Goal: Complete application form: Complete application form

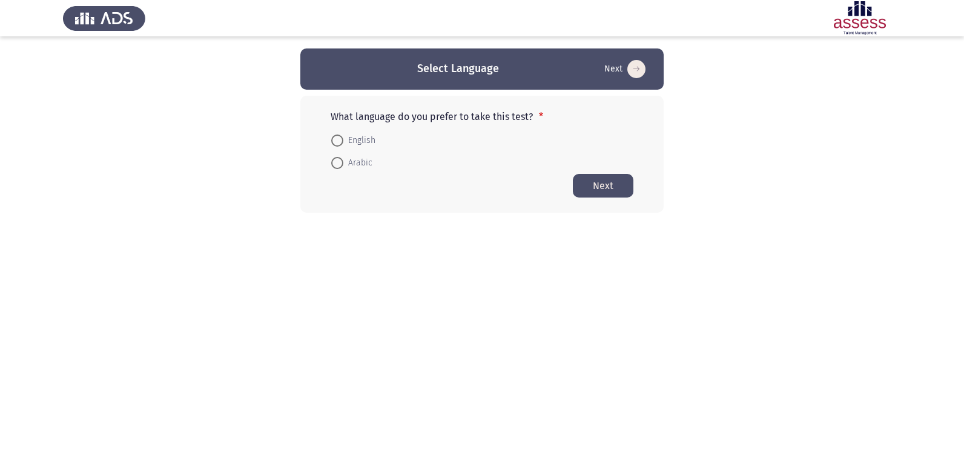
click at [344, 163] on span "Arabic" at bounding box center [357, 163] width 29 height 15
click at [343, 163] on input "Arabic" at bounding box center [337, 163] width 12 height 12
radio input "true"
click at [605, 183] on button "Next" at bounding box center [603, 185] width 61 height 24
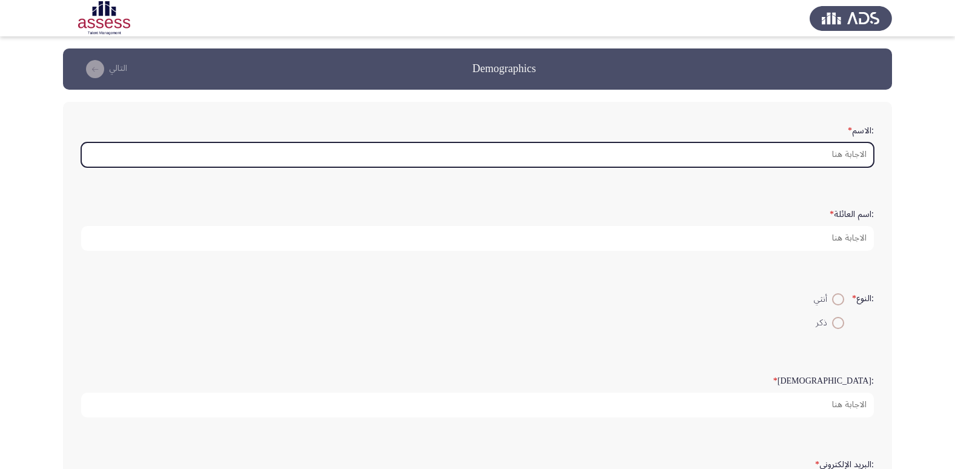
click at [778, 159] on input ":الاسم *" at bounding box center [477, 154] width 792 height 25
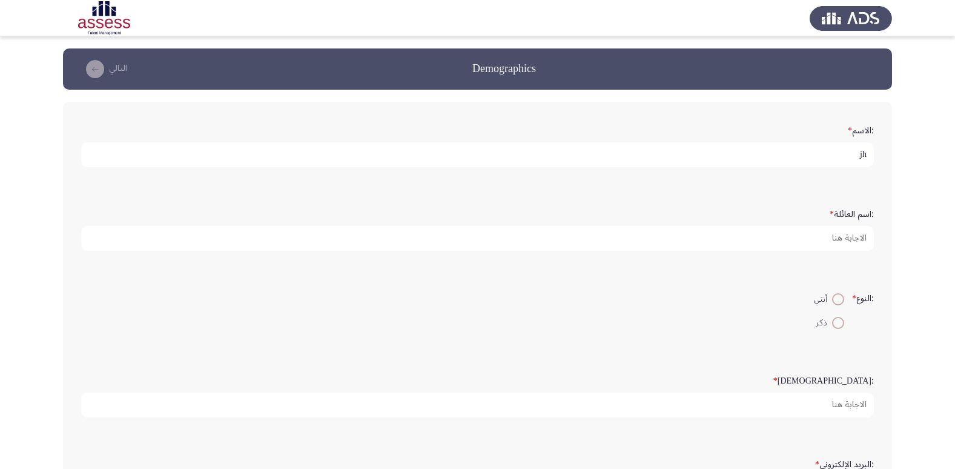
type input "j"
type input "تاج الدين [PERSON_NAME]"
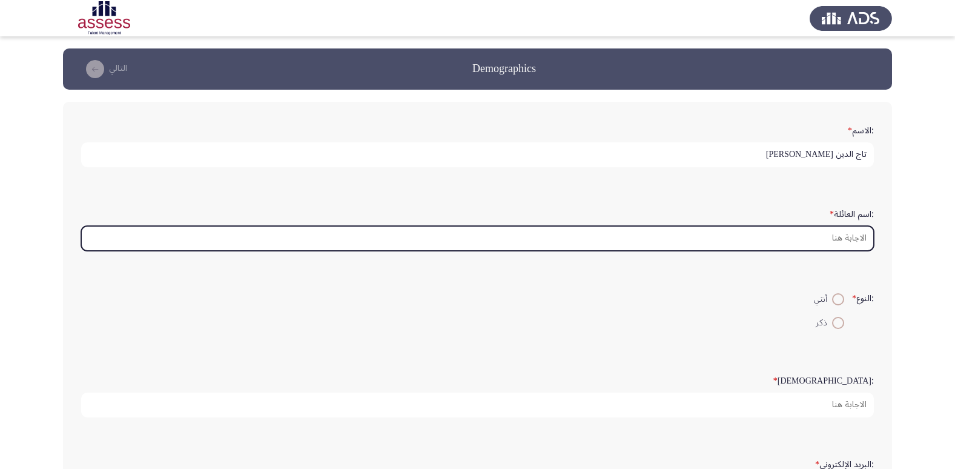
click at [859, 240] on input ":اسم العائلة *" at bounding box center [477, 238] width 792 height 25
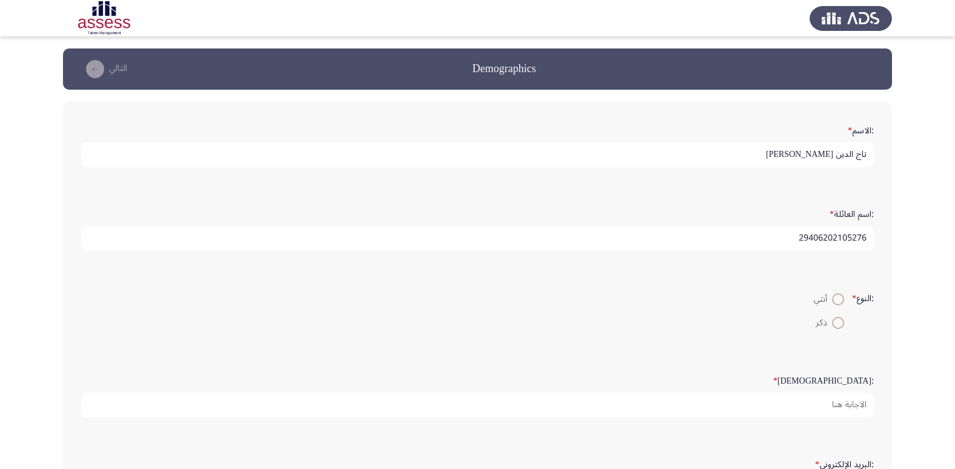
type input "29406202105276"
click at [837, 322] on span at bounding box center [838, 323] width 12 height 12
click at [837, 322] on input "ذكر" at bounding box center [838, 323] width 12 height 12
radio input "true"
drag, startPoint x: 772, startPoint y: 156, endPoint x: 817, endPoint y: 153, distance: 44.9
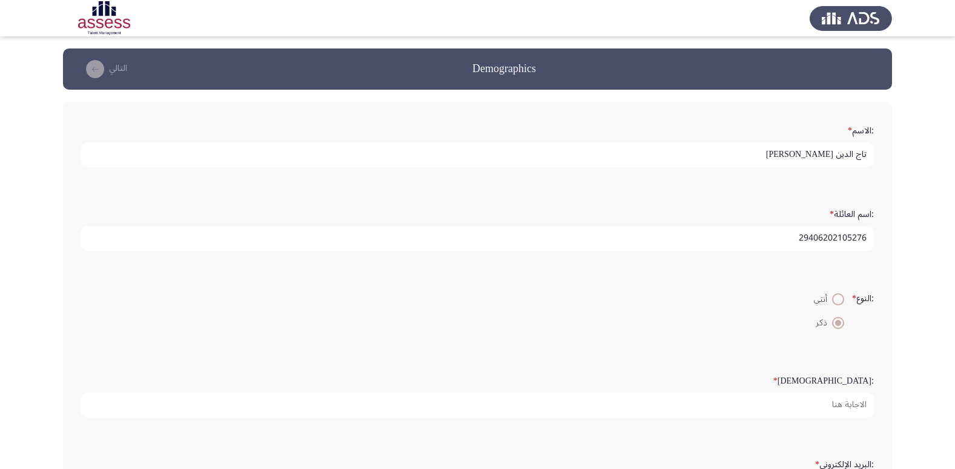
click at [817, 153] on input "تاج الدين [PERSON_NAME]" at bounding box center [477, 154] width 792 height 25
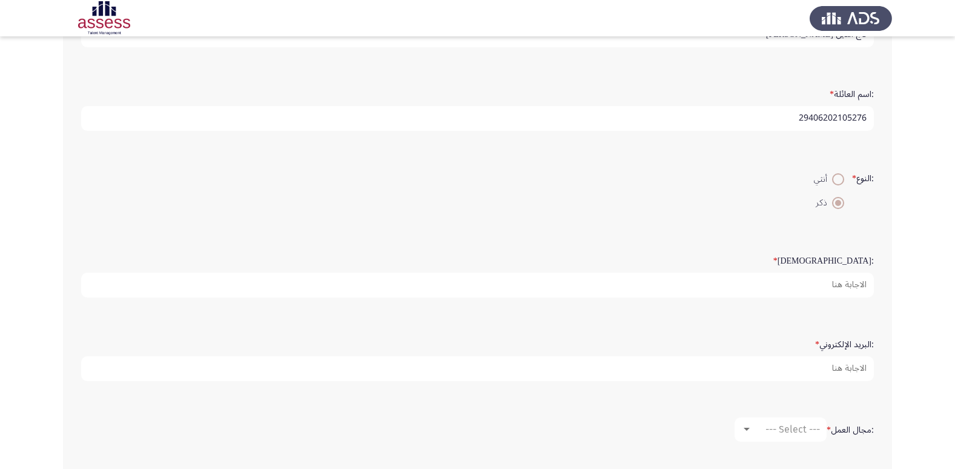
scroll to position [121, 0]
type input "تاج الدين [PERSON_NAME]"
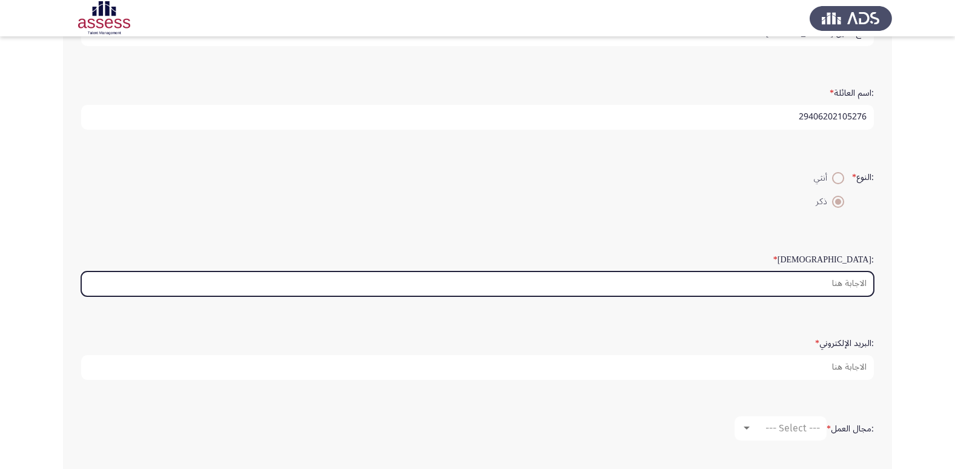
click at [828, 277] on input ":السن *" at bounding box center [477, 283] width 792 height 25
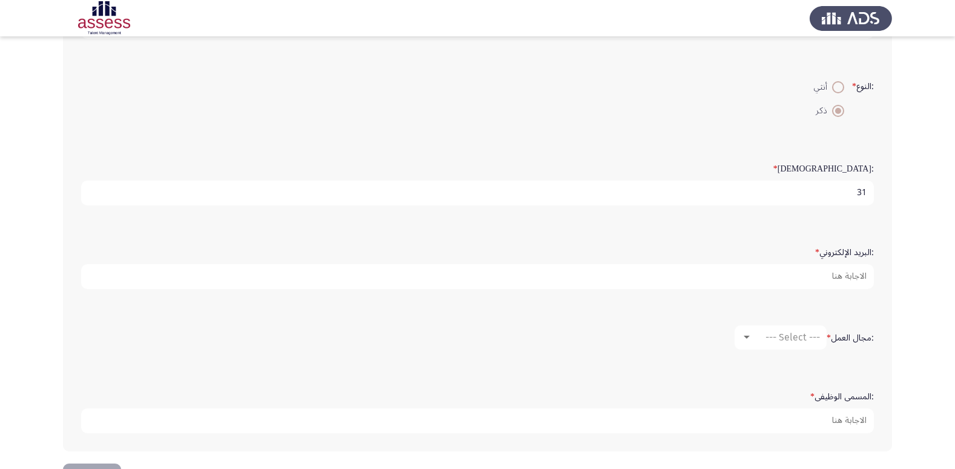
scroll to position [242, 0]
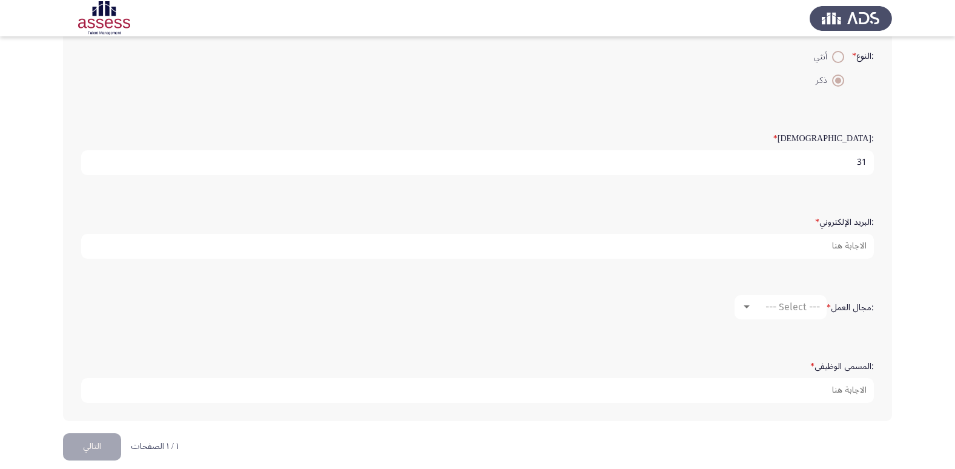
type input "31"
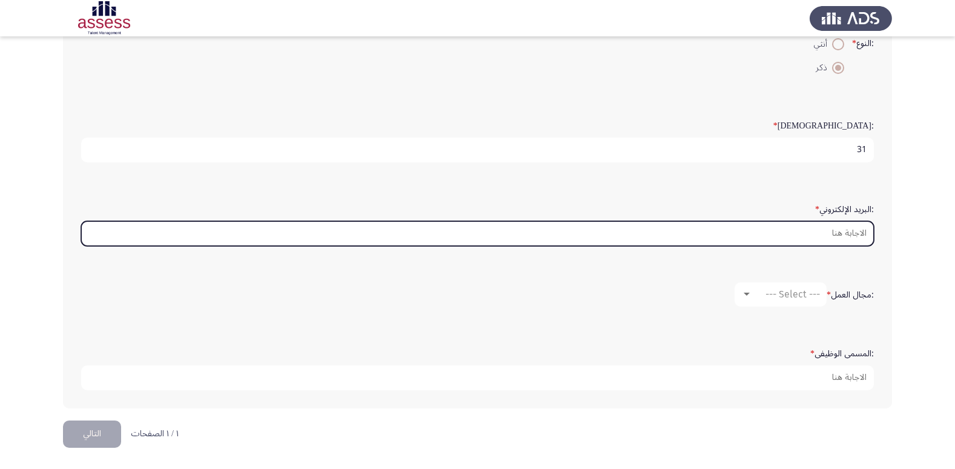
click at [809, 234] on input ":البريد الإلكتروني *" at bounding box center [477, 233] width 792 height 25
click at [820, 237] on input "ففشل" at bounding box center [477, 233] width 792 height 25
click at [820, 237] on input "فشلثميثى_" at bounding box center [477, 233] width 792 height 25
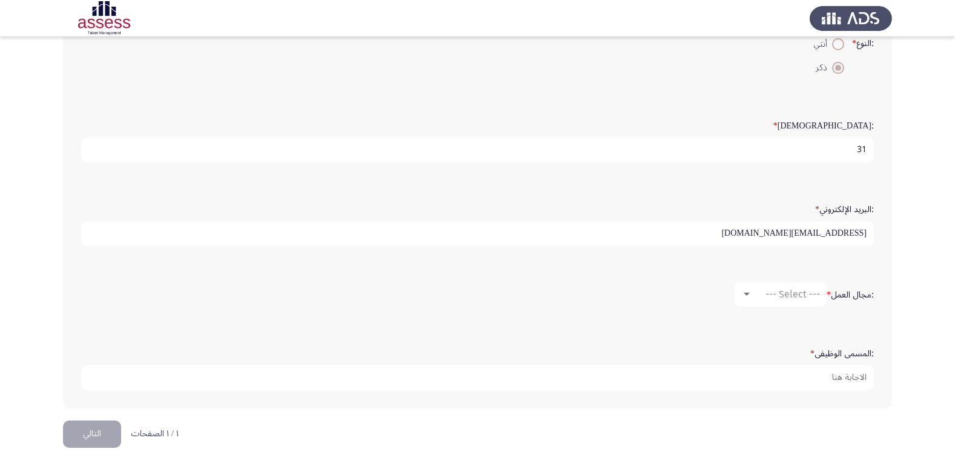
type input "[EMAIL_ADDRESS][DOMAIN_NAME]"
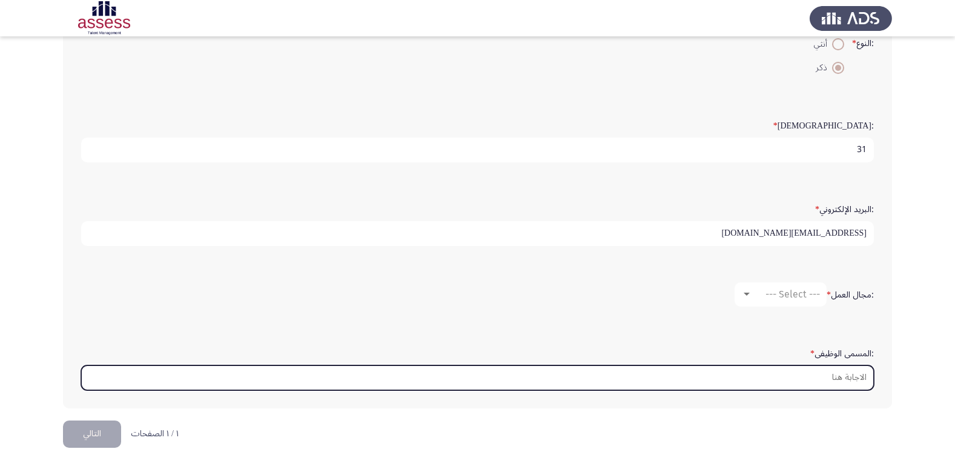
click at [820, 379] on input ":المسمى الوظيفى *" at bounding box center [477, 377] width 792 height 25
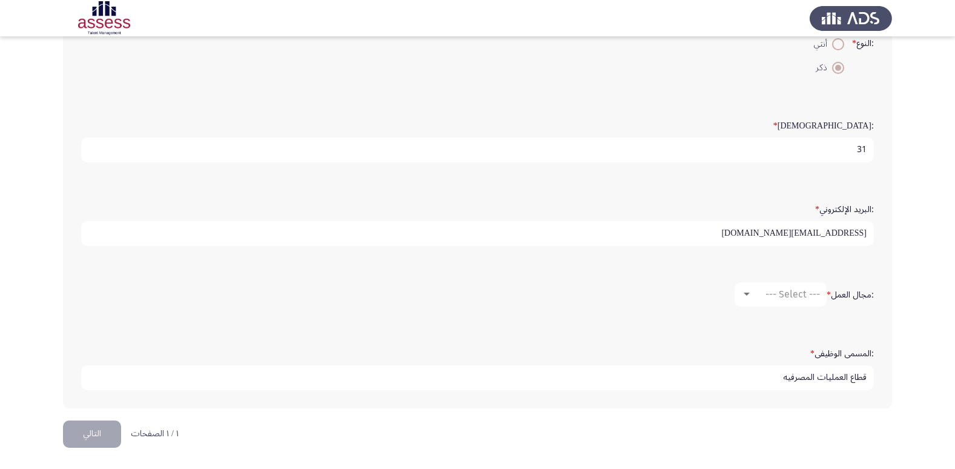
scroll to position [3, 0]
type input "قطاع العمليات المصرفيه"
click at [795, 299] on span "--- Select ---" at bounding box center [792, 294] width 54 height 12
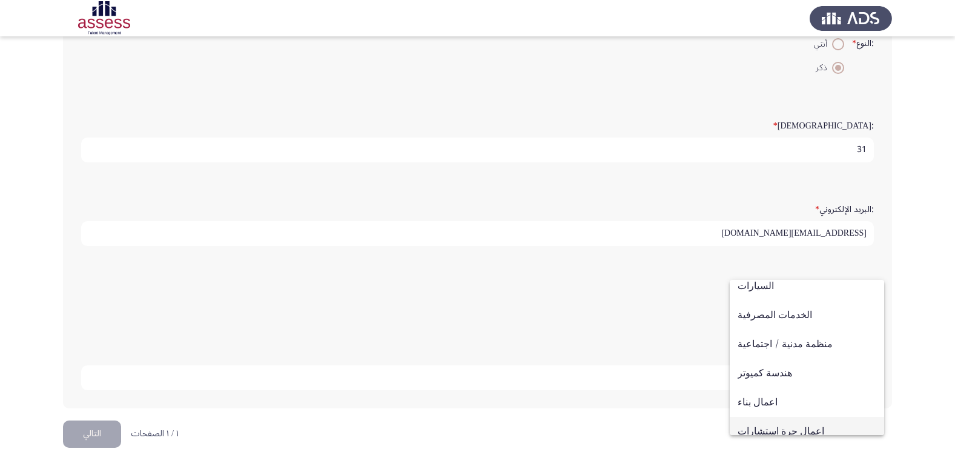
scroll to position [94, 0]
click at [774, 321] on span "الخدمات المصرفية" at bounding box center [806, 315] width 139 height 29
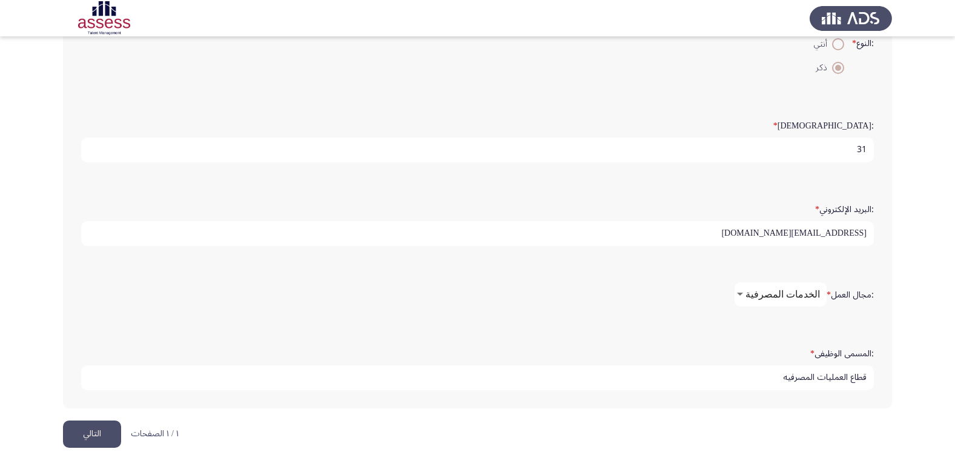
click at [814, 234] on input "[EMAIL_ADDRESS][DOMAIN_NAME]" at bounding box center [477, 233] width 792 height 25
click at [817, 235] on input "[EMAIL_ADDRESS][DOMAIN_NAME]" at bounding box center [477, 233] width 792 height 25
type input "[EMAIL_ADDRESS][DOMAIN_NAME]"
click at [93, 436] on button "التالي" at bounding box center [92, 433] width 58 height 27
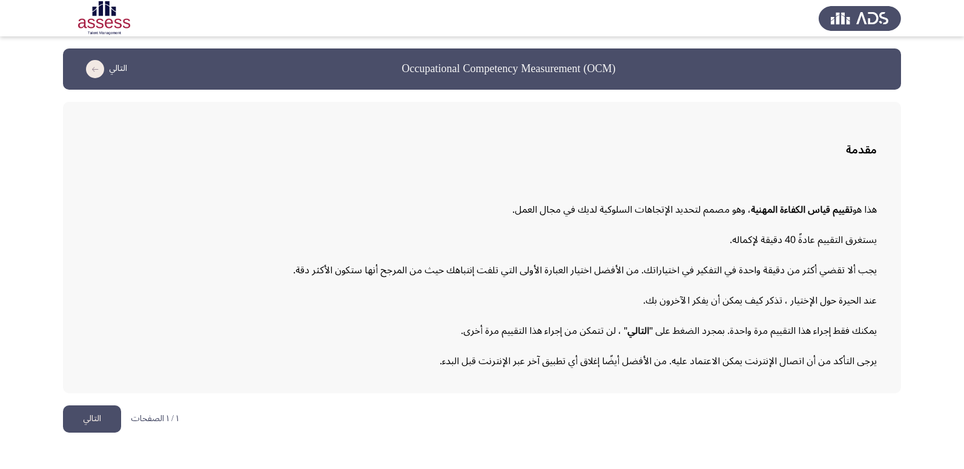
click at [80, 418] on button "التالي" at bounding box center [92, 418] width 58 height 27
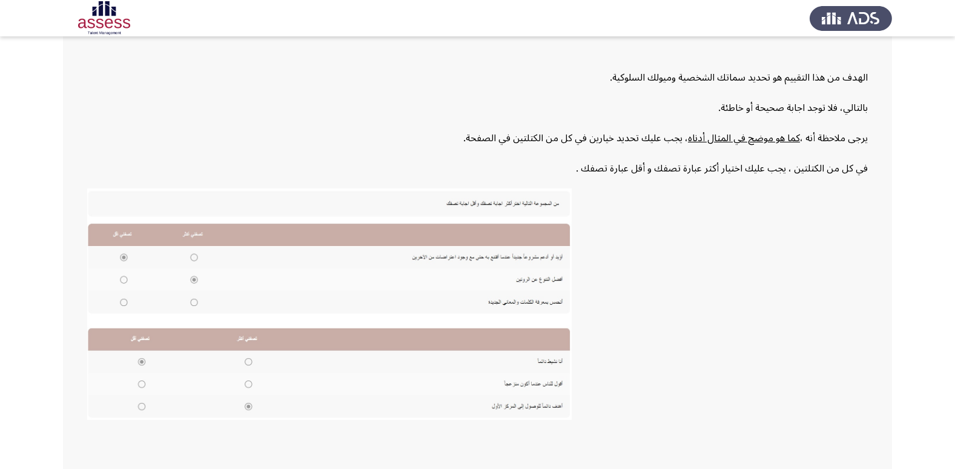
scroll to position [183, 0]
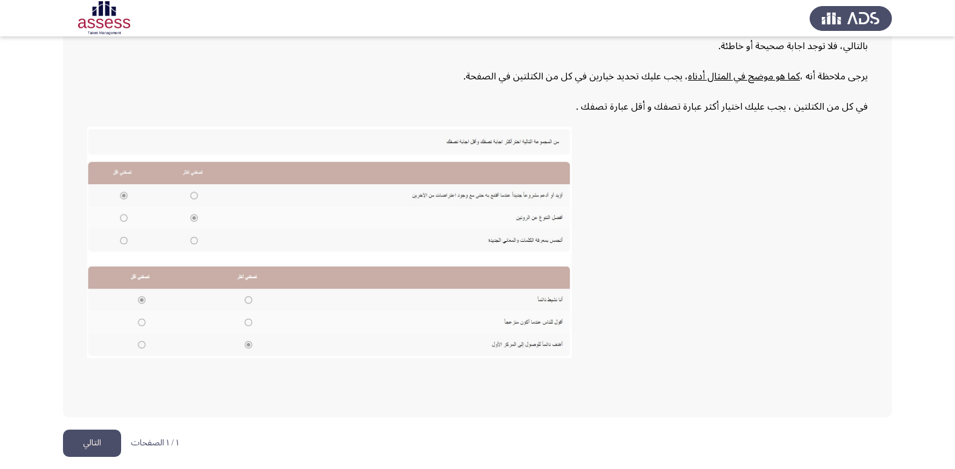
click at [84, 450] on button "التالي" at bounding box center [92, 442] width 58 height 27
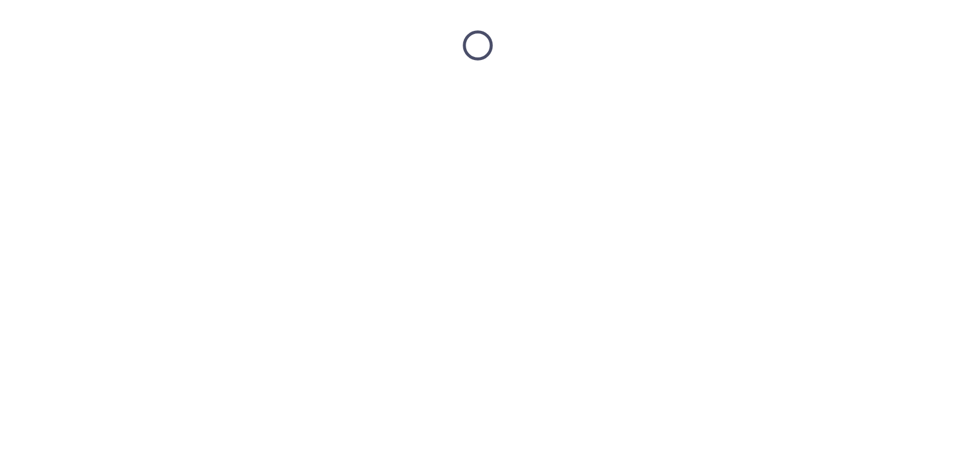
scroll to position [0, 0]
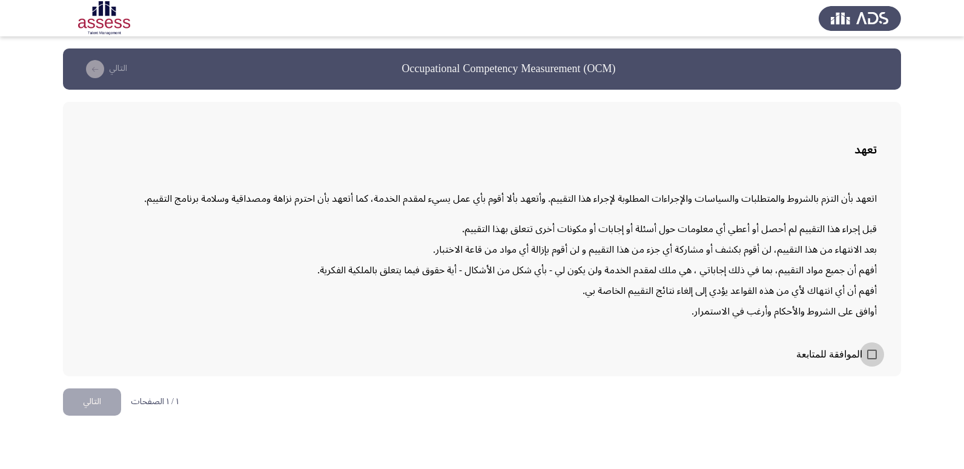
click at [868, 351] on span at bounding box center [872, 354] width 10 height 10
click at [871, 359] on input "الموافقة للمتابعة" at bounding box center [871, 359] width 1 height 1
checkbox input "true"
click at [74, 393] on button "التالي" at bounding box center [92, 401] width 58 height 27
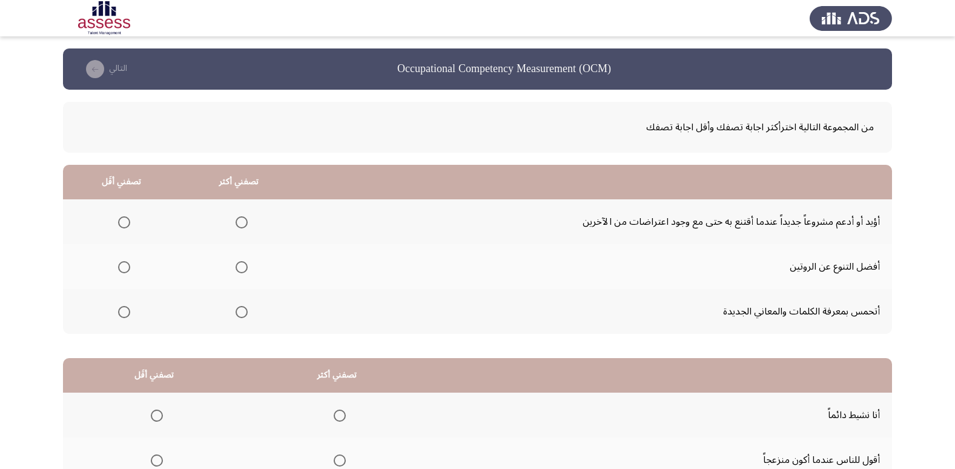
click at [237, 219] on span "Select an option" at bounding box center [242, 222] width 12 height 12
click at [237, 219] on input "Select an option" at bounding box center [242, 222] width 12 height 12
click at [126, 312] on span "Select an option" at bounding box center [124, 312] width 12 height 12
click at [126, 312] on input "Select an option" at bounding box center [124, 312] width 12 height 12
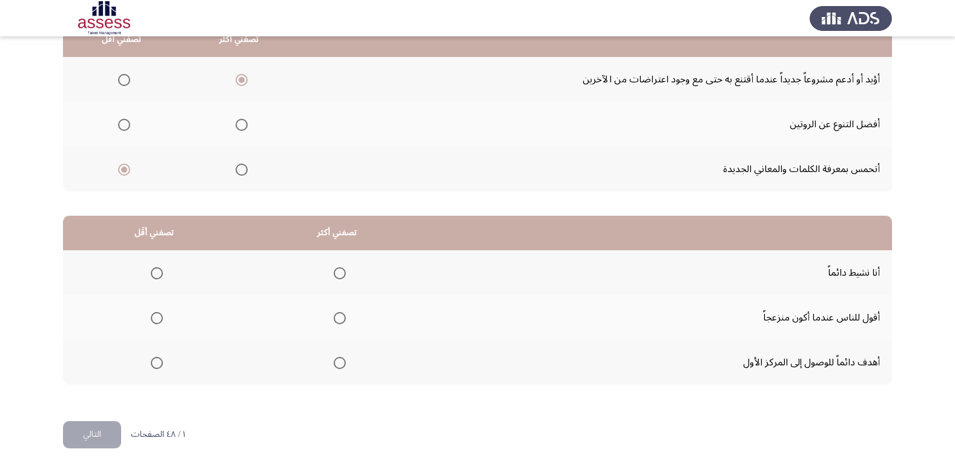
scroll to position [143, 0]
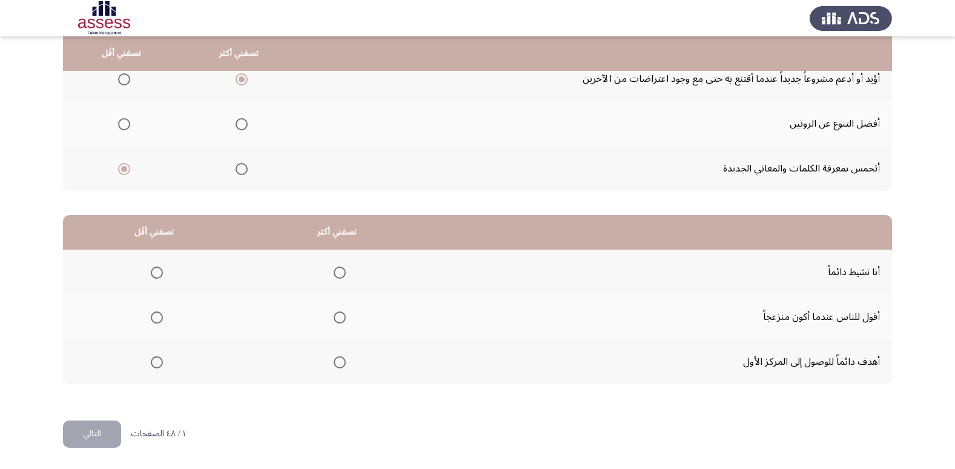
click at [337, 366] on span "Select an option" at bounding box center [340, 362] width 12 height 12
click at [337, 366] on input "Select an option" at bounding box center [340, 362] width 12 height 12
click at [160, 317] on span "Select an option" at bounding box center [157, 317] width 12 height 12
click at [160, 317] on input "Select an option" at bounding box center [157, 317] width 12 height 12
click at [76, 438] on button "التالي" at bounding box center [92, 433] width 58 height 27
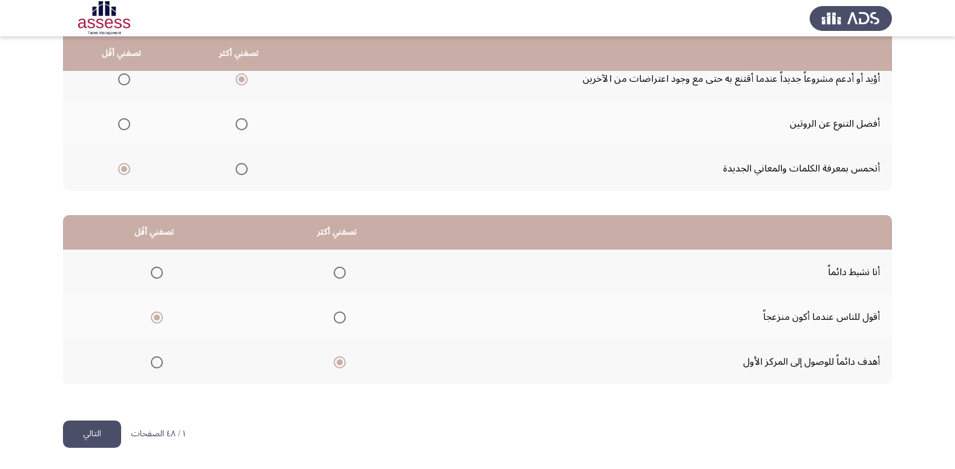
scroll to position [0, 0]
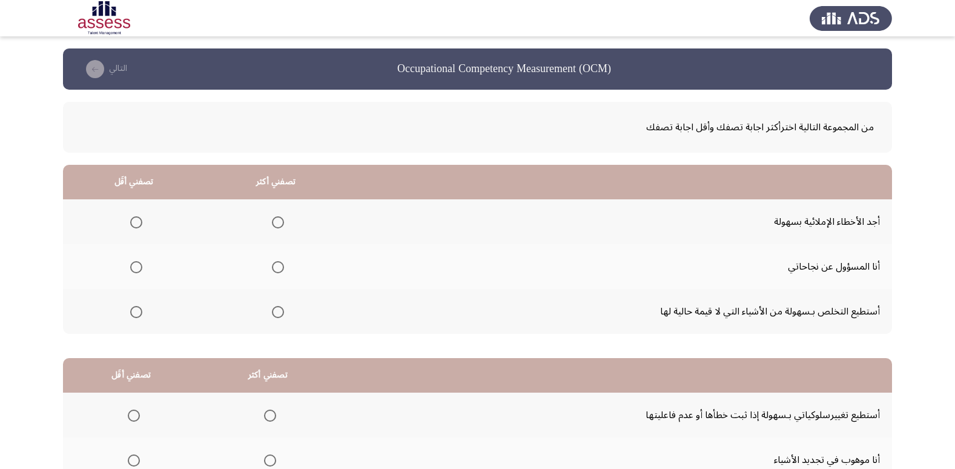
click at [282, 315] on span "Select an option" at bounding box center [278, 312] width 12 height 12
click at [282, 315] on input "Select an option" at bounding box center [278, 312] width 12 height 12
click at [139, 219] on span "Select an option" at bounding box center [136, 222] width 12 height 12
click at [139, 219] on input "Select an option" at bounding box center [136, 222] width 12 height 12
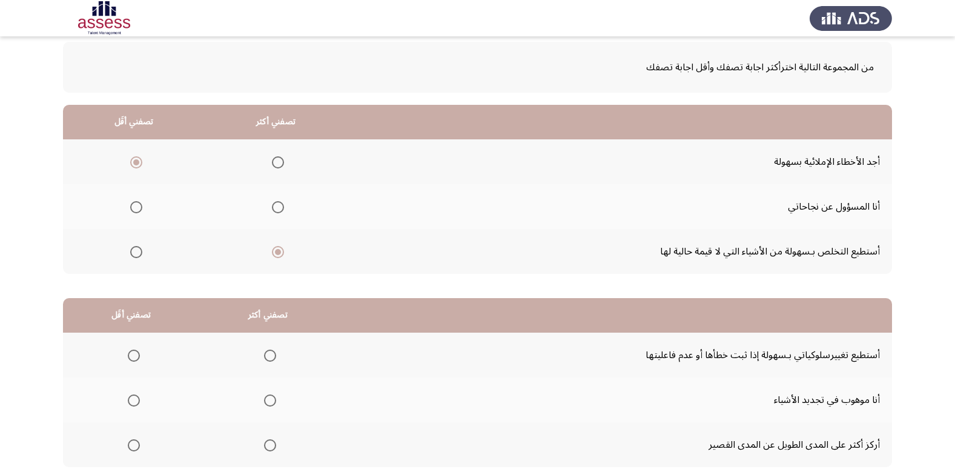
scroll to position [143, 0]
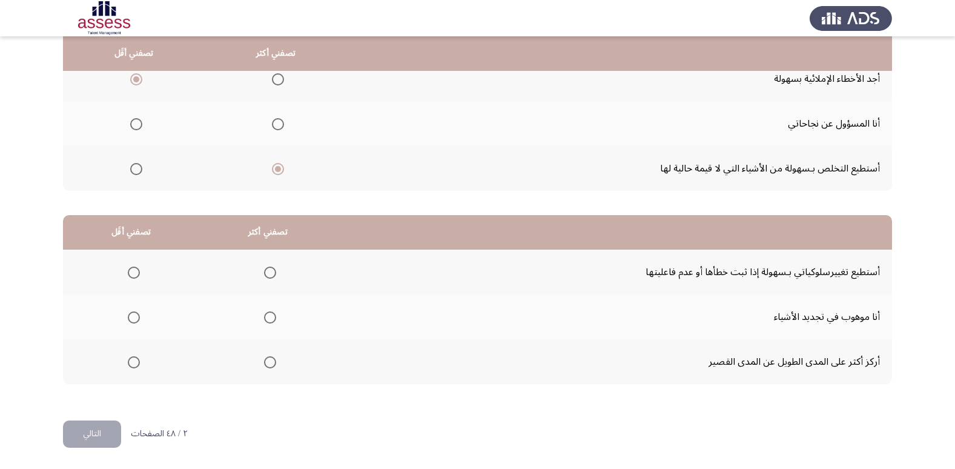
click at [276, 119] on span "Select an option" at bounding box center [278, 124] width 12 height 12
click at [276, 119] on input "Select an option" at bounding box center [278, 124] width 12 height 12
click at [282, 171] on span "Select an option" at bounding box center [278, 169] width 12 height 12
click at [282, 171] on input "Select an option" at bounding box center [278, 169] width 12 height 12
click at [268, 268] on span "Select an option" at bounding box center [270, 272] width 12 height 12
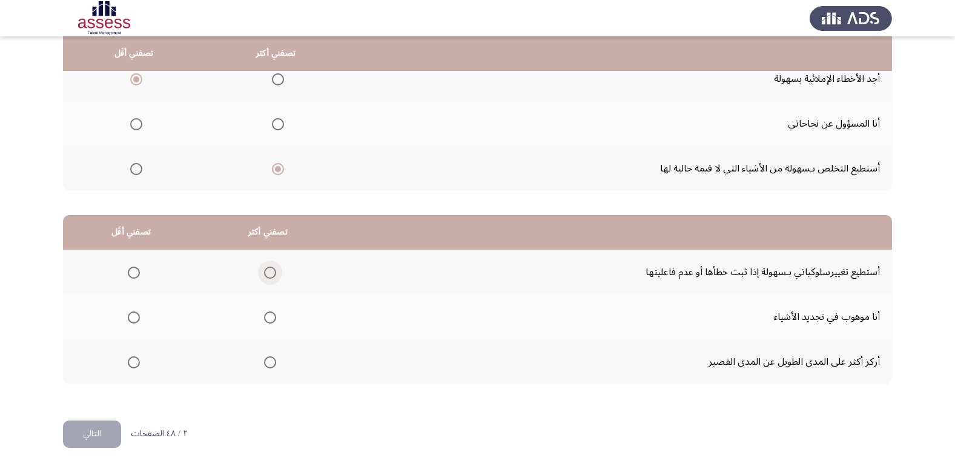
click at [268, 268] on input "Select an option" at bounding box center [270, 272] width 12 height 12
click at [140, 358] on th at bounding box center [131, 361] width 136 height 45
click at [139, 361] on span "Select an option" at bounding box center [134, 362] width 12 height 12
click at [139, 361] on input "Select an option" at bounding box center [134, 362] width 12 height 12
click at [111, 433] on button "التالي" at bounding box center [92, 433] width 58 height 27
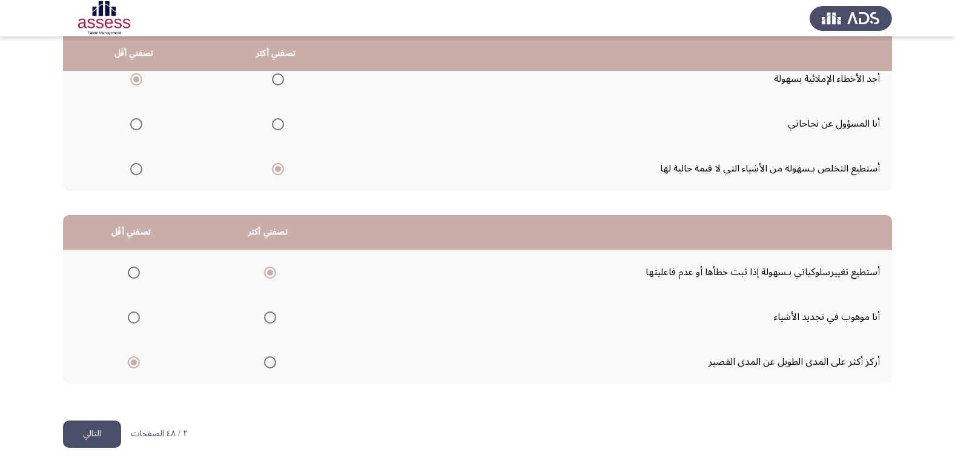
scroll to position [0, 0]
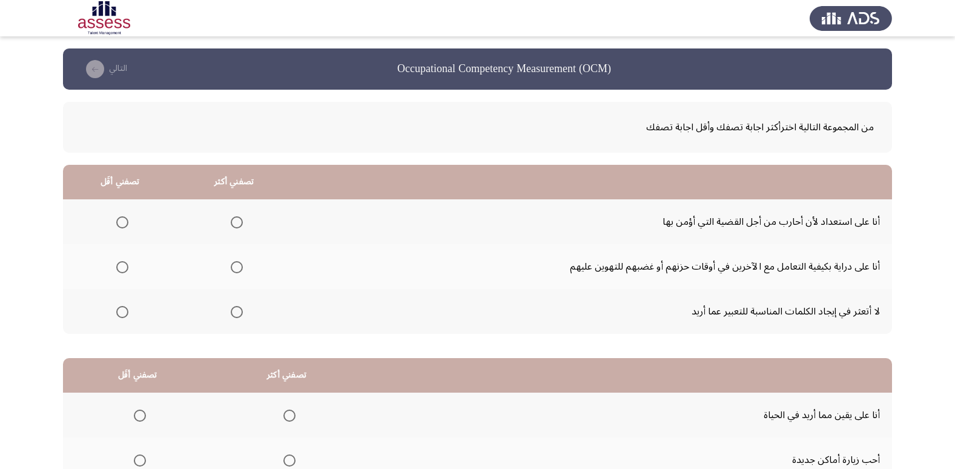
click at [233, 312] on span "Select an option" at bounding box center [237, 312] width 12 height 12
click at [233, 312] on input "Select an option" at bounding box center [237, 312] width 12 height 12
click at [131, 263] on th at bounding box center [120, 266] width 114 height 45
click at [117, 223] on span "Select an option" at bounding box center [122, 222] width 12 height 12
click at [117, 223] on input "Select an option" at bounding box center [122, 222] width 12 height 12
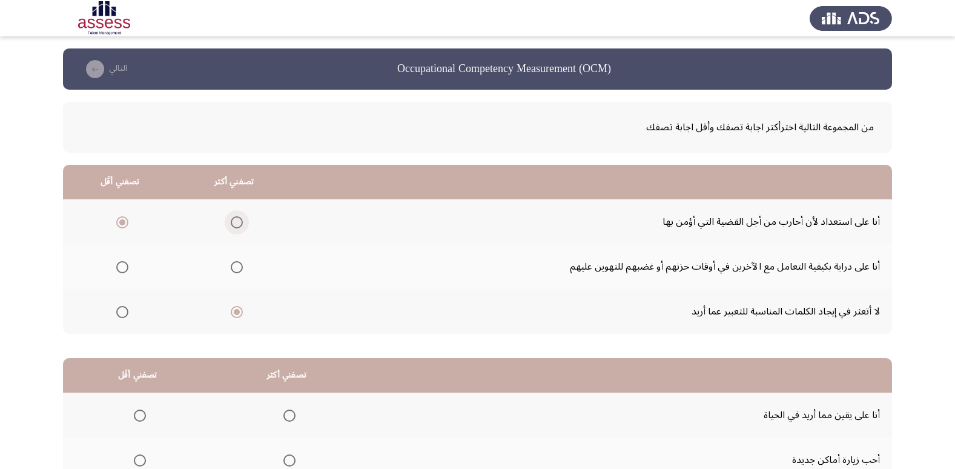
click at [236, 220] on span "Select an option" at bounding box center [237, 222] width 12 height 12
click at [236, 220] on input "Select an option" at bounding box center [237, 222] width 12 height 12
click at [122, 270] on span "Select an option" at bounding box center [122, 267] width 12 height 12
click at [122, 270] on input "Select an option" at bounding box center [122, 267] width 12 height 12
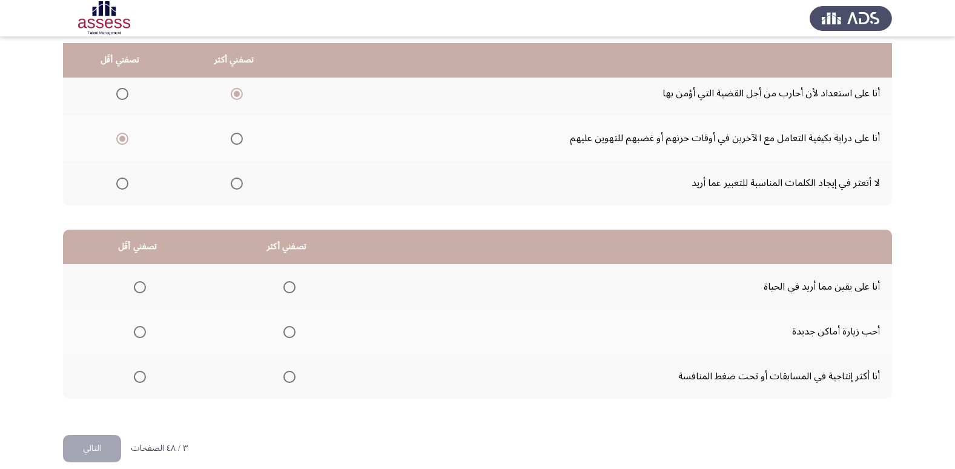
scroll to position [143, 0]
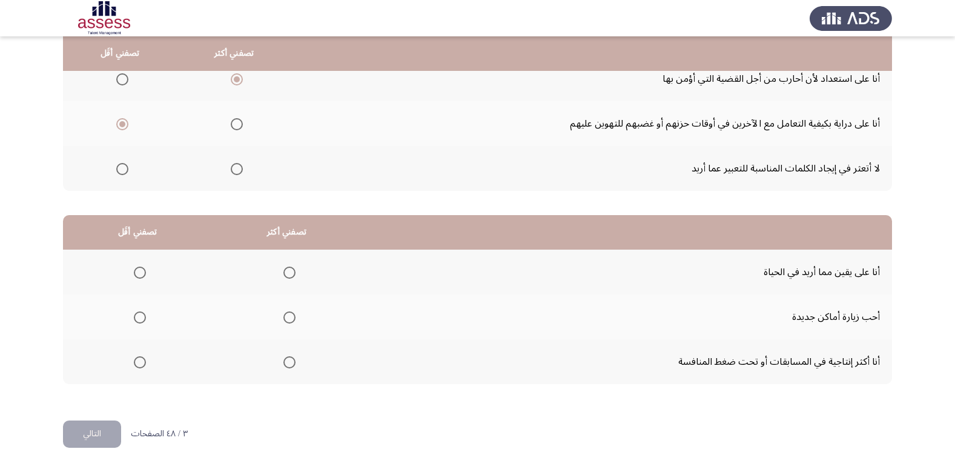
click at [133, 306] on mat-radio-group "Select an option" at bounding box center [137, 316] width 17 height 21
click at [143, 331] on th at bounding box center [137, 316] width 149 height 45
click at [127, 320] on th at bounding box center [137, 316] width 149 height 45
click at [134, 315] on span "Select an option" at bounding box center [140, 317] width 12 height 12
click at [134, 315] on input "Select an option" at bounding box center [140, 317] width 12 height 12
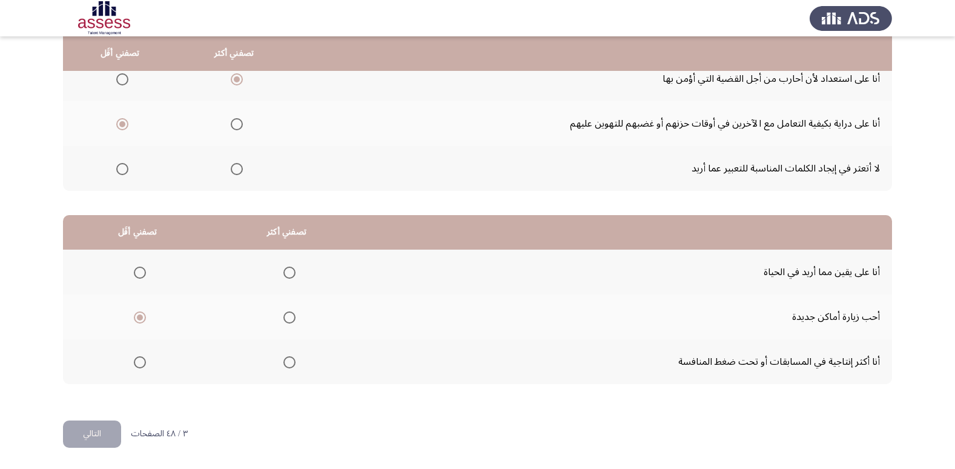
click at [283, 273] on span "Select an option" at bounding box center [289, 272] width 12 height 12
click at [283, 273] on input "Select an option" at bounding box center [289, 272] width 12 height 12
click at [102, 420] on button "التالي" at bounding box center [92, 433] width 58 height 27
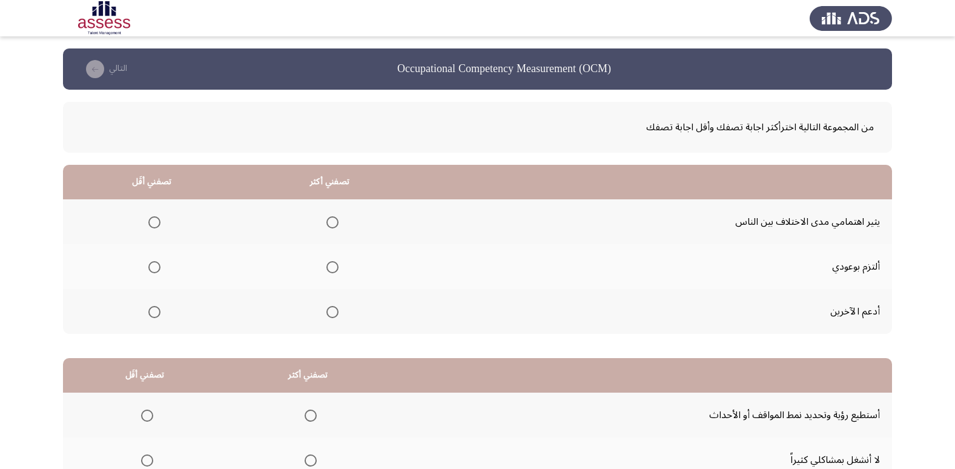
click at [327, 263] on span "Select an option" at bounding box center [332, 267] width 12 height 12
click at [327, 263] on input "Select an option" at bounding box center [332, 267] width 12 height 12
click at [156, 232] on th at bounding box center [152, 221] width 178 height 45
click at [148, 216] on span "Select an option" at bounding box center [154, 222] width 12 height 12
click at [148, 216] on input "Select an option" at bounding box center [154, 222] width 12 height 12
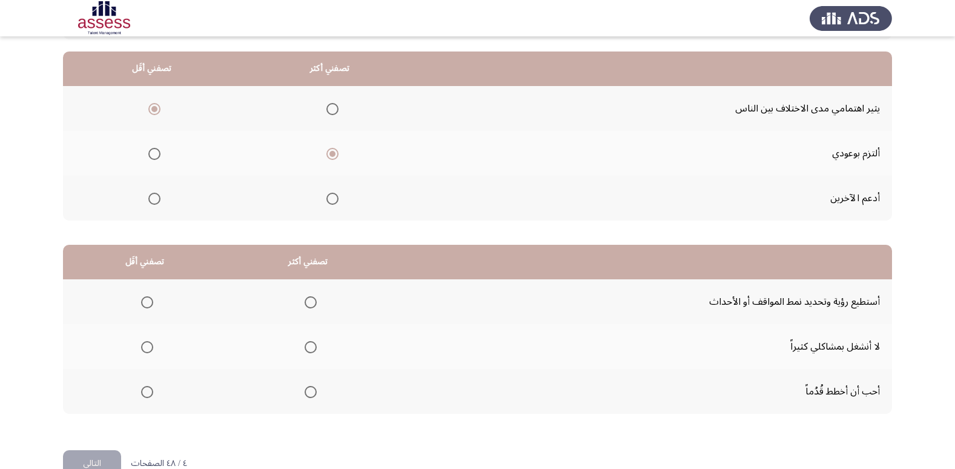
scroll to position [121, 0]
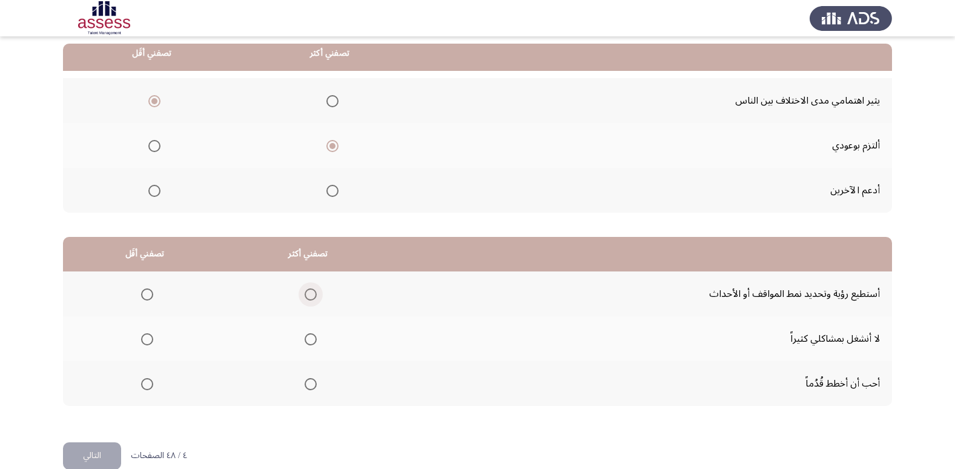
click at [305, 298] on span "Select an option" at bounding box center [311, 294] width 12 height 12
click at [305, 298] on input "Select an option" at bounding box center [311, 294] width 12 height 12
click at [161, 337] on th at bounding box center [144, 338] width 163 height 45
click at [150, 341] on span "Select an option" at bounding box center [147, 339] width 12 height 12
click at [150, 341] on input "Select an option" at bounding box center [147, 339] width 12 height 12
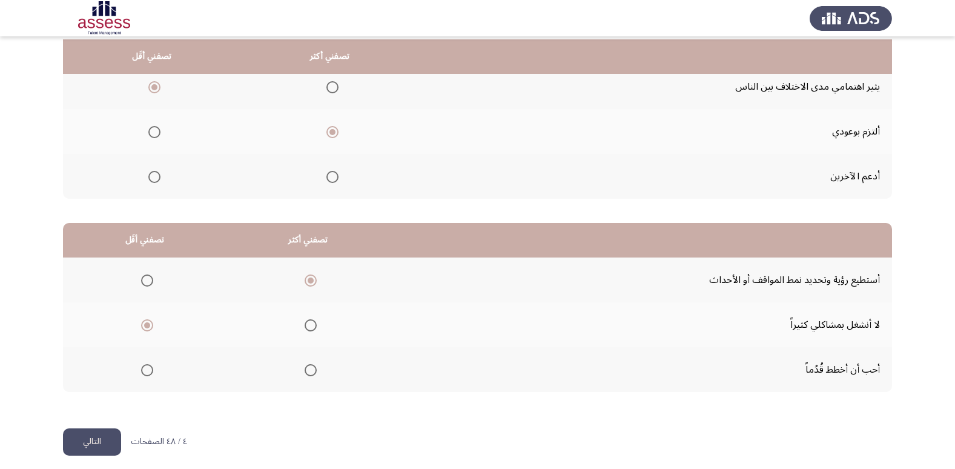
scroll to position [143, 0]
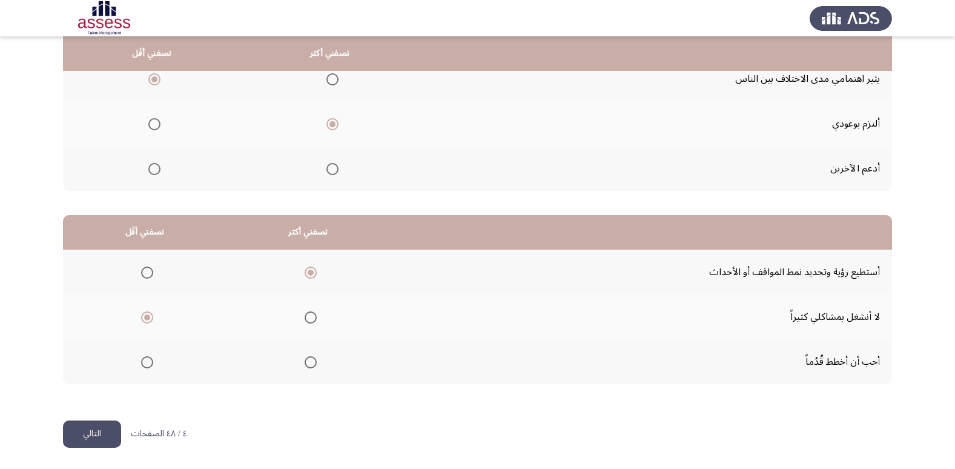
drag, startPoint x: 101, startPoint y: 451, endPoint x: 89, endPoint y: 442, distance: 15.1
click at [102, 450] on html "Occupational Competency Measurement (OCM) التالي من المجموعة التالية اخترأكثر ا…" at bounding box center [477, 162] width 955 height 611
click at [81, 427] on button "التالي" at bounding box center [92, 433] width 58 height 27
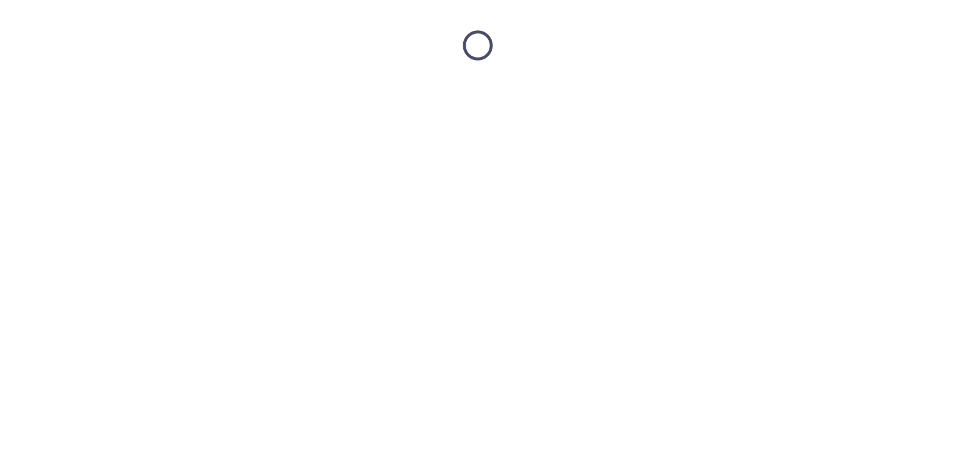
scroll to position [0, 0]
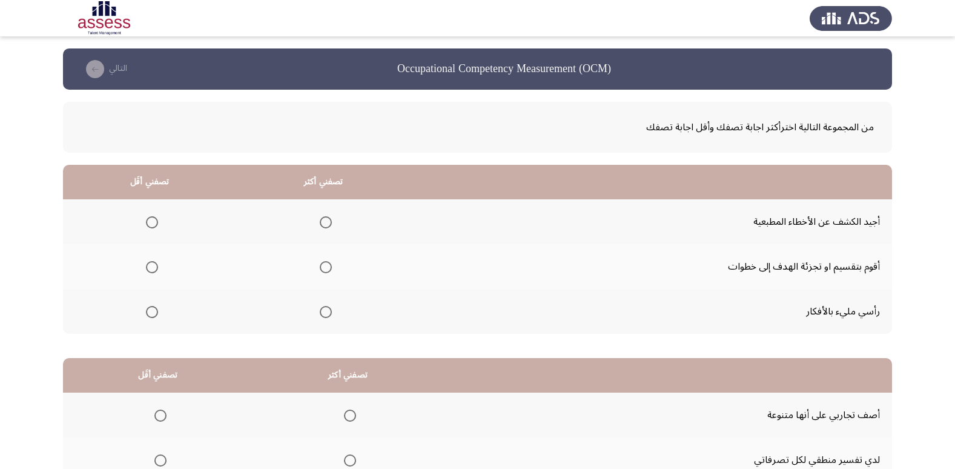
click at [320, 262] on span "Select an option" at bounding box center [326, 267] width 12 height 12
click at [320, 262] on input "Select an option" at bounding box center [326, 267] width 12 height 12
click at [147, 220] on span "Select an option" at bounding box center [152, 222] width 12 height 12
click at [147, 220] on input "Select an option" at bounding box center [152, 222] width 12 height 12
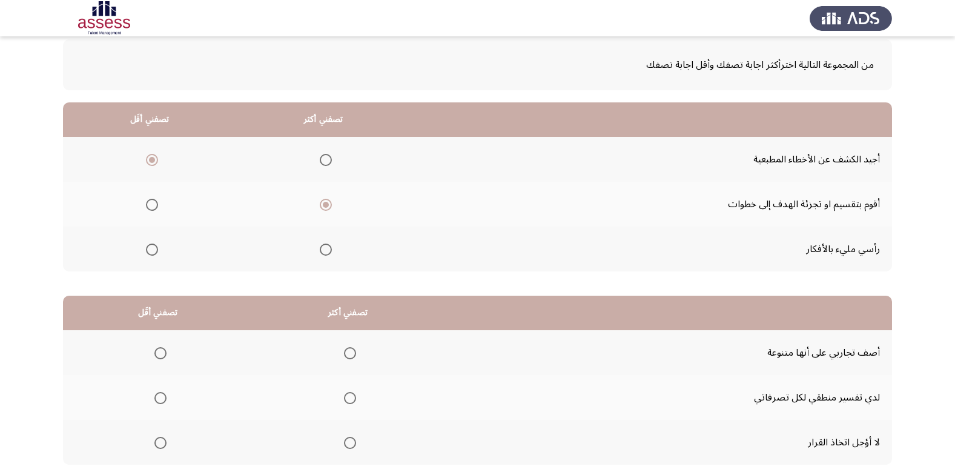
scroll to position [143, 0]
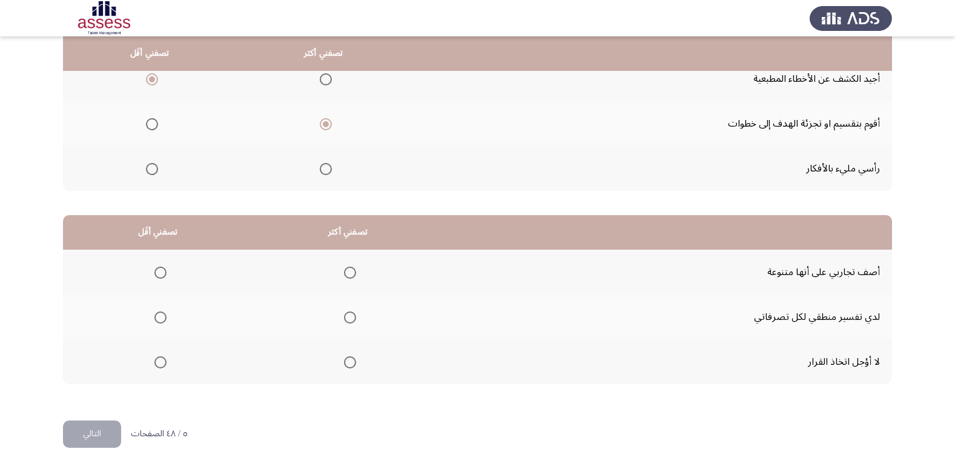
click at [353, 314] on span "Select an option" at bounding box center [350, 317] width 12 height 12
click at [353, 314] on input "Select an option" at bounding box center [350, 317] width 12 height 12
click at [157, 283] on th at bounding box center [157, 271] width 189 height 45
click at [159, 278] on mat-radio-group "Select an option" at bounding box center [158, 272] width 17 height 21
click at [157, 275] on span "Select an option" at bounding box center [160, 272] width 12 height 12
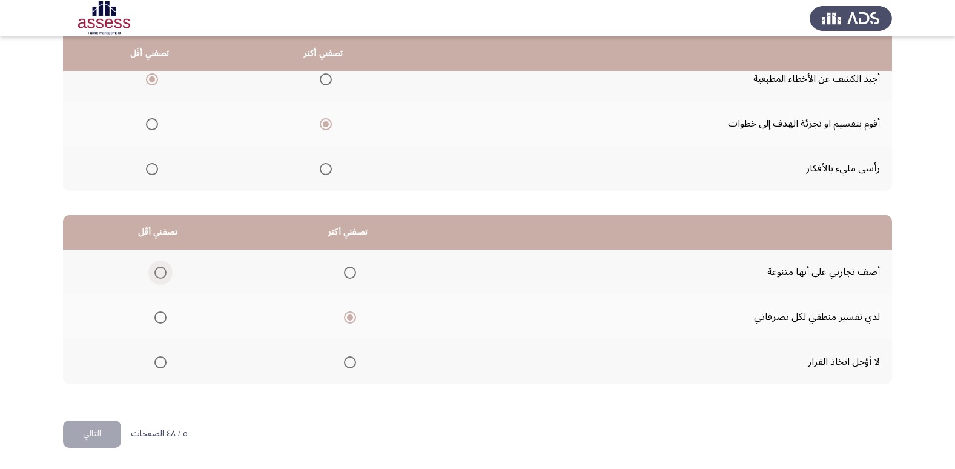
click at [157, 275] on input "Select an option" at bounding box center [160, 272] width 12 height 12
click at [108, 435] on button "التالي" at bounding box center [92, 433] width 58 height 27
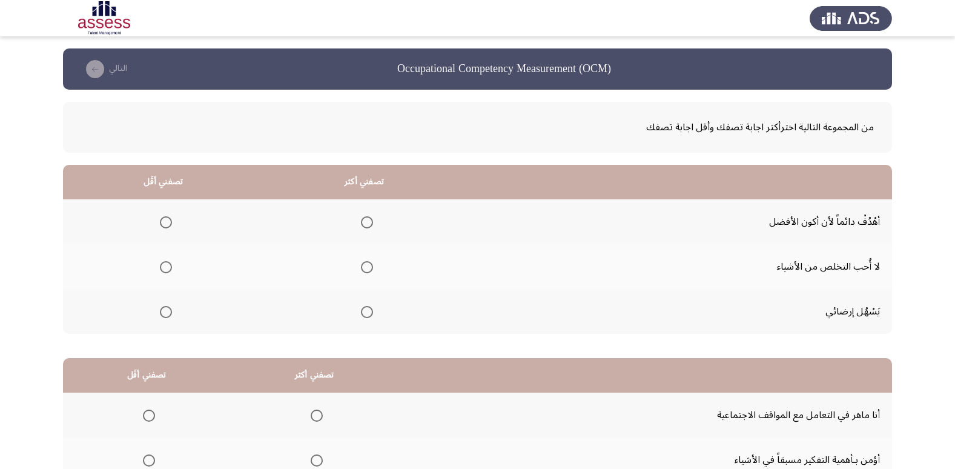
click at [364, 219] on span "Select an option" at bounding box center [367, 222] width 12 height 12
click at [364, 219] on input "Select an option" at bounding box center [367, 222] width 12 height 12
click at [162, 317] on span "Select an option" at bounding box center [166, 312] width 12 height 12
click at [162, 317] on input "Select an option" at bounding box center [166, 312] width 12 height 12
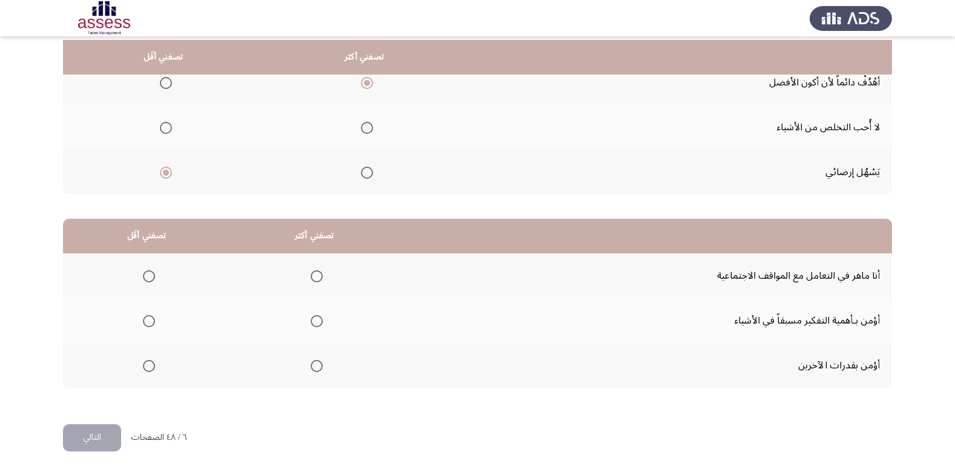
scroll to position [143, 0]
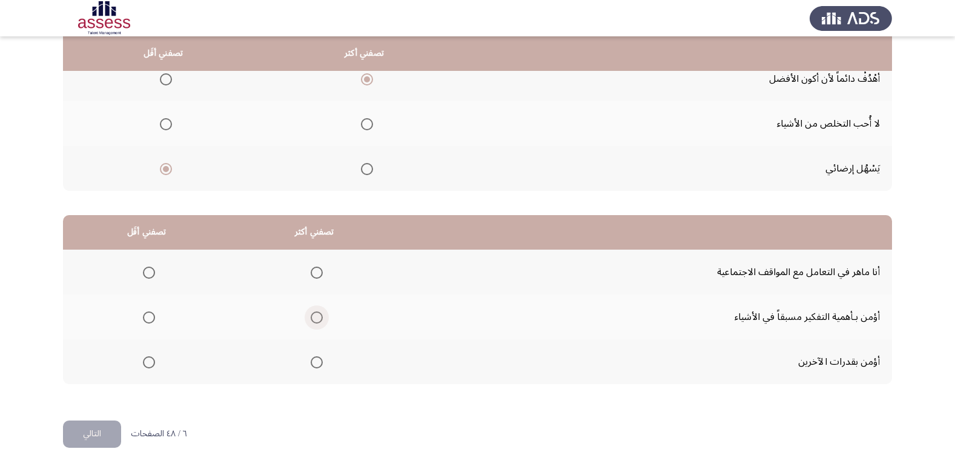
click at [314, 319] on span "Select an option" at bounding box center [317, 317] width 12 height 12
click at [314, 319] on input "Select an option" at bounding box center [317, 317] width 12 height 12
click at [139, 357] on label "Select an option" at bounding box center [146, 362] width 17 height 12
click at [143, 357] on input "Select an option" at bounding box center [149, 362] width 12 height 12
drag, startPoint x: 98, startPoint y: 436, endPoint x: 111, endPoint y: 386, distance: 52.0
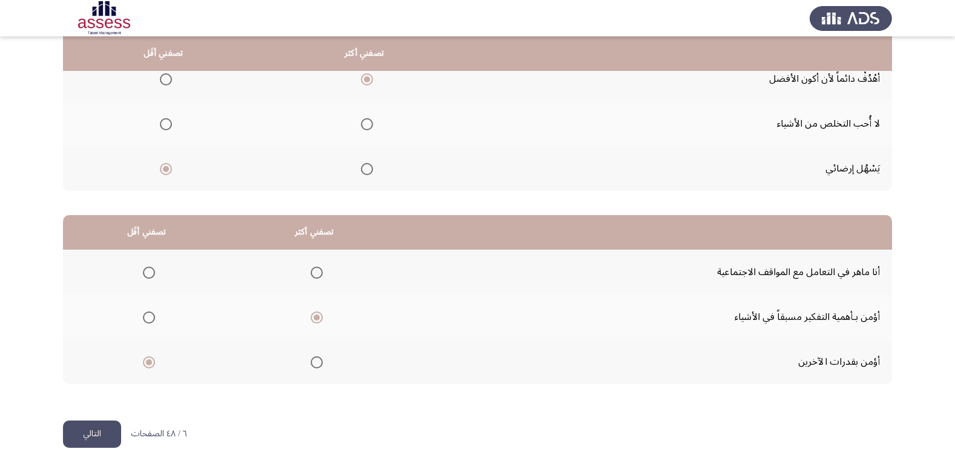
click at [97, 437] on button "التالي" at bounding box center [92, 433] width 58 height 27
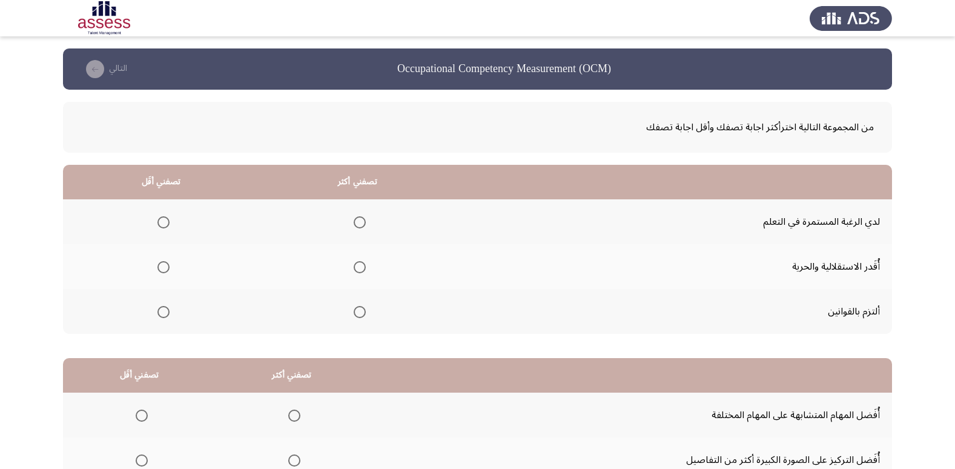
click at [362, 223] on span "Select an option" at bounding box center [360, 222] width 12 height 12
click at [362, 223] on input "Select an option" at bounding box center [360, 222] width 12 height 12
click at [163, 267] on span "Select an option" at bounding box center [163, 267] width 0 height 0
click at [162, 267] on input "Select an option" at bounding box center [163, 267] width 12 height 12
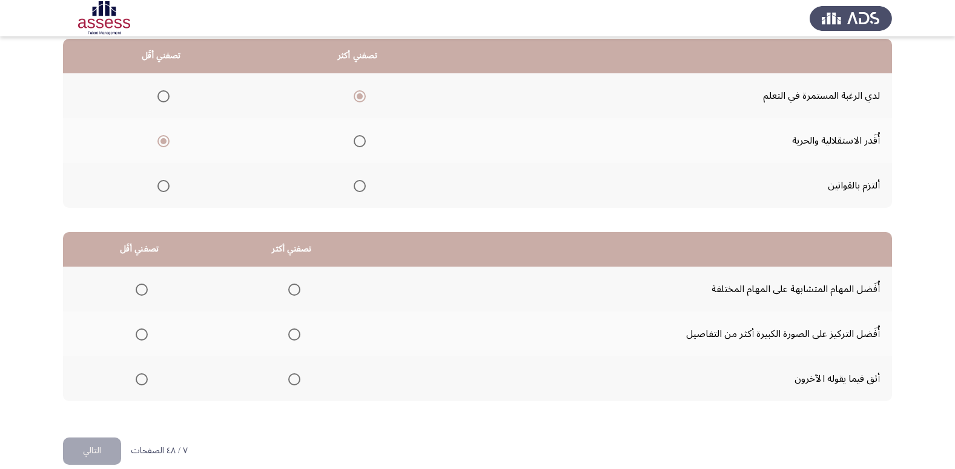
scroll to position [143, 0]
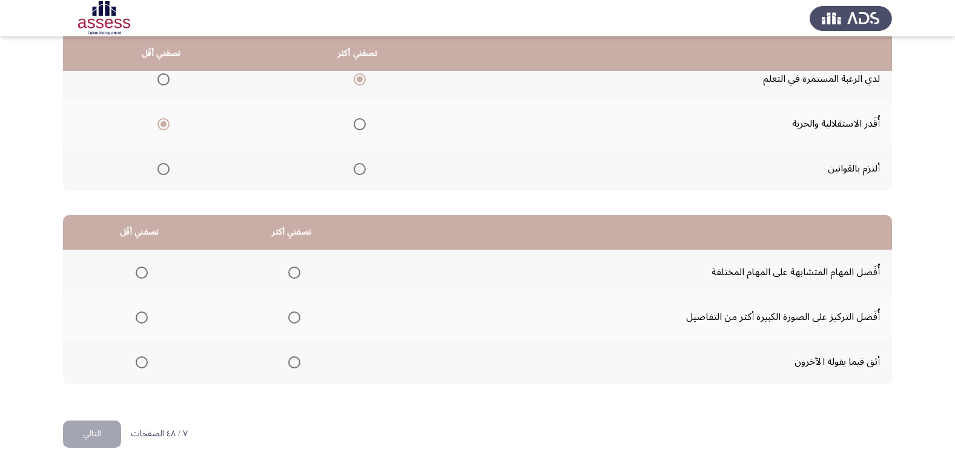
click at [142, 362] on span "Select an option" at bounding box center [142, 362] width 0 height 0
click at [141, 361] on input "Select an option" at bounding box center [142, 362] width 12 height 12
click at [288, 275] on span "Select an option" at bounding box center [294, 272] width 12 height 12
click at [288, 275] on input "Select an option" at bounding box center [294, 272] width 12 height 12
click at [92, 433] on button "التالي" at bounding box center [92, 433] width 58 height 27
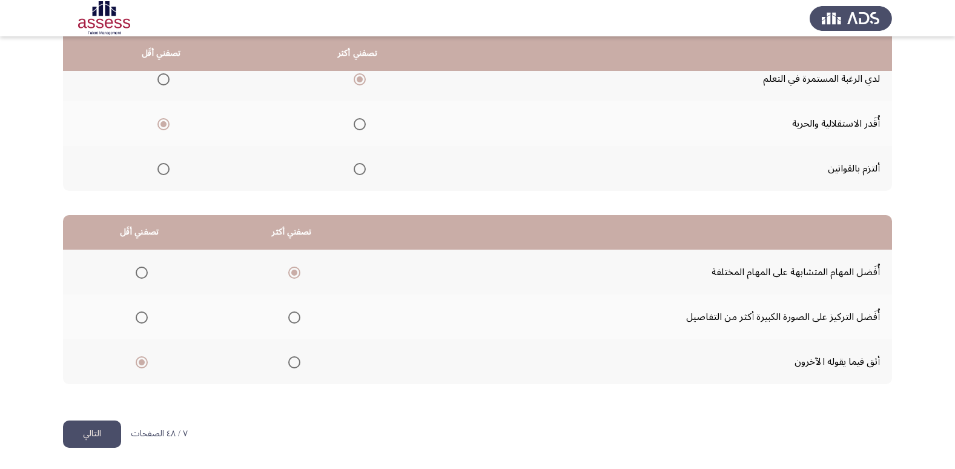
scroll to position [0, 0]
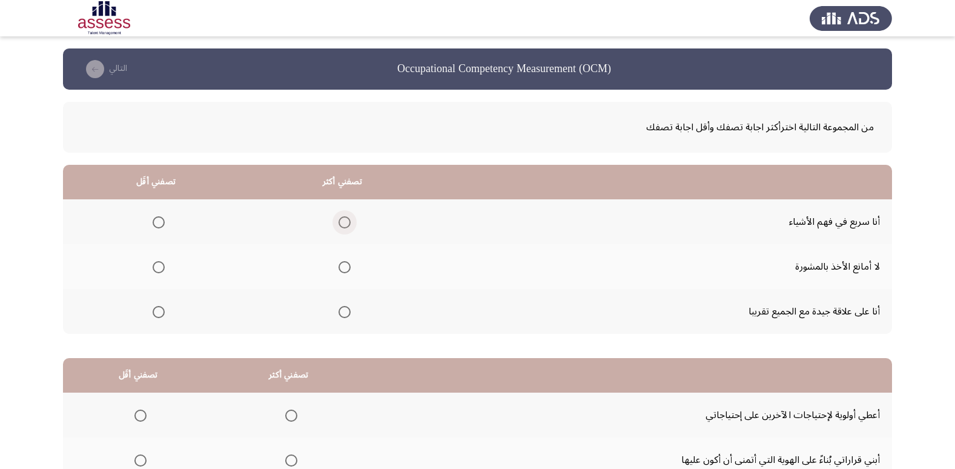
click at [339, 218] on span "Select an option" at bounding box center [344, 222] width 12 height 12
click at [339, 218] on input "Select an option" at bounding box center [344, 222] width 12 height 12
click at [165, 263] on th at bounding box center [156, 266] width 186 height 45
click at [165, 269] on th at bounding box center [156, 266] width 186 height 45
click at [157, 269] on span "Select an option" at bounding box center [159, 267] width 12 height 12
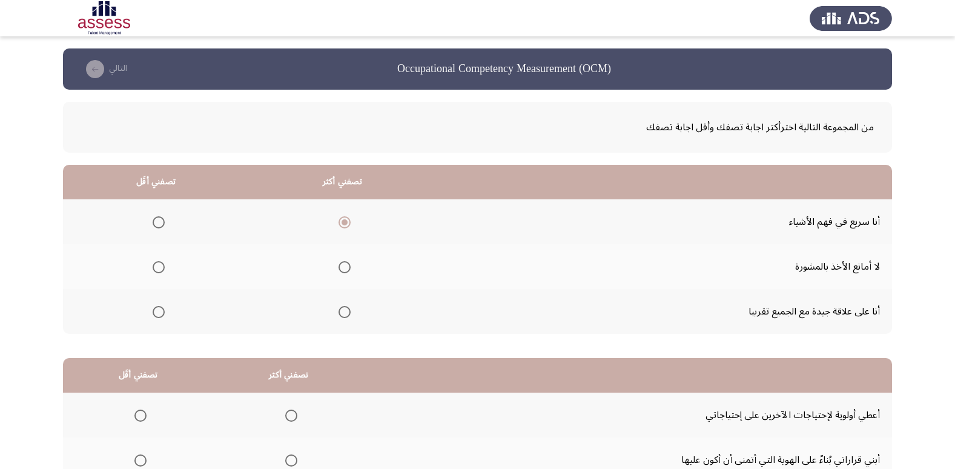
click at [157, 269] on input "Select an option" at bounding box center [159, 267] width 12 height 12
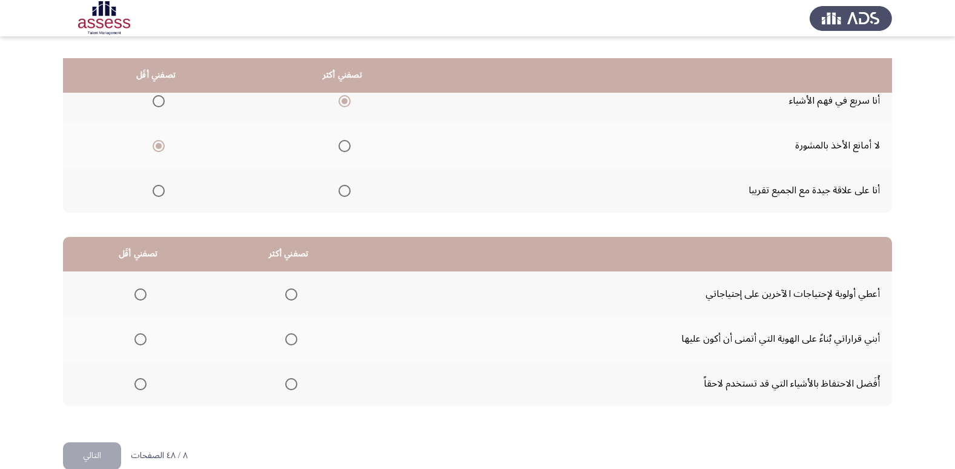
scroll to position [143, 0]
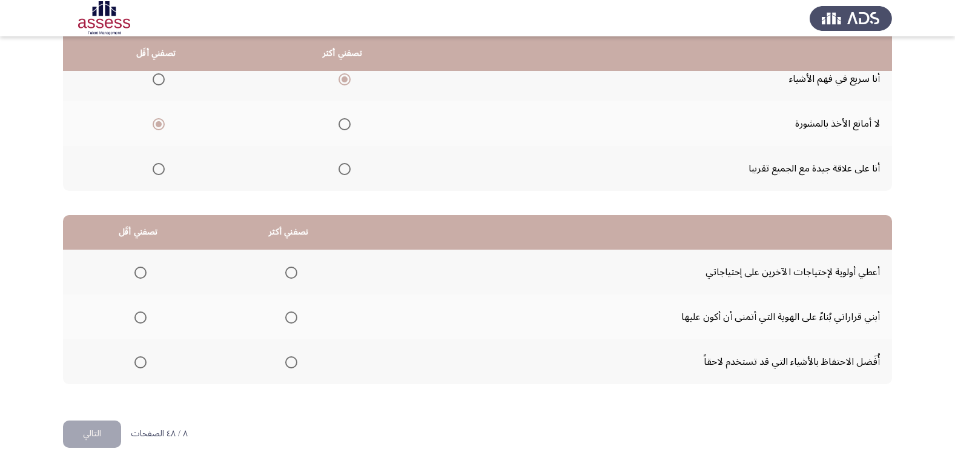
click at [141, 276] on span "Select an option" at bounding box center [140, 272] width 12 height 12
click at [141, 276] on input "Select an option" at bounding box center [140, 272] width 12 height 12
click at [289, 318] on span "Select an option" at bounding box center [291, 317] width 12 height 12
click at [289, 318] on input "Select an option" at bounding box center [291, 317] width 12 height 12
click at [95, 432] on button "التالي" at bounding box center [92, 433] width 58 height 27
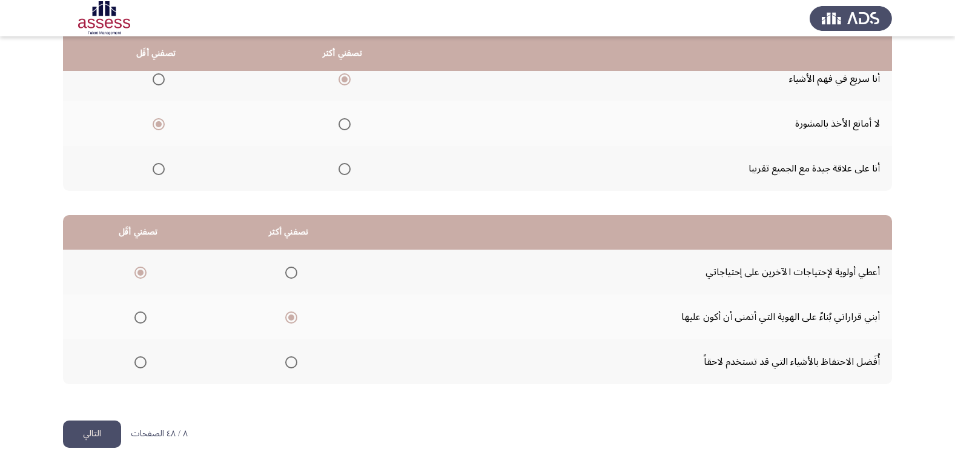
scroll to position [0, 0]
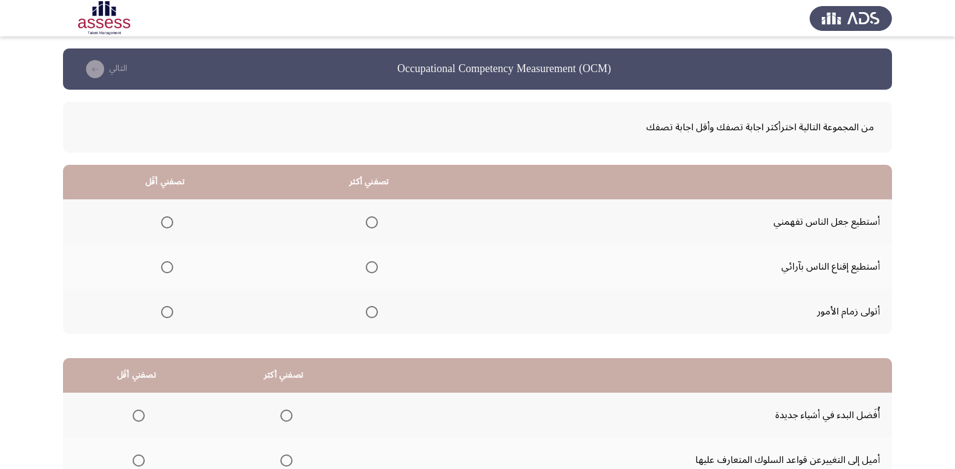
click at [366, 262] on span "Select an option" at bounding box center [372, 267] width 12 height 12
click at [366, 262] on input "Select an option" at bounding box center [372, 267] width 12 height 12
click at [168, 214] on mat-radio-group "Select an option" at bounding box center [164, 221] width 17 height 21
click at [175, 223] on th at bounding box center [165, 221] width 204 height 45
click at [168, 225] on span "Select an option" at bounding box center [167, 222] width 12 height 12
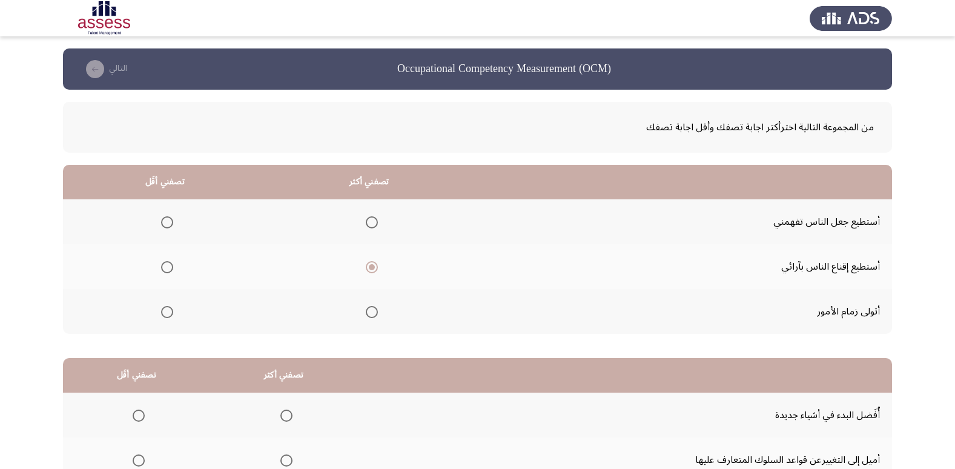
click at [168, 225] on input "Select an option" at bounding box center [167, 222] width 12 height 12
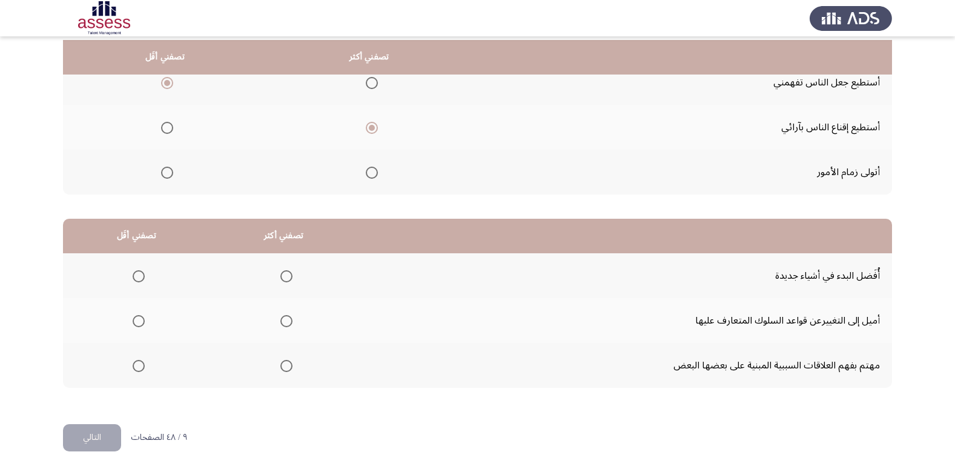
scroll to position [143, 0]
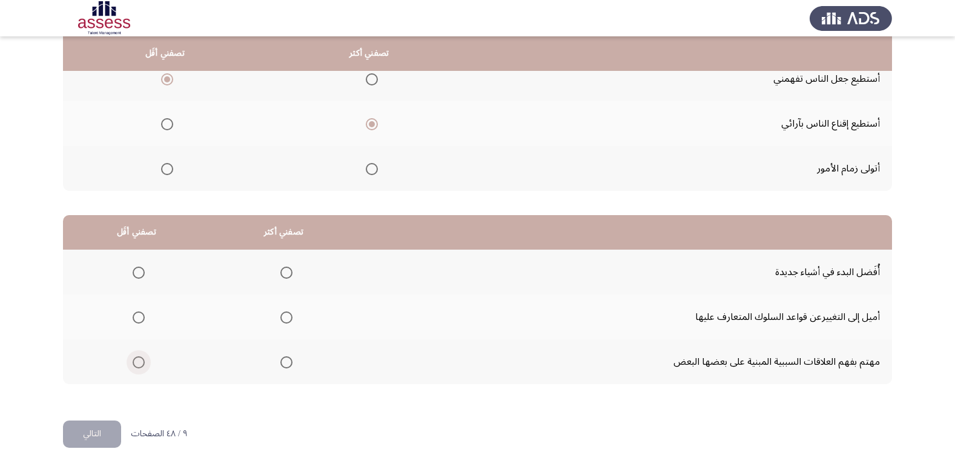
click at [134, 360] on span "Select an option" at bounding box center [139, 362] width 12 height 12
click at [134, 360] on input "Select an option" at bounding box center [139, 362] width 12 height 12
click at [287, 277] on span "Select an option" at bounding box center [286, 272] width 12 height 12
click at [287, 277] on input "Select an option" at bounding box center [286, 272] width 12 height 12
click at [68, 435] on button "التالي" at bounding box center [92, 433] width 58 height 27
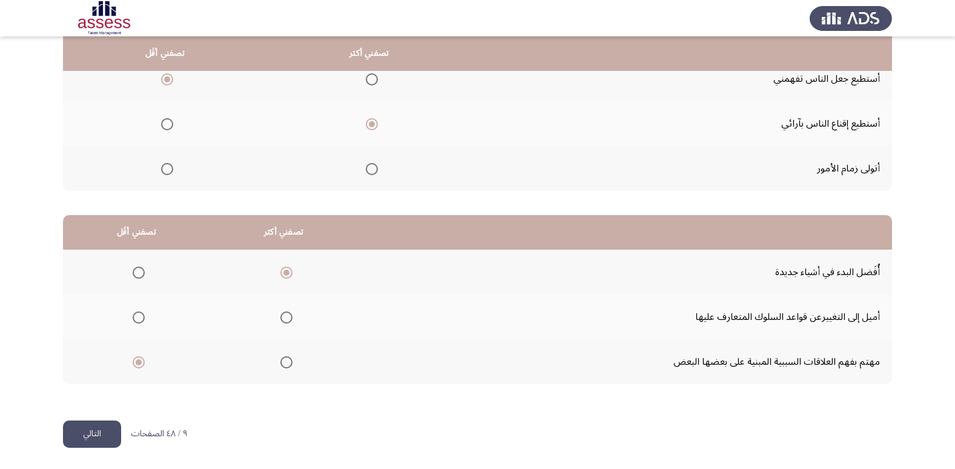
scroll to position [0, 0]
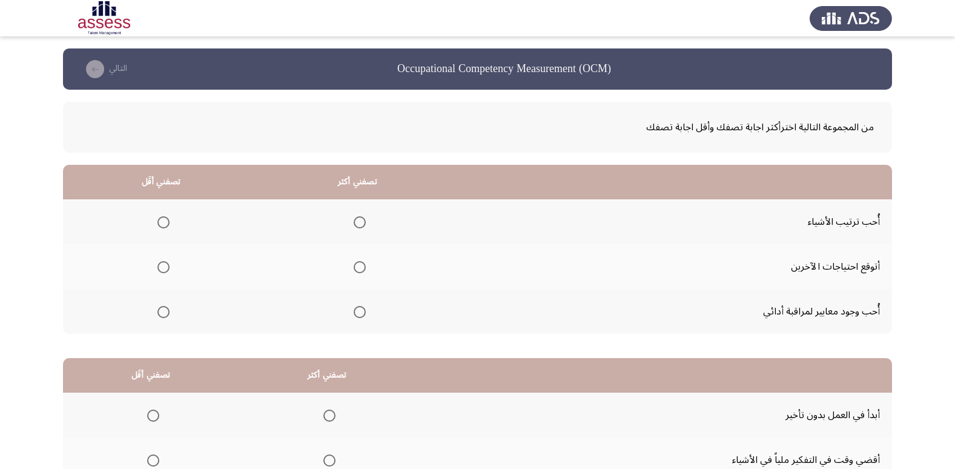
click at [358, 216] on span "Select an option" at bounding box center [360, 222] width 12 height 12
click at [358, 216] on input "Select an option" at bounding box center [360, 222] width 12 height 12
click at [161, 259] on mat-radio-group "Select an option" at bounding box center [161, 266] width 17 height 21
click at [160, 272] on span "Select an option" at bounding box center [163, 267] width 12 height 12
click at [160, 272] on input "Select an option" at bounding box center [163, 267] width 12 height 12
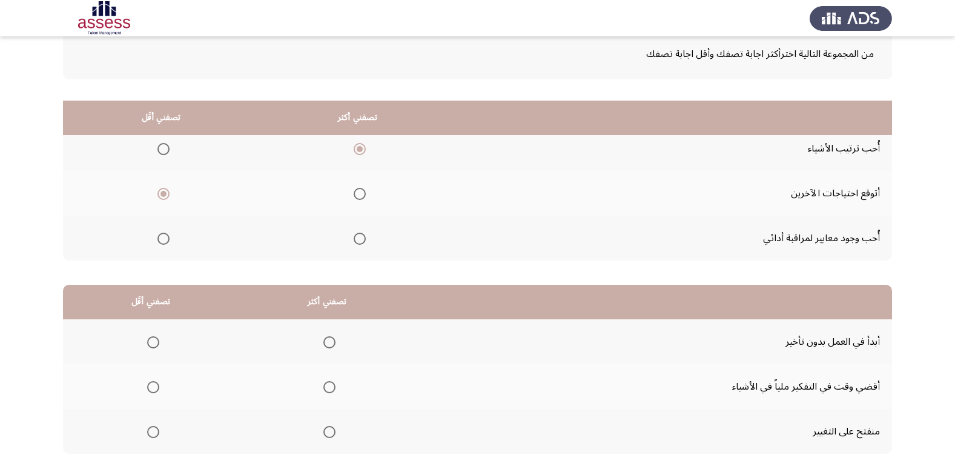
scroll to position [143, 0]
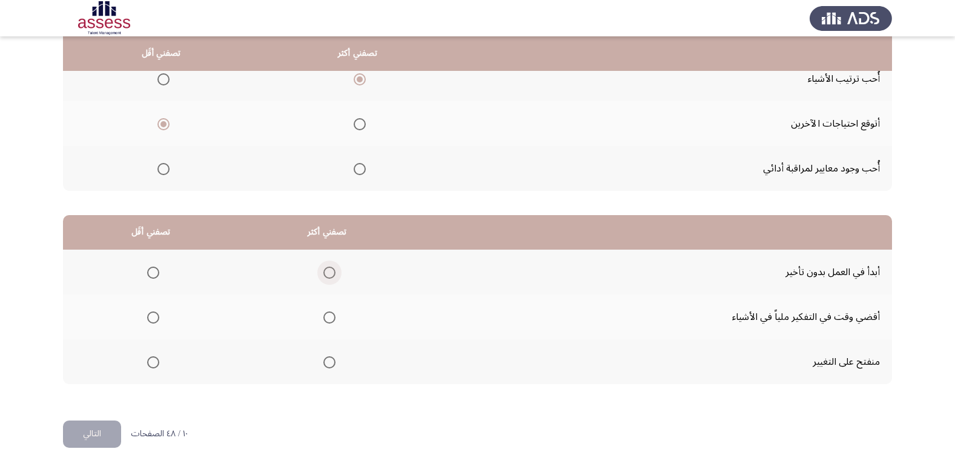
click at [332, 277] on span "Select an option" at bounding box center [329, 272] width 12 height 12
click at [332, 277] on input "Select an option" at bounding box center [329, 272] width 12 height 12
click at [146, 319] on label "Select an option" at bounding box center [150, 317] width 17 height 12
click at [147, 319] on input "Select an option" at bounding box center [153, 317] width 12 height 12
click at [87, 427] on button "التالي" at bounding box center [92, 433] width 58 height 27
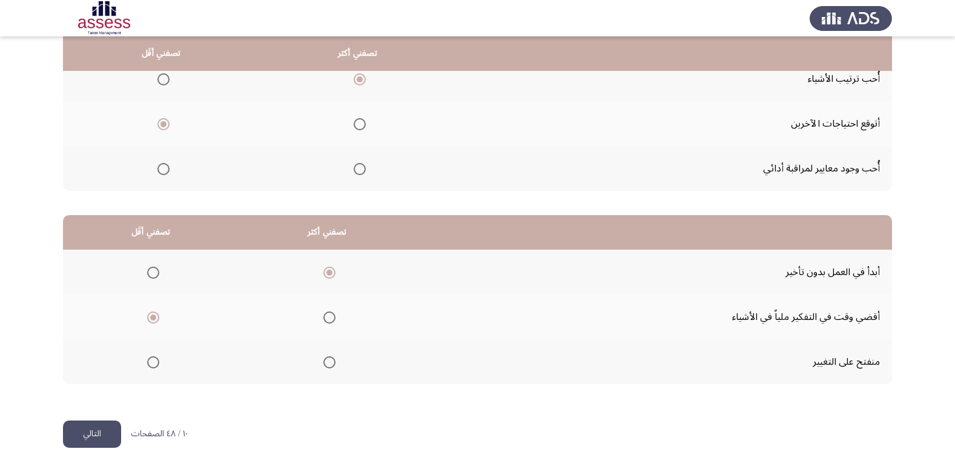
scroll to position [0, 0]
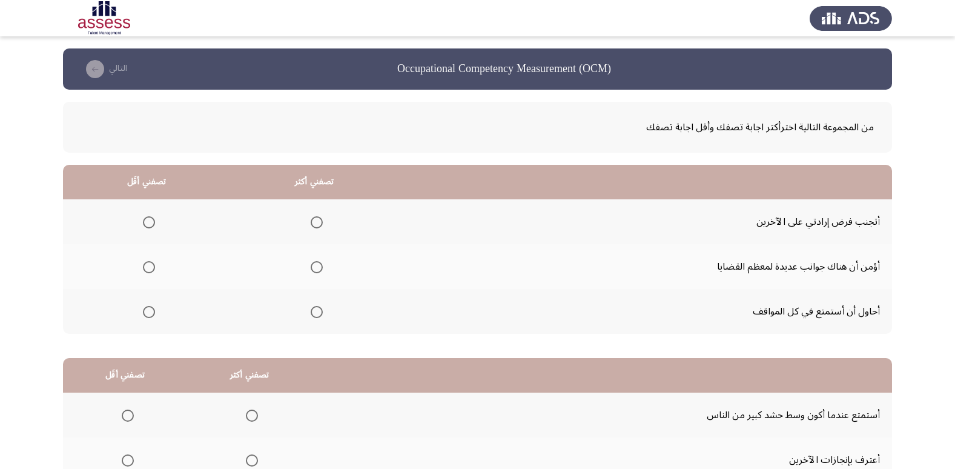
click at [314, 259] on mat-radio-group "Select an option" at bounding box center [314, 266] width 17 height 21
click at [313, 269] on span "Select an option" at bounding box center [317, 267] width 12 height 12
click at [313, 269] on input "Select an option" at bounding box center [317, 267] width 12 height 12
click at [152, 226] on span "Select an option" at bounding box center [149, 222] width 12 height 12
click at [152, 226] on input "Select an option" at bounding box center [149, 222] width 12 height 12
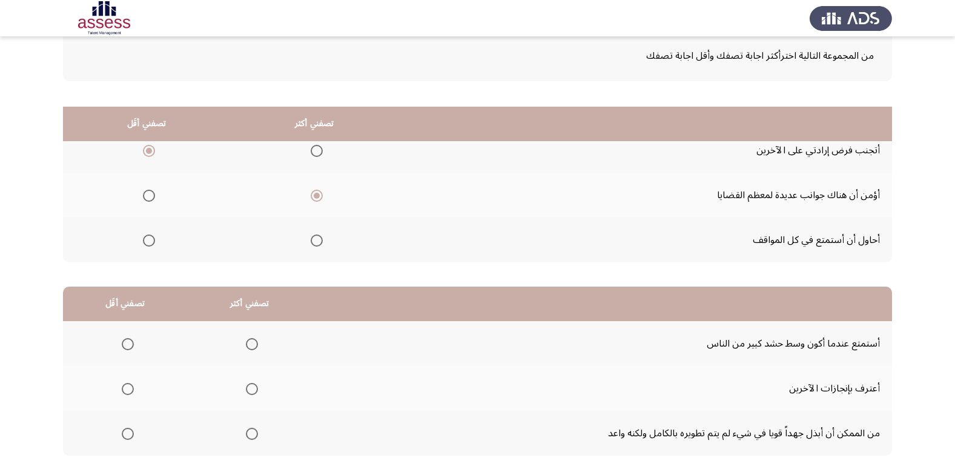
scroll to position [143, 0]
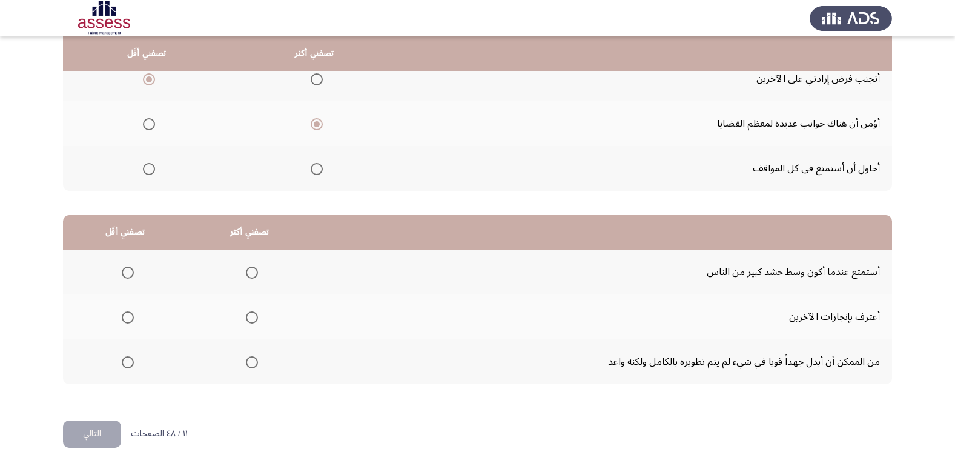
click at [251, 366] on span "Select an option" at bounding box center [252, 362] width 12 height 12
click at [251, 366] on input "Select an option" at bounding box center [252, 362] width 12 height 12
click at [128, 312] on span "Select an option" at bounding box center [128, 317] width 12 height 12
click at [128, 312] on input "Select an option" at bounding box center [128, 317] width 12 height 12
click at [104, 424] on button "التالي" at bounding box center [92, 433] width 58 height 27
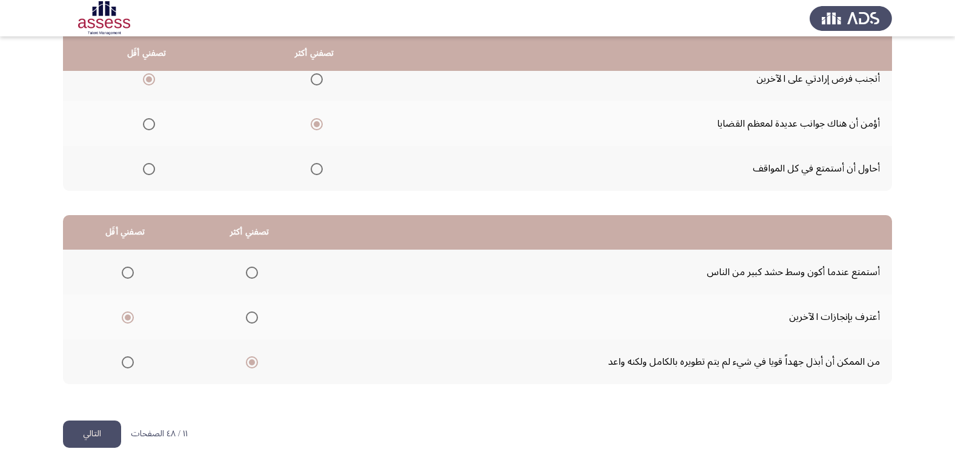
scroll to position [0, 0]
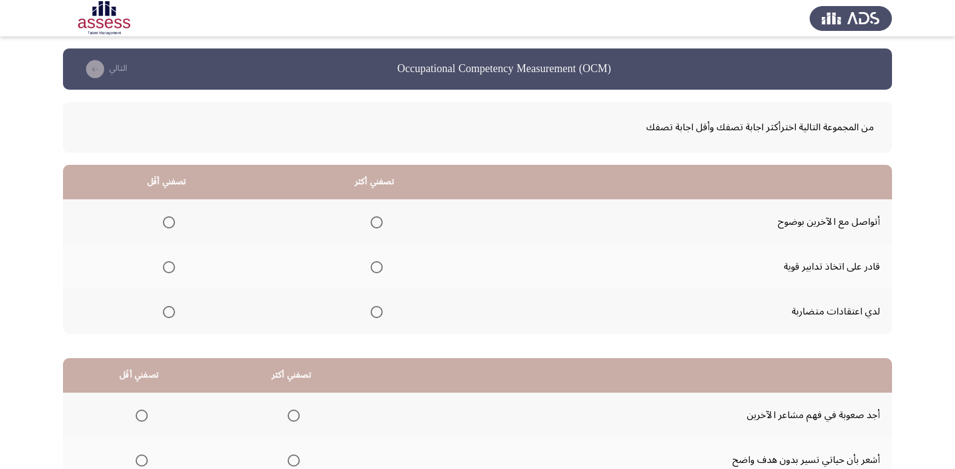
click at [379, 266] on span "Select an option" at bounding box center [377, 267] width 12 height 12
click at [379, 266] on input "Select an option" at bounding box center [377, 267] width 12 height 12
click at [174, 310] on span "Select an option" at bounding box center [169, 312] width 12 height 12
click at [174, 310] on input "Select an option" at bounding box center [169, 312] width 12 height 12
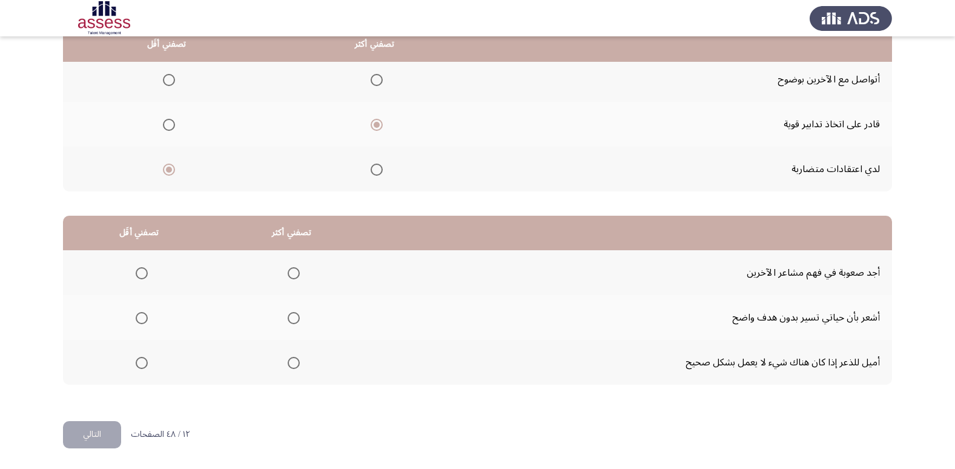
scroll to position [143, 0]
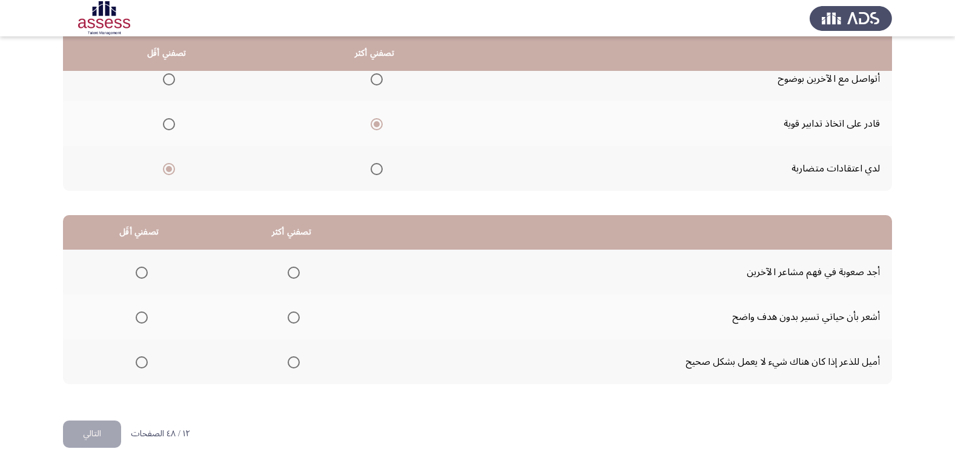
click at [137, 366] on span "Select an option" at bounding box center [142, 362] width 12 height 12
click at [137, 366] on input "Select an option" at bounding box center [142, 362] width 12 height 12
click at [291, 265] on mat-radio-group "Select an option" at bounding box center [291, 272] width 17 height 21
click at [291, 266] on mat-radio-button "Select an option" at bounding box center [291, 272] width 17 height 13
click at [290, 268] on span "Select an option" at bounding box center [294, 272] width 12 height 12
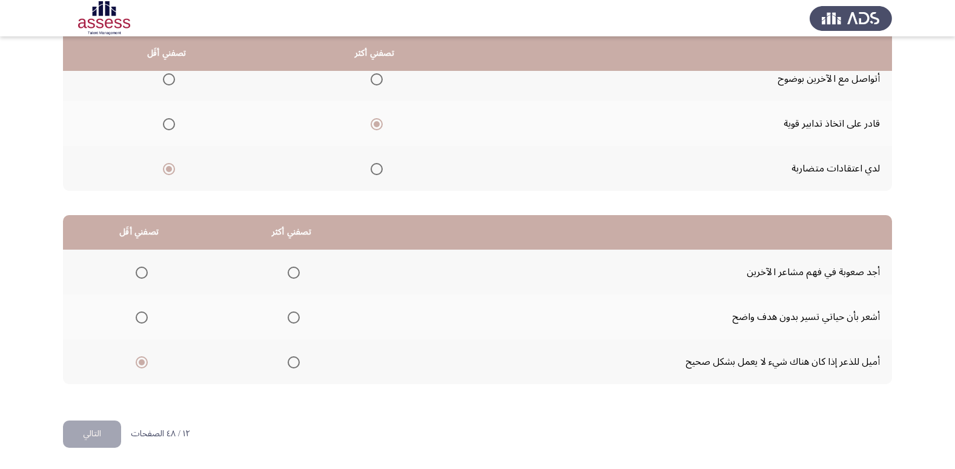
click at [290, 268] on input "Select an option" at bounding box center [294, 272] width 12 height 12
click at [102, 433] on button "التالي" at bounding box center [92, 433] width 58 height 27
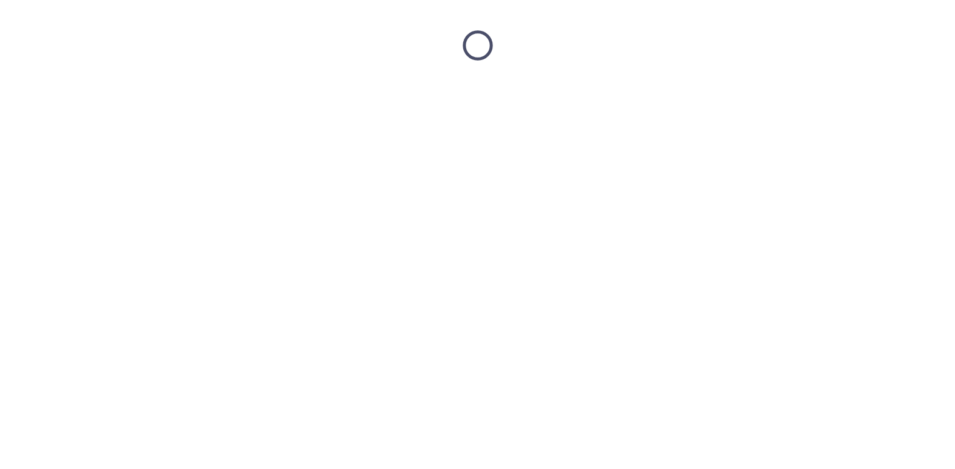
scroll to position [0, 0]
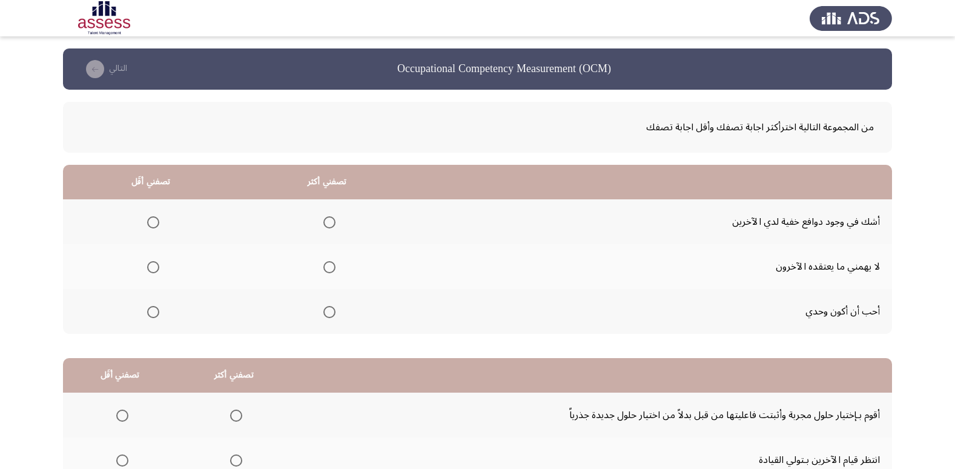
click at [148, 312] on span "Select an option" at bounding box center [153, 312] width 12 height 12
click at [148, 312] on input "Select an option" at bounding box center [153, 312] width 12 height 12
drag, startPoint x: 341, startPoint y: 260, endPoint x: 337, endPoint y: 265, distance: 6.5
click at [343, 260] on th at bounding box center [327, 266] width 176 height 45
click at [337, 265] on th at bounding box center [327, 266] width 176 height 45
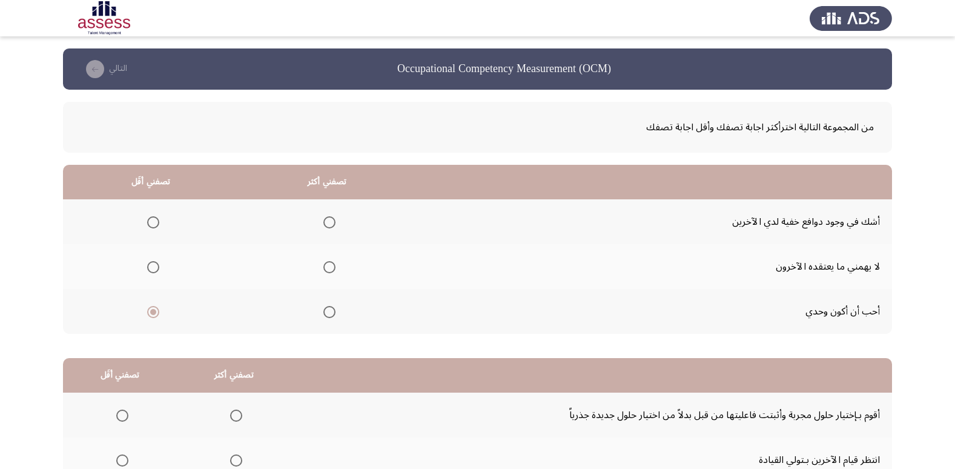
click at [330, 268] on span "Select an option" at bounding box center [329, 267] width 12 height 12
click at [330, 268] on input "Select an option" at bounding box center [329, 267] width 12 height 12
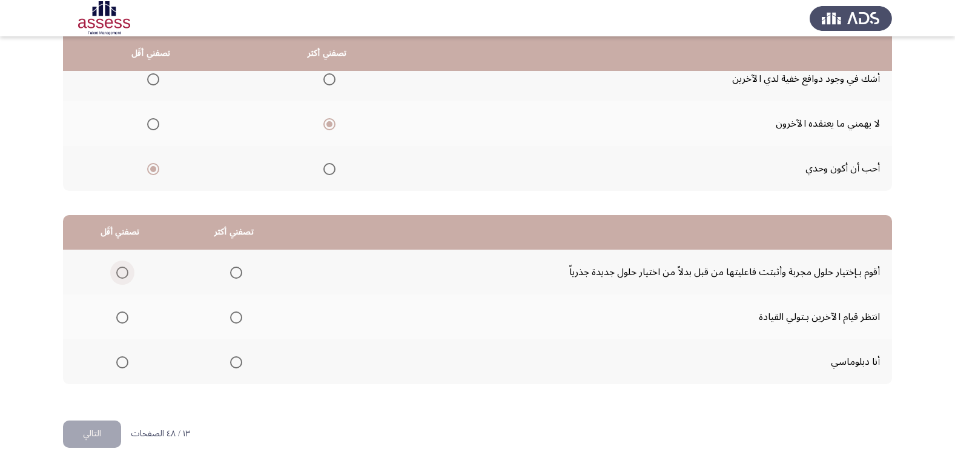
click at [116, 276] on span "Select an option" at bounding box center [122, 272] width 12 height 12
click at [116, 276] on input "Select an option" at bounding box center [122, 272] width 12 height 12
click at [239, 369] on mat-radio-group "Select an option" at bounding box center [233, 361] width 17 height 21
click at [236, 358] on span "Select an option" at bounding box center [236, 362] width 12 height 12
click at [236, 358] on input "Select an option" at bounding box center [236, 362] width 12 height 12
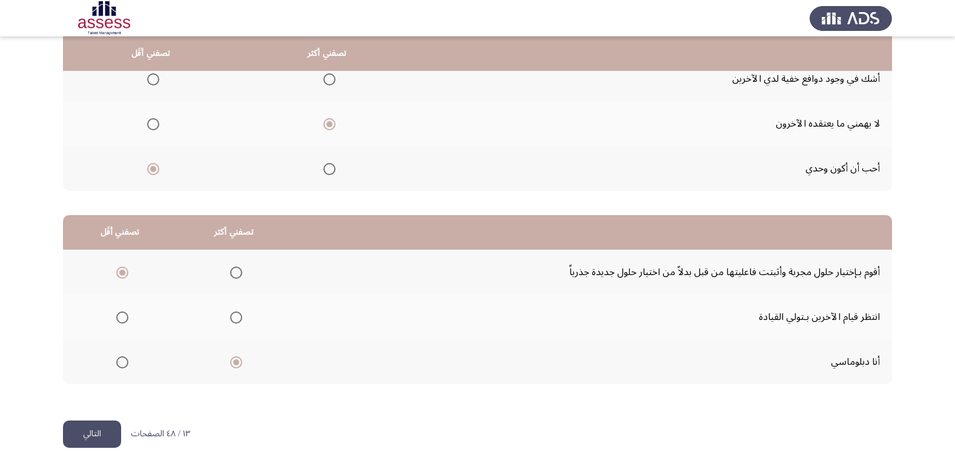
click at [77, 438] on button "التالي" at bounding box center [92, 433] width 58 height 27
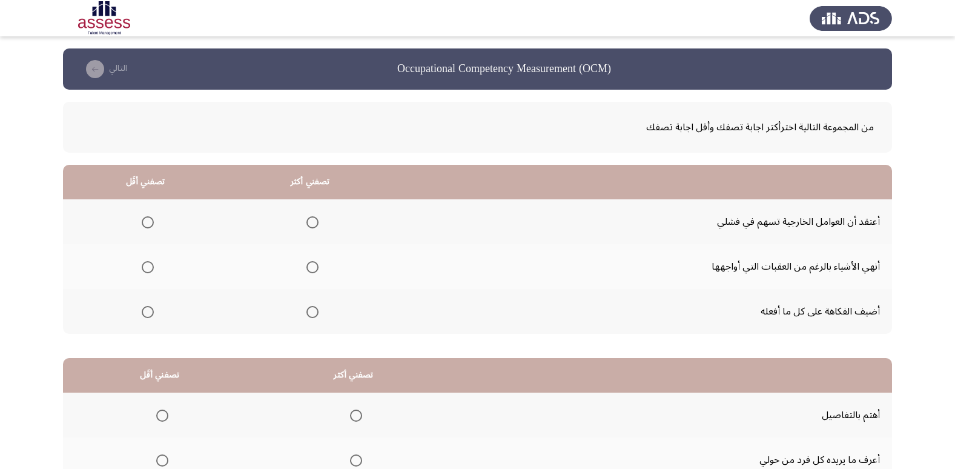
click at [147, 220] on span "Select an option" at bounding box center [148, 222] width 12 height 12
click at [147, 220] on input "Select an option" at bounding box center [148, 222] width 12 height 12
click at [313, 312] on span "Select an option" at bounding box center [312, 312] width 12 height 12
click at [313, 312] on input "Select an option" at bounding box center [312, 312] width 12 height 12
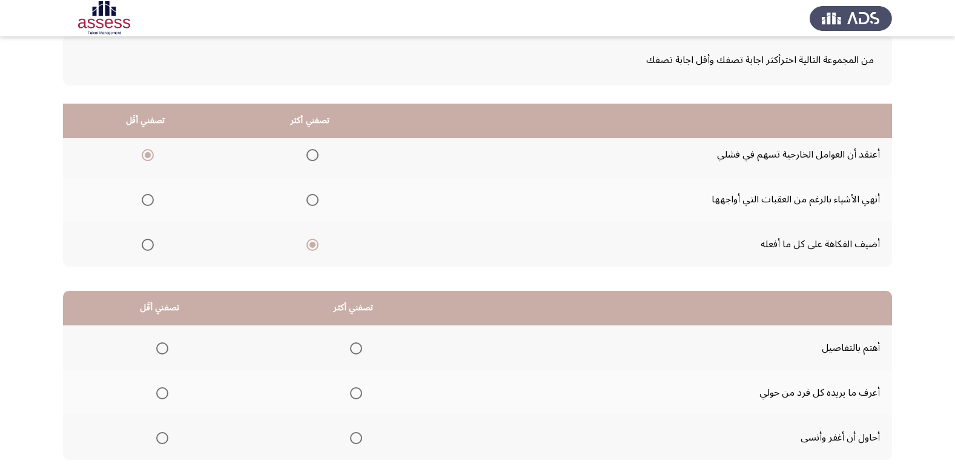
scroll to position [143, 0]
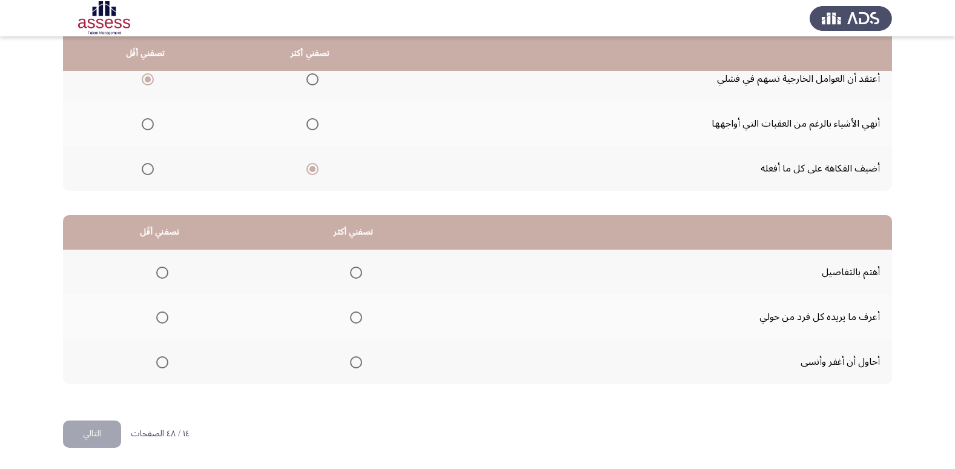
click at [355, 318] on span "Select an option" at bounding box center [356, 317] width 12 height 12
click at [355, 318] on input "Select an option" at bounding box center [356, 317] width 12 height 12
click at [159, 361] on span "Select an option" at bounding box center [162, 362] width 12 height 12
click at [159, 361] on input "Select an option" at bounding box center [162, 362] width 12 height 12
click at [168, 271] on span "Select an option" at bounding box center [162, 272] width 12 height 12
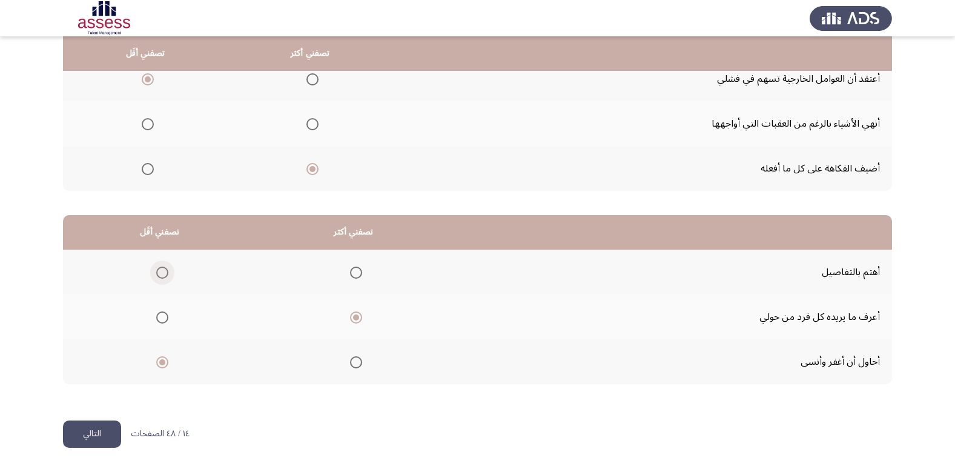
click at [168, 271] on input "Select an option" at bounding box center [162, 272] width 12 height 12
drag, startPoint x: 111, startPoint y: 446, endPoint x: 99, endPoint y: 435, distance: 15.9
click at [110, 446] on button "التالي" at bounding box center [92, 433] width 58 height 27
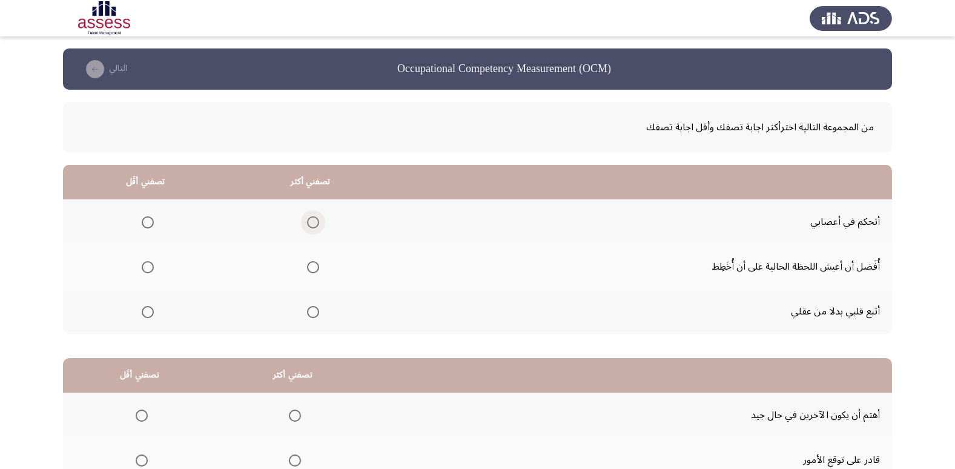
click at [311, 222] on span "Select an option" at bounding box center [313, 222] width 12 height 12
click at [311, 222] on input "Select an option" at bounding box center [313, 222] width 12 height 12
click at [144, 309] on span "Select an option" at bounding box center [148, 312] width 12 height 12
click at [144, 309] on input "Select an option" at bounding box center [148, 312] width 12 height 12
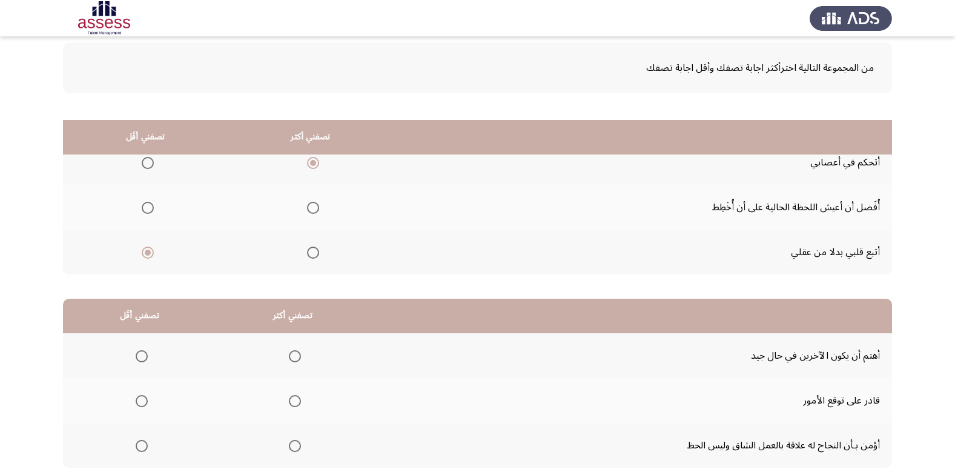
scroll to position [143, 0]
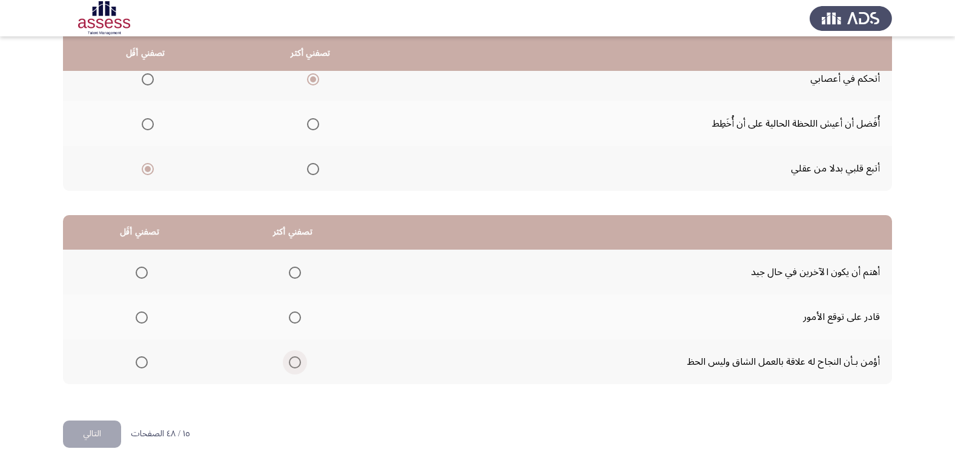
click at [289, 362] on span "Select an option" at bounding box center [295, 362] width 12 height 12
click at [289, 362] on input "Select an option" at bounding box center [295, 362] width 12 height 12
click at [137, 315] on span "Select an option" at bounding box center [142, 317] width 12 height 12
click at [137, 315] on input "Select an option" at bounding box center [142, 317] width 12 height 12
click at [97, 436] on button "التالي" at bounding box center [92, 433] width 58 height 27
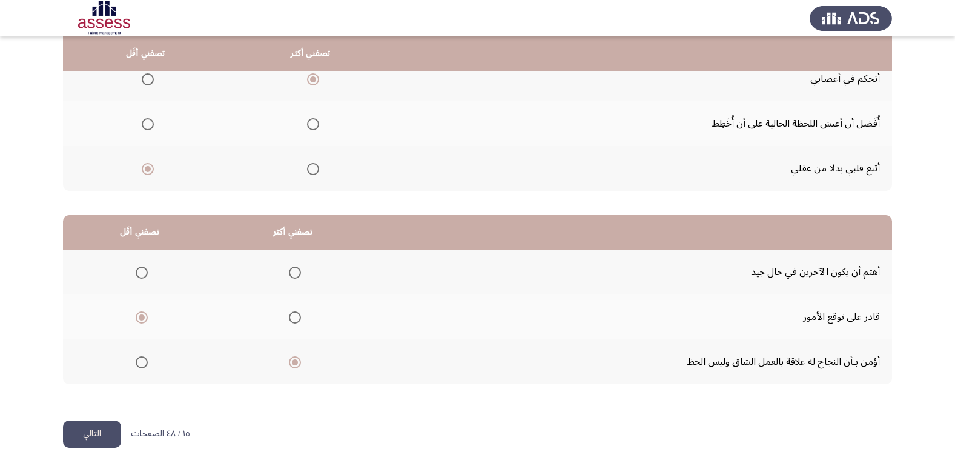
scroll to position [0, 0]
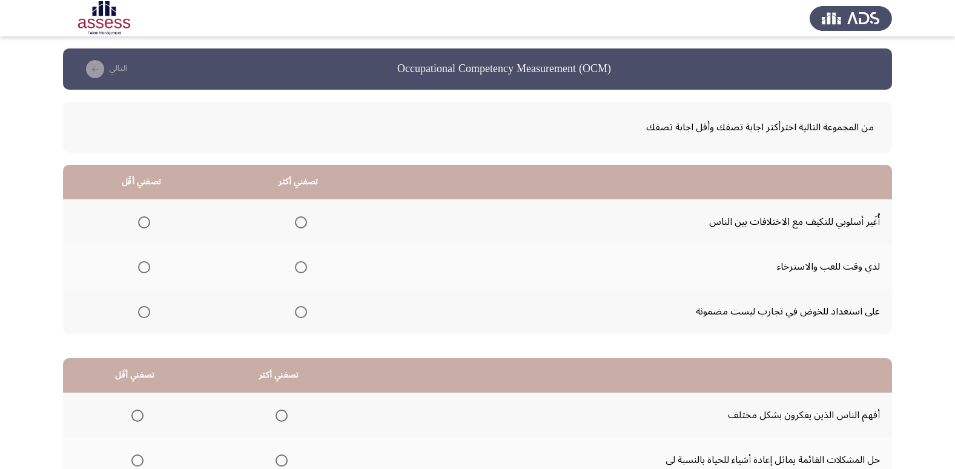
click at [297, 325] on th at bounding box center [298, 311] width 157 height 45
click at [143, 229] on mat-radio-group "Select an option" at bounding box center [141, 221] width 17 height 21
click at [144, 226] on span "Select an option" at bounding box center [144, 222] width 12 height 12
click at [144, 226] on input "Select an option" at bounding box center [144, 222] width 12 height 12
click at [305, 308] on span "Select an option" at bounding box center [301, 312] width 12 height 12
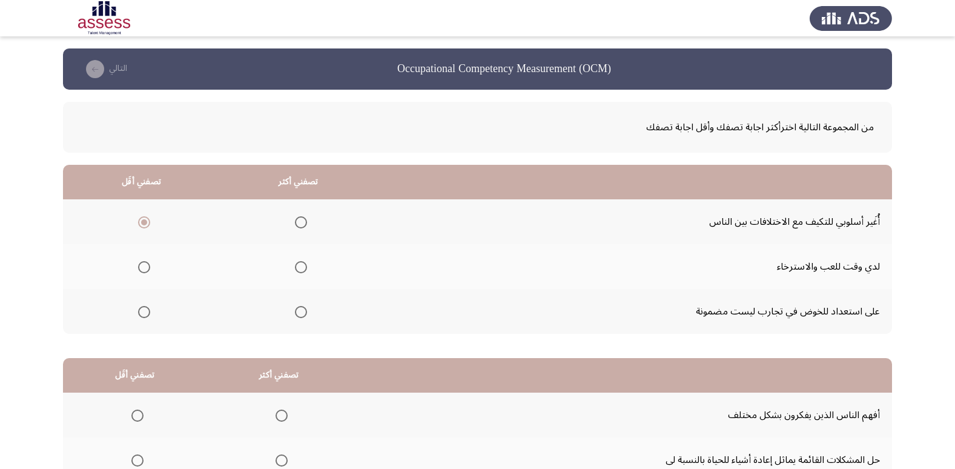
click at [305, 308] on input "Select an option" at bounding box center [301, 312] width 12 height 12
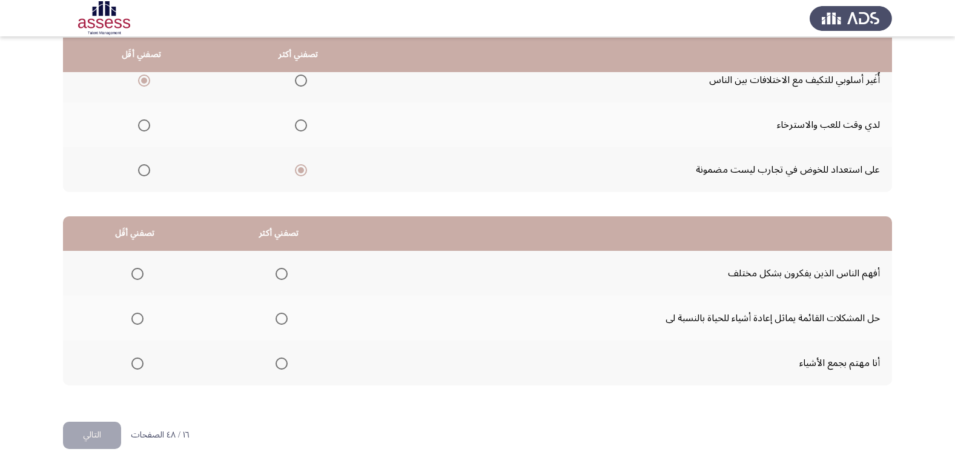
scroll to position [143, 0]
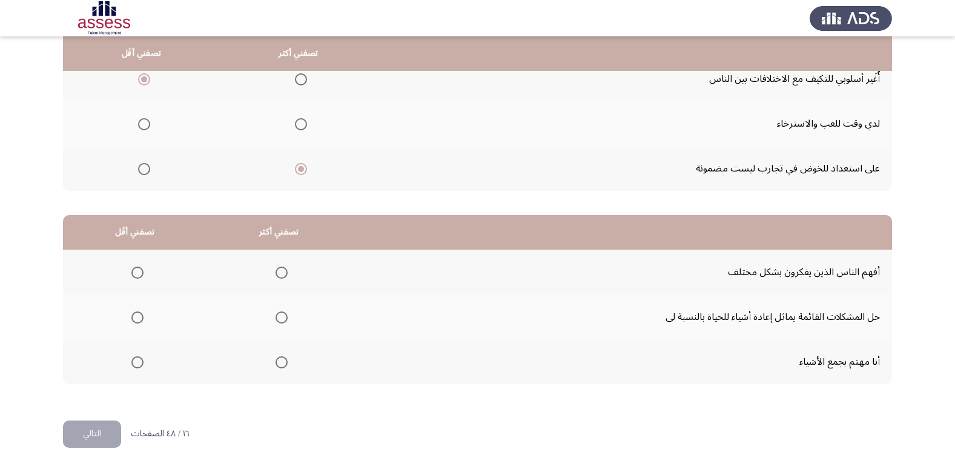
click at [277, 359] on span "Select an option" at bounding box center [281, 362] width 12 height 12
click at [277, 359] on input "Select an option" at bounding box center [281, 362] width 12 height 12
click at [131, 270] on span "Select an option" at bounding box center [137, 272] width 12 height 12
click at [131, 270] on input "Select an option" at bounding box center [137, 272] width 12 height 12
click at [76, 435] on button "التالي" at bounding box center [92, 433] width 58 height 27
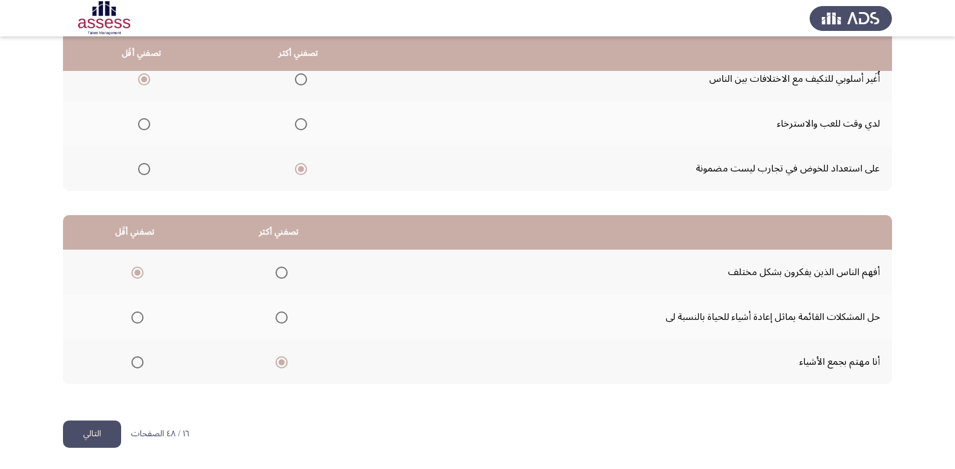
scroll to position [0, 0]
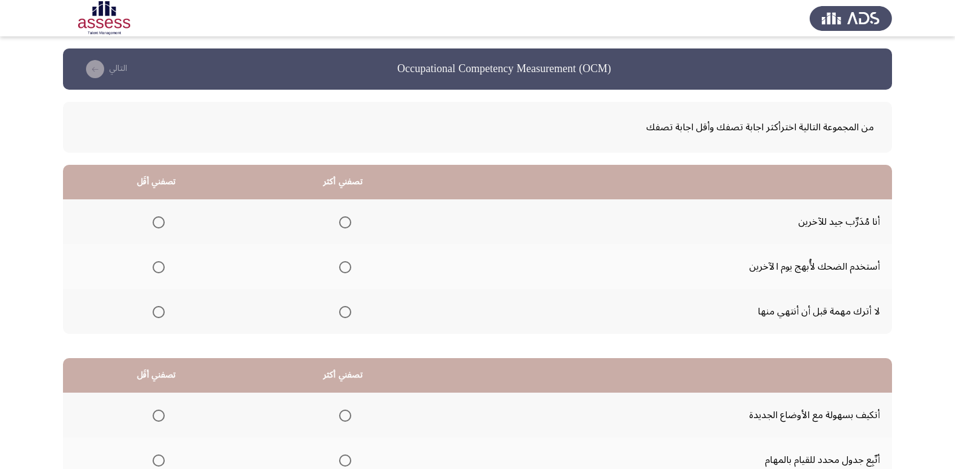
click at [350, 220] on span "Select an option" at bounding box center [345, 222] width 12 height 12
click at [350, 220] on input "Select an option" at bounding box center [345, 222] width 12 height 12
click at [153, 265] on span "Select an option" at bounding box center [159, 267] width 12 height 12
click at [153, 265] on input "Select an option" at bounding box center [159, 267] width 12 height 12
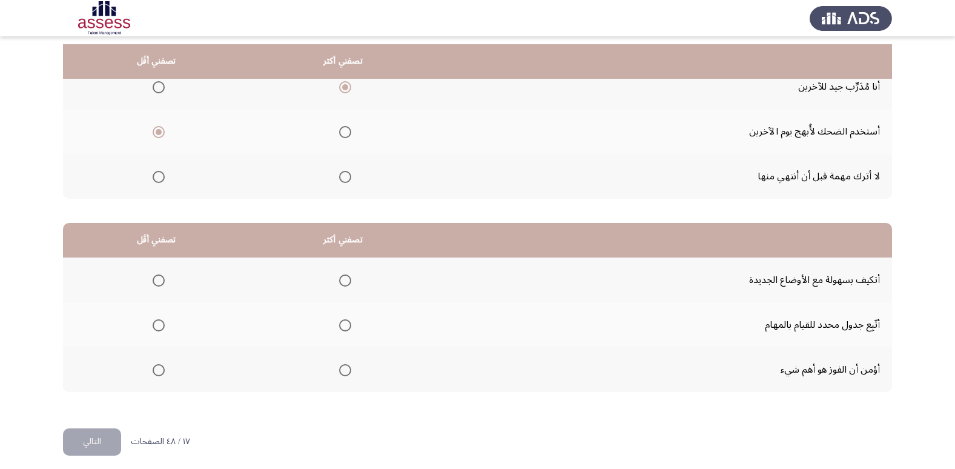
scroll to position [143, 0]
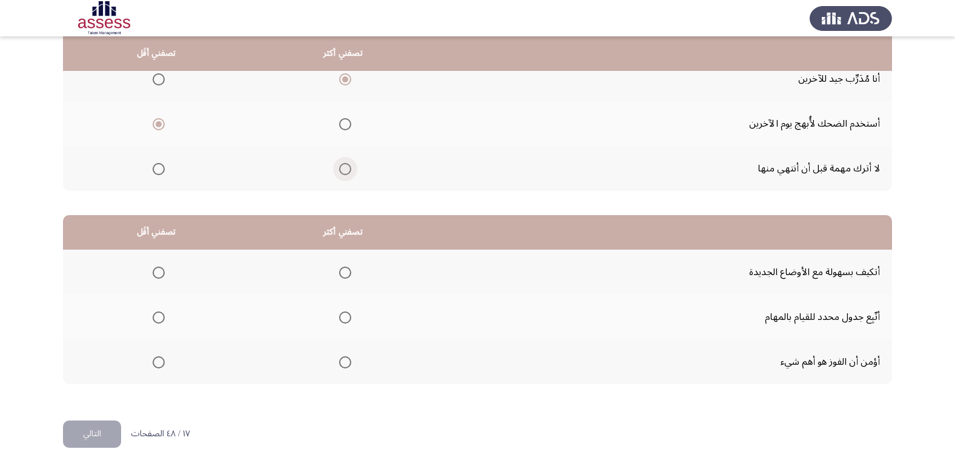
click at [351, 165] on span "Select an option" at bounding box center [345, 169] width 12 height 12
click at [351, 165] on input "Select an option" at bounding box center [345, 169] width 12 height 12
click at [347, 364] on span "Select an option" at bounding box center [345, 362] width 12 height 12
click at [347, 364] on input "Select an option" at bounding box center [345, 362] width 12 height 12
click at [161, 275] on span "Select an option" at bounding box center [159, 272] width 12 height 12
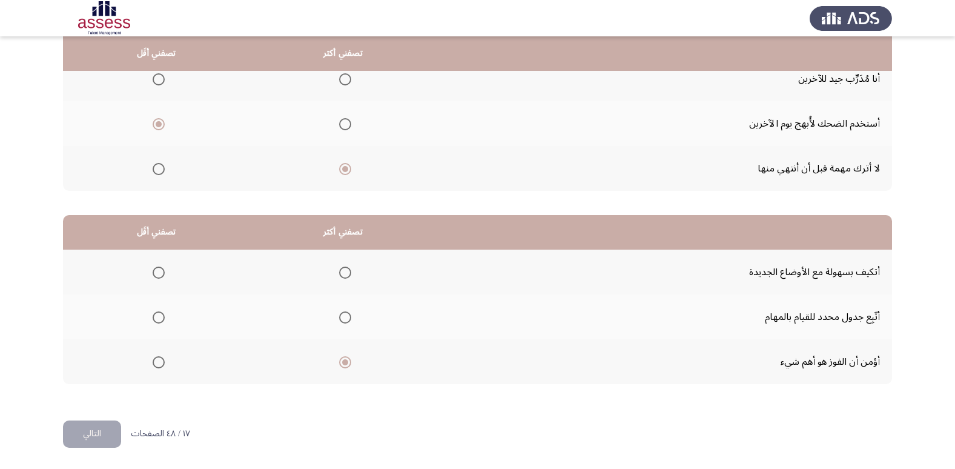
click at [161, 275] on input "Select an option" at bounding box center [159, 272] width 12 height 12
click at [157, 312] on span "Select an option" at bounding box center [159, 317] width 12 height 12
click at [157, 312] on input "Select an option" at bounding box center [159, 317] width 12 height 12
click at [158, 275] on span "Select an option" at bounding box center [159, 272] width 12 height 12
click at [158, 275] on input "Select an option" at bounding box center [159, 272] width 12 height 12
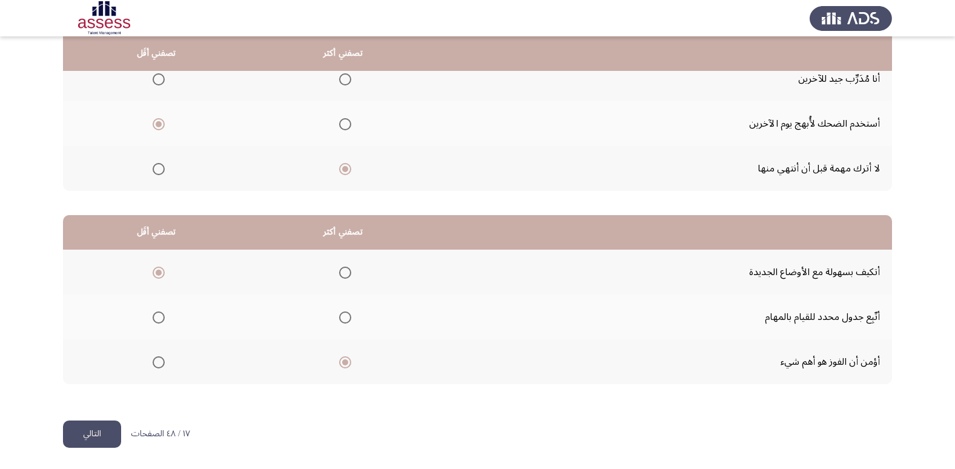
click at [119, 446] on button "التالي" at bounding box center [92, 433] width 58 height 27
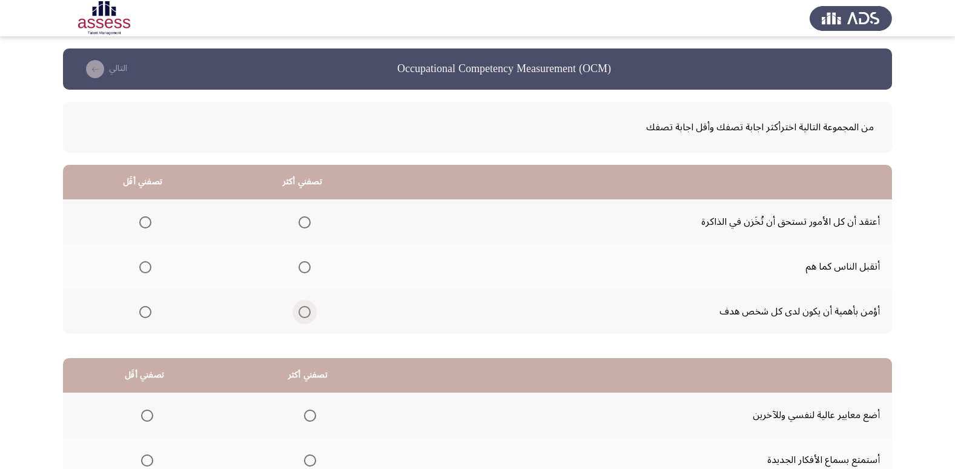
click at [300, 314] on span "Select an option" at bounding box center [304, 312] width 12 height 12
click at [300, 314] on input "Select an option" at bounding box center [304, 312] width 12 height 12
click at [143, 222] on span "Select an option" at bounding box center [145, 222] width 12 height 12
click at [143, 222] on input "Select an option" at bounding box center [145, 222] width 12 height 12
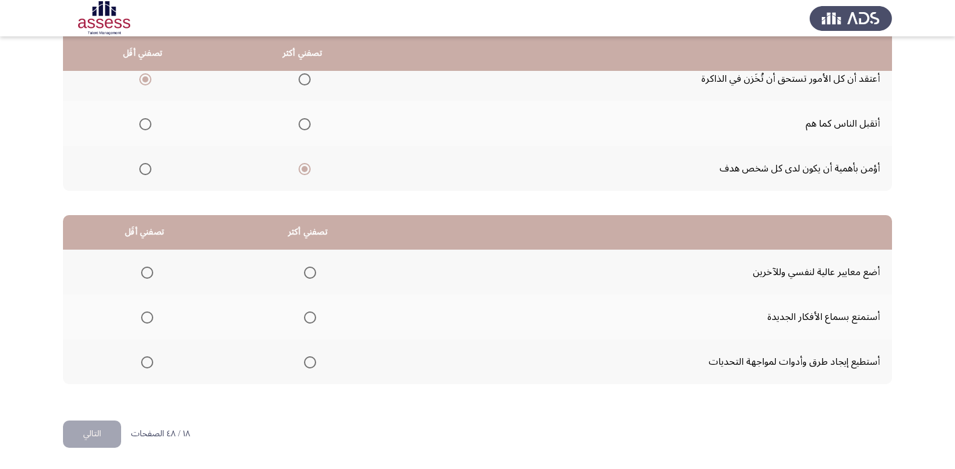
click at [316, 369] on th at bounding box center [307, 361] width 163 height 45
click at [310, 363] on span "Select an option" at bounding box center [310, 362] width 12 height 12
click at [310, 363] on input "Select an option" at bounding box center [310, 362] width 12 height 12
click at [139, 272] on label "Select an option" at bounding box center [144, 272] width 17 height 12
click at [141, 272] on input "Select an option" at bounding box center [147, 272] width 12 height 12
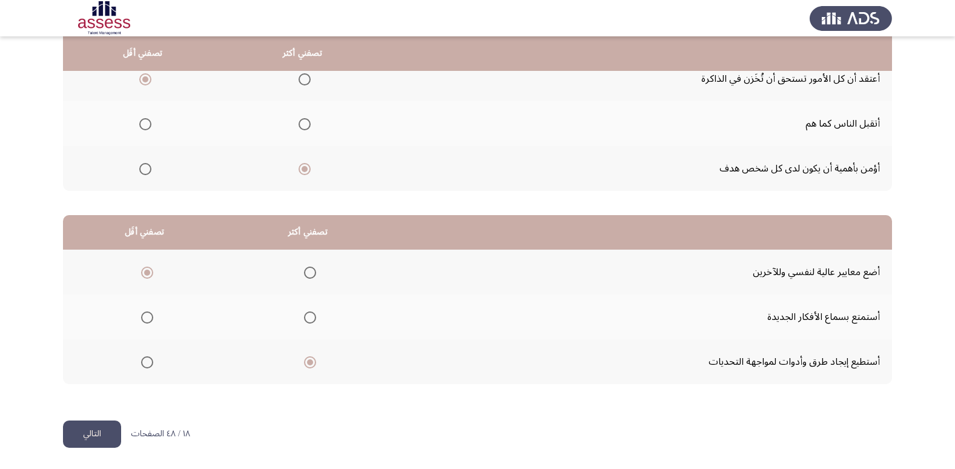
click at [94, 440] on button "التالي" at bounding box center [92, 433] width 58 height 27
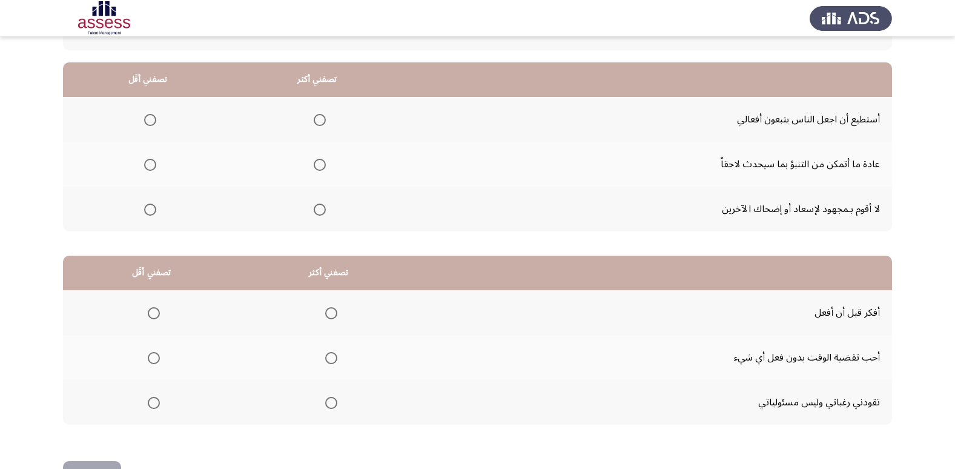
scroll to position [82, 0]
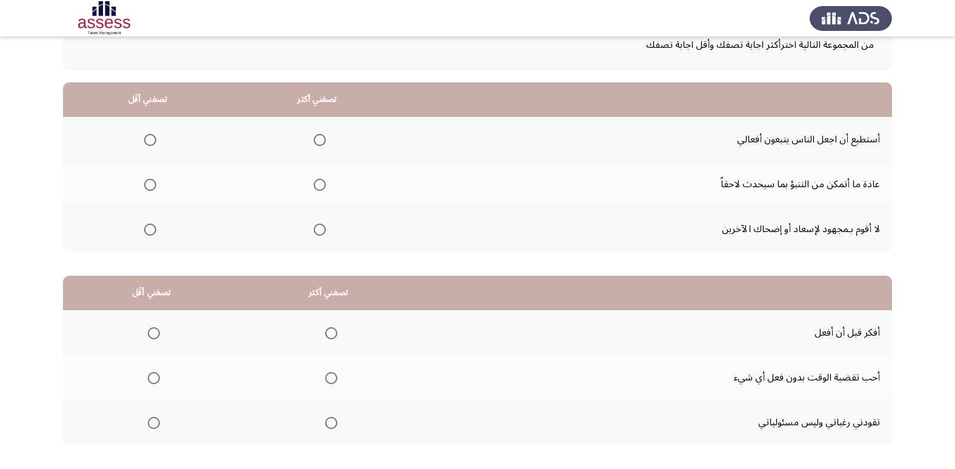
click at [309, 140] on label "Select an option" at bounding box center [317, 140] width 17 height 12
click at [314, 140] on input "Select an option" at bounding box center [320, 140] width 12 height 12
click at [147, 184] on span "Select an option" at bounding box center [150, 185] width 12 height 12
click at [147, 184] on input "Select an option" at bounding box center [150, 185] width 12 height 12
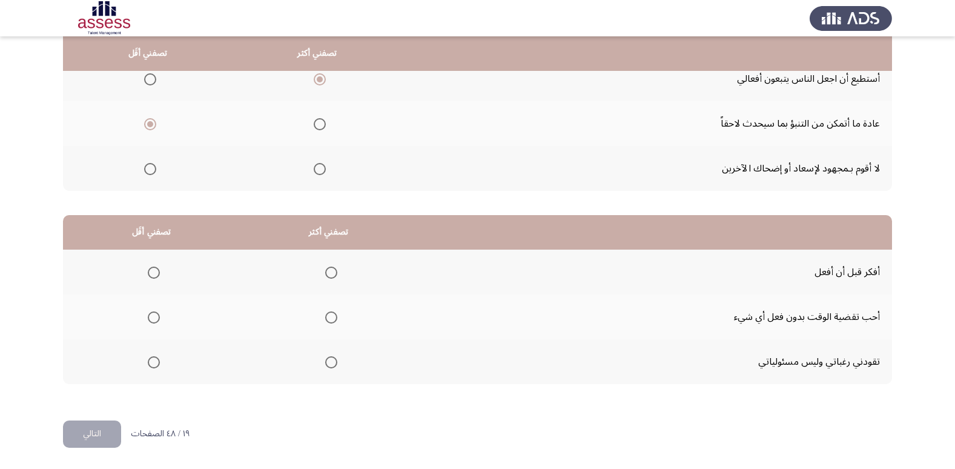
click at [327, 272] on span "Select an option" at bounding box center [331, 272] width 12 height 12
click at [327, 272] on input "Select an option" at bounding box center [331, 272] width 12 height 12
click at [153, 361] on span "Select an option" at bounding box center [154, 362] width 12 height 12
click at [153, 361] on input "Select an option" at bounding box center [154, 362] width 12 height 12
click at [66, 436] on button "التالي" at bounding box center [92, 433] width 58 height 27
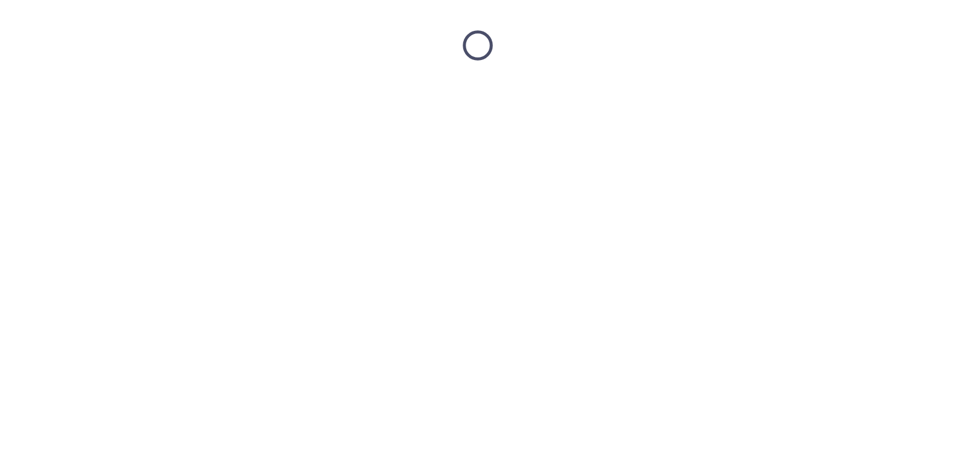
scroll to position [0, 0]
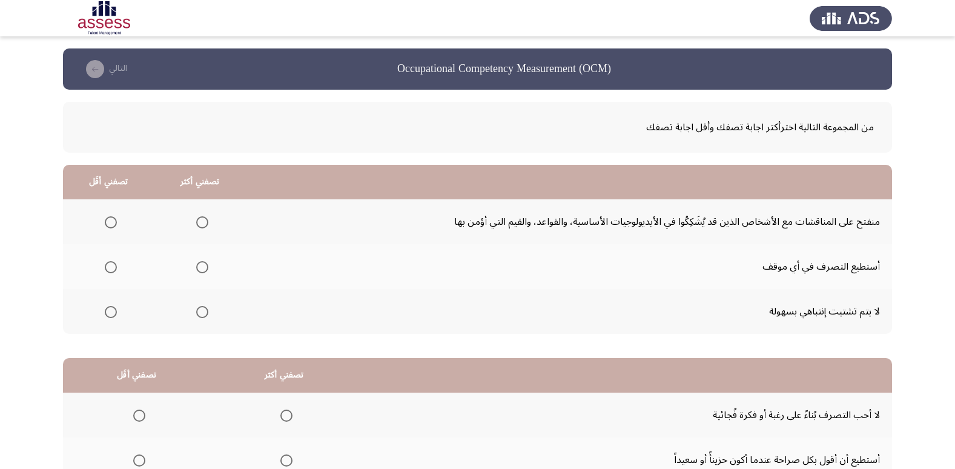
click at [203, 318] on mat-radio-group "Select an option" at bounding box center [199, 311] width 17 height 21
click at [196, 309] on span "Select an option" at bounding box center [202, 312] width 12 height 12
click at [196, 309] on input "Select an option" at bounding box center [202, 312] width 12 height 12
click at [204, 269] on span "Select an option" at bounding box center [202, 267] width 12 height 12
click at [204, 269] on input "Select an option" at bounding box center [202, 267] width 12 height 12
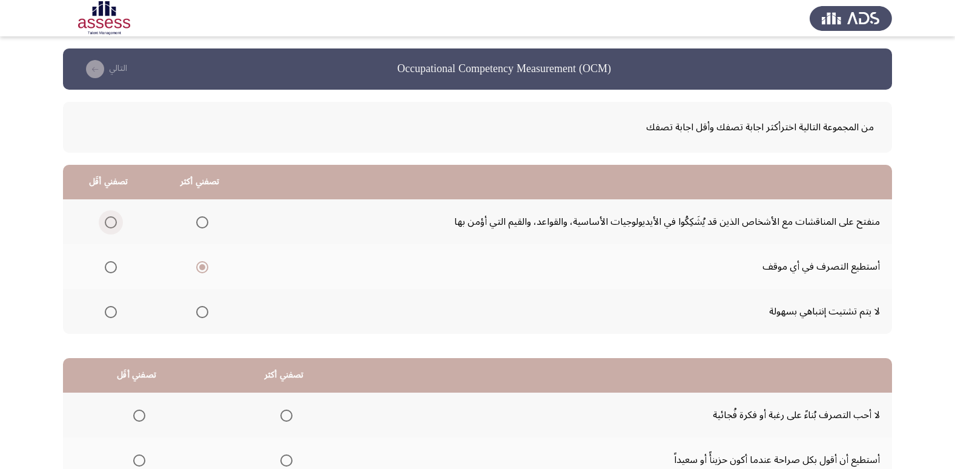
click at [102, 222] on label "Select an option" at bounding box center [108, 222] width 17 height 12
click at [105, 222] on input "Select an option" at bounding box center [111, 222] width 12 height 12
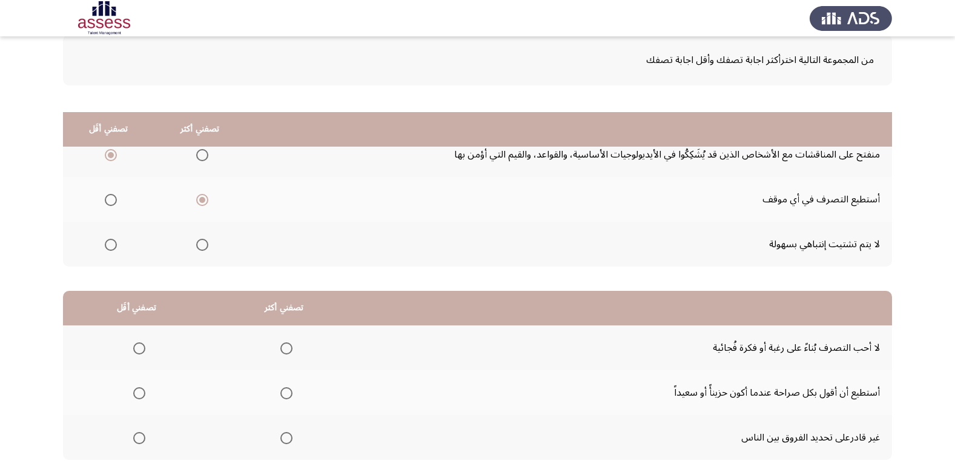
scroll to position [143, 0]
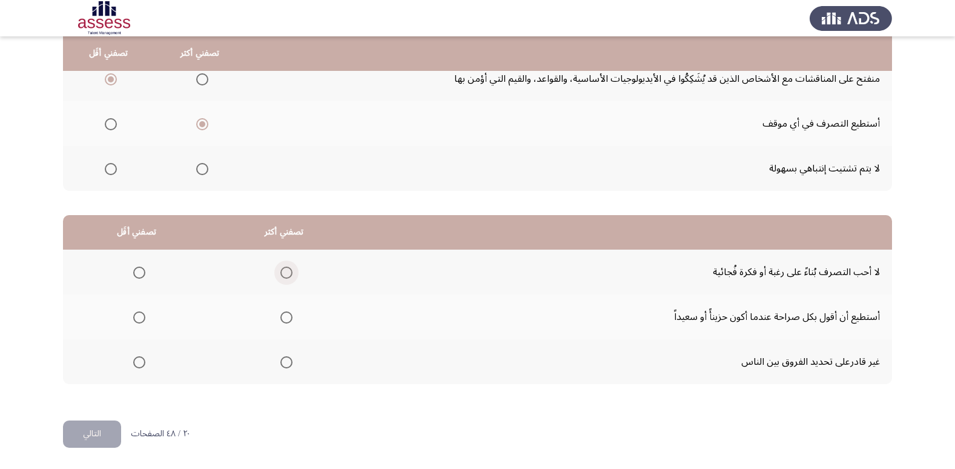
click at [282, 275] on span "Select an option" at bounding box center [286, 272] width 12 height 12
click at [282, 275] on input "Select an option" at bounding box center [286, 272] width 12 height 12
click at [145, 321] on th at bounding box center [136, 316] width 147 height 45
click at [140, 319] on span "Select an option" at bounding box center [139, 317] width 12 height 12
click at [140, 319] on input "Select an option" at bounding box center [139, 317] width 12 height 12
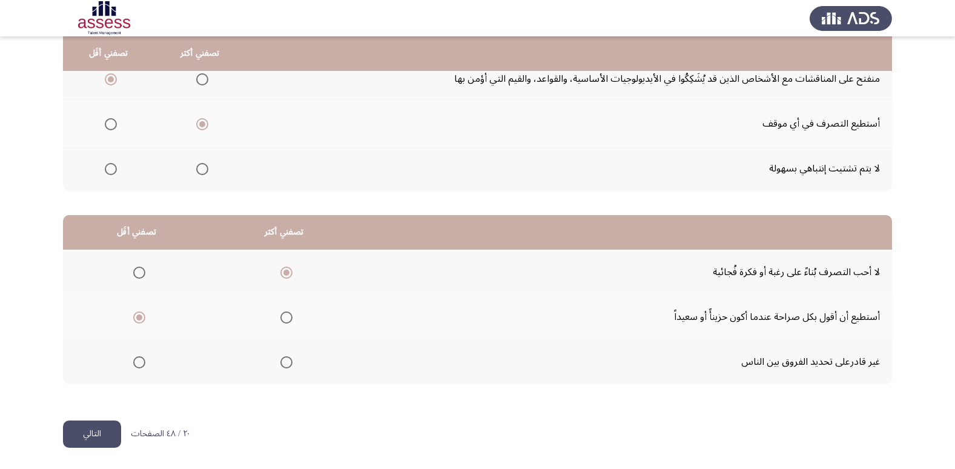
click at [104, 435] on button "التالي" at bounding box center [92, 433] width 58 height 27
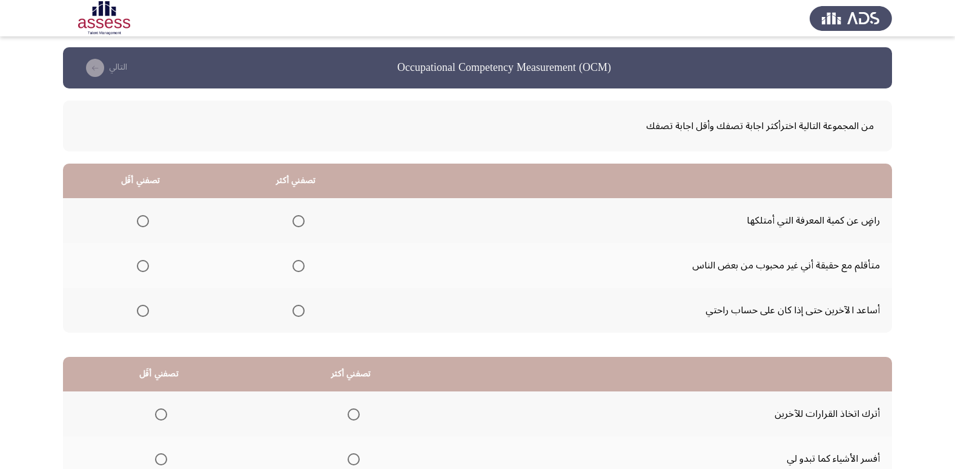
scroll to position [0, 0]
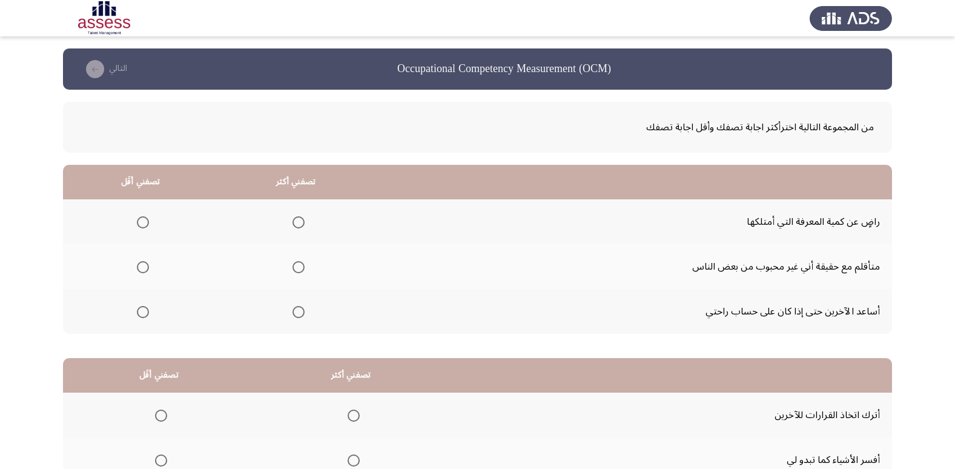
click at [295, 228] on mat-radio-group "Select an option" at bounding box center [296, 221] width 17 height 21
click at [292, 217] on span "Select an option" at bounding box center [298, 222] width 12 height 12
click at [292, 217] on input "Select an option" at bounding box center [298, 222] width 12 height 12
click at [136, 273] on mat-radio-group "Select an option" at bounding box center [140, 266] width 17 height 21
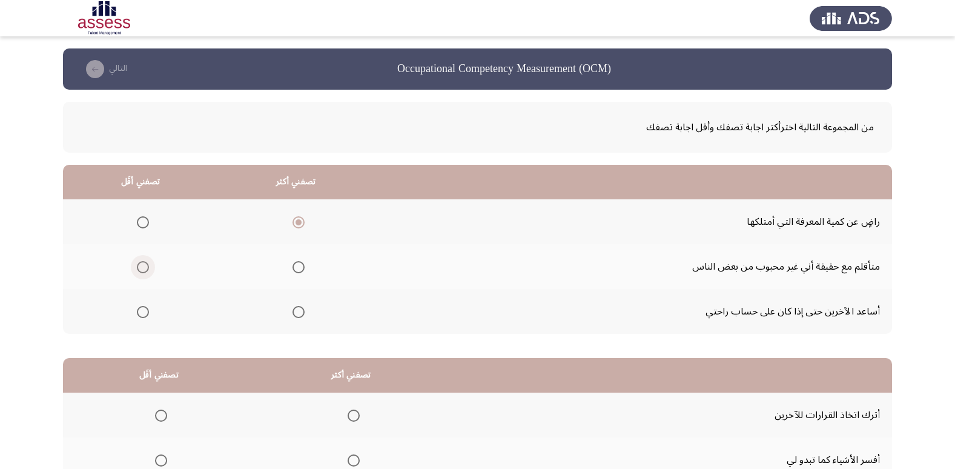
click at [136, 272] on label "Select an option" at bounding box center [140, 267] width 17 height 12
click at [137, 272] on input "Select an option" at bounding box center [143, 267] width 12 height 12
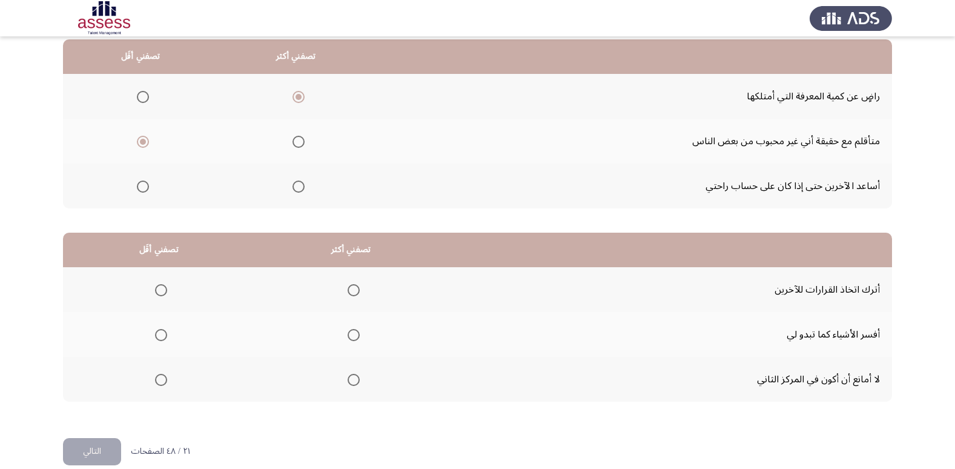
scroll to position [143, 0]
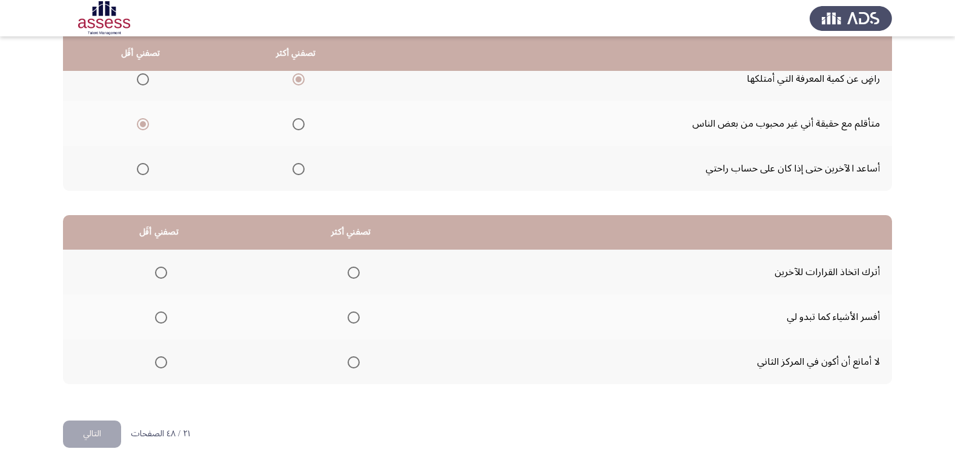
click at [355, 320] on span "Select an option" at bounding box center [353, 317] width 12 height 12
click at [355, 320] on input "Select an option" at bounding box center [353, 317] width 12 height 12
click at [157, 361] on span "Select an option" at bounding box center [161, 362] width 12 height 12
click at [157, 361] on input "Select an option" at bounding box center [161, 362] width 12 height 12
click at [77, 430] on button "التالي" at bounding box center [92, 433] width 58 height 27
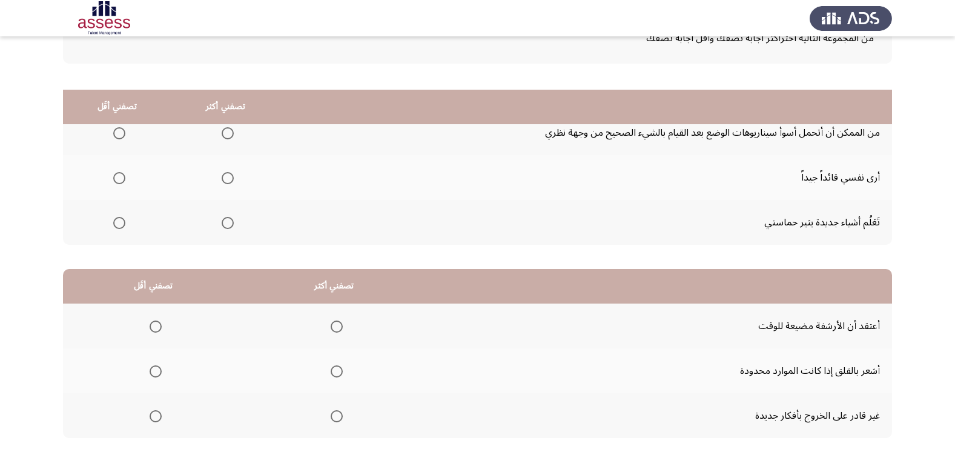
scroll to position [0, 0]
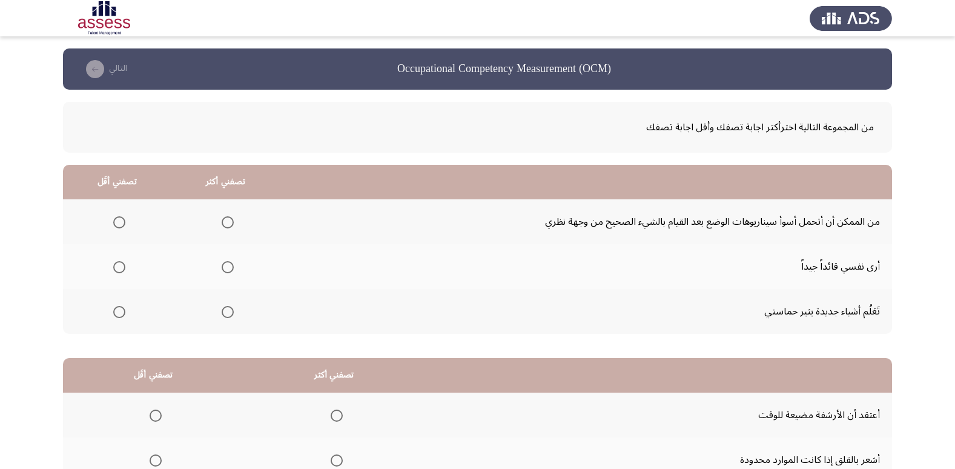
click at [225, 224] on span "Select an option" at bounding box center [228, 222] width 12 height 12
click at [225, 224] on input "Select an option" at bounding box center [228, 222] width 12 height 12
click at [122, 308] on span "Select an option" at bounding box center [119, 312] width 12 height 12
click at [122, 308] on input "Select an option" at bounding box center [119, 312] width 12 height 12
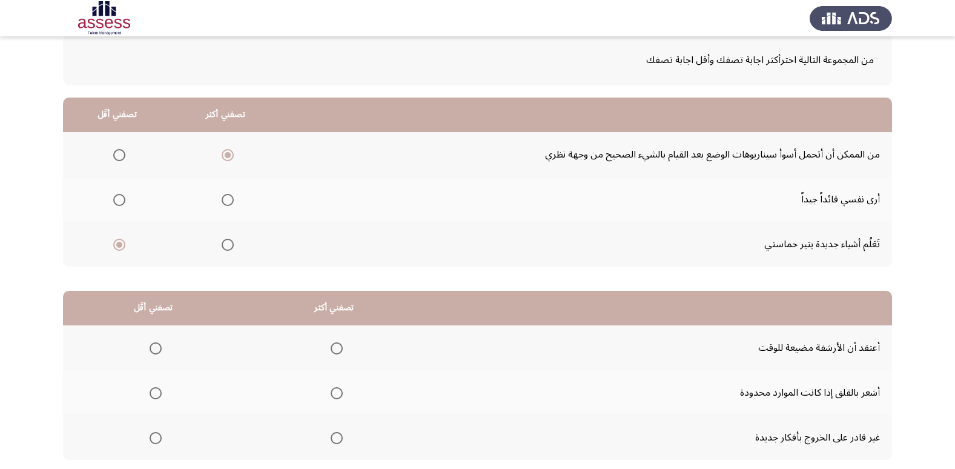
scroll to position [143, 0]
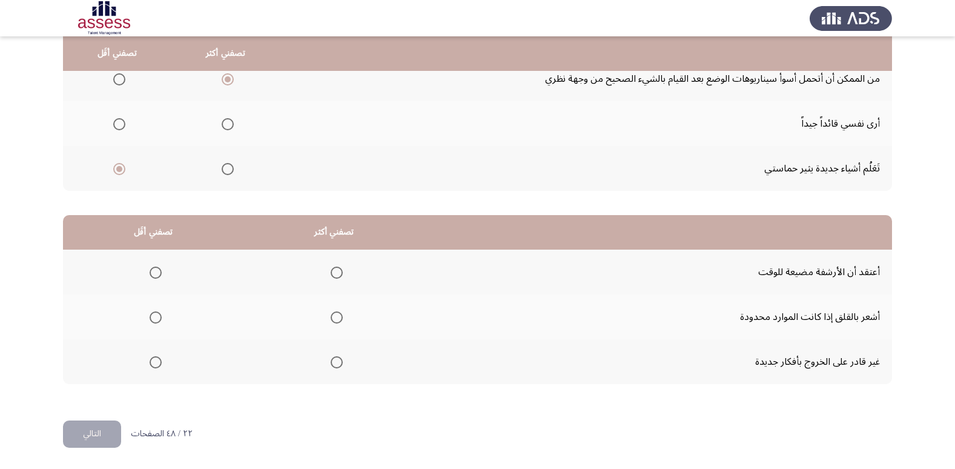
click at [323, 314] on th at bounding box center [333, 316] width 181 height 45
click at [337, 317] on span "Select an option" at bounding box center [337, 317] width 12 height 12
click at [337, 317] on input "Select an option" at bounding box center [337, 317] width 12 height 12
click at [332, 275] on span "Select an option" at bounding box center [337, 272] width 12 height 12
click at [332, 275] on input "Select an option" at bounding box center [337, 272] width 12 height 12
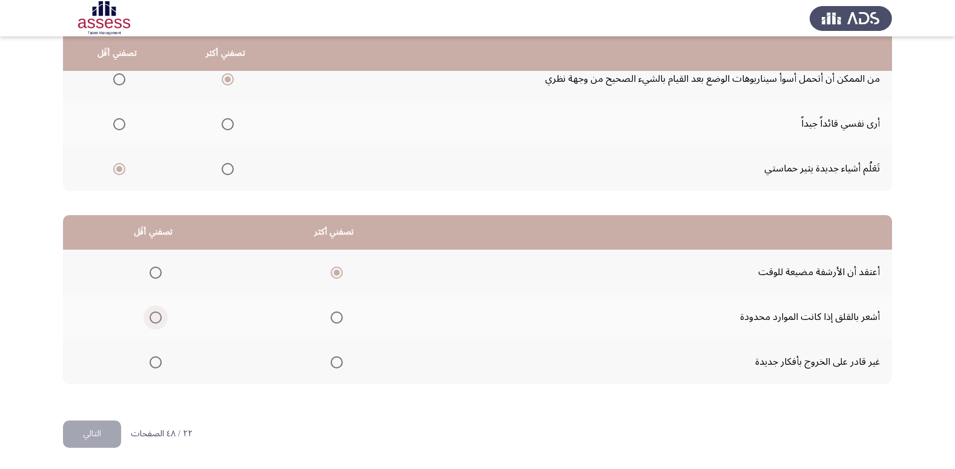
click at [159, 315] on span "Select an option" at bounding box center [156, 317] width 12 height 12
click at [159, 315] on input "Select an option" at bounding box center [156, 317] width 12 height 12
click at [81, 427] on button "التالي" at bounding box center [92, 433] width 58 height 27
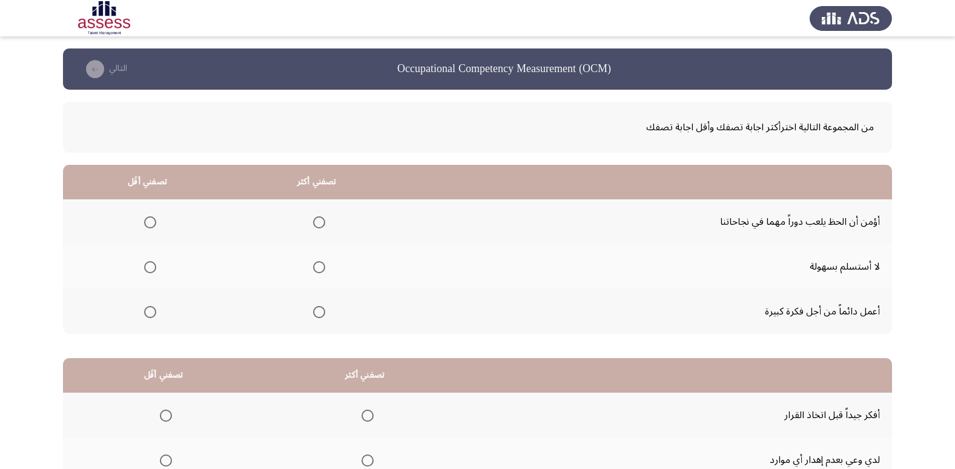
click at [316, 308] on span "Select an option" at bounding box center [319, 312] width 12 height 12
click at [316, 308] on input "Select an option" at bounding box center [319, 312] width 12 height 12
click at [152, 269] on span "Select an option" at bounding box center [150, 267] width 12 height 12
click at [152, 269] on input "Select an option" at bounding box center [150, 267] width 12 height 12
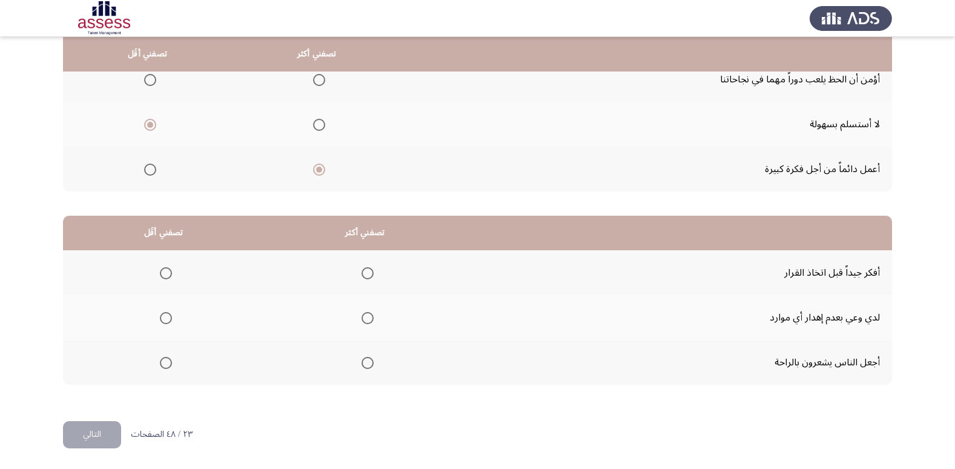
scroll to position [143, 0]
click at [367, 268] on span "Select an option" at bounding box center [367, 272] width 12 height 12
click at [367, 268] on input "Select an option" at bounding box center [367, 272] width 12 height 12
click at [159, 318] on label "Select an option" at bounding box center [163, 317] width 17 height 12
click at [160, 318] on input "Select an option" at bounding box center [166, 317] width 12 height 12
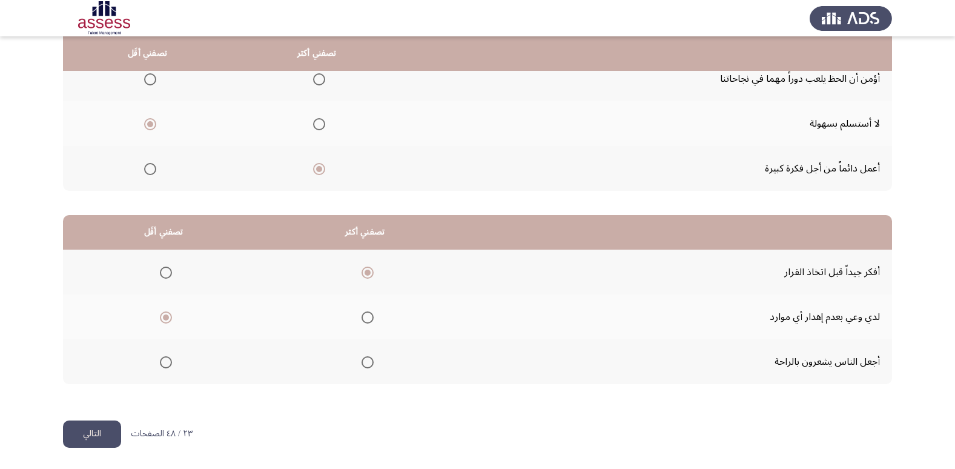
click at [111, 427] on button "التالي" at bounding box center [92, 433] width 58 height 27
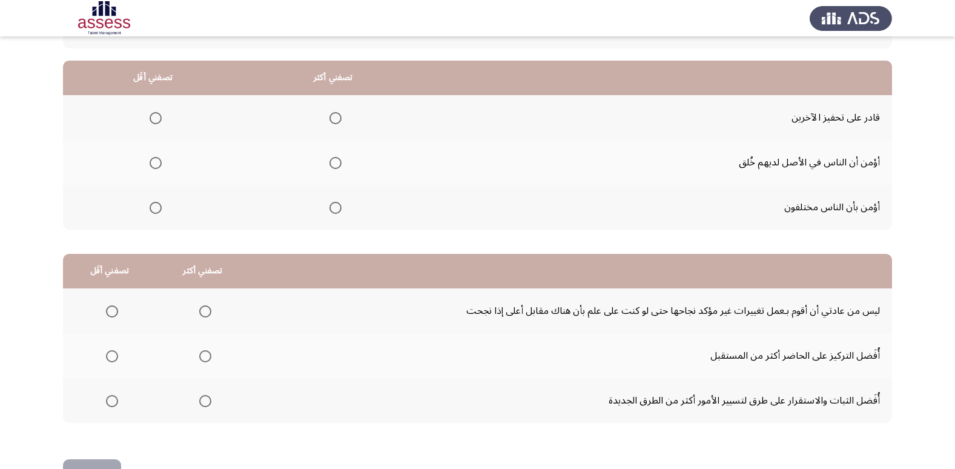
scroll to position [82, 0]
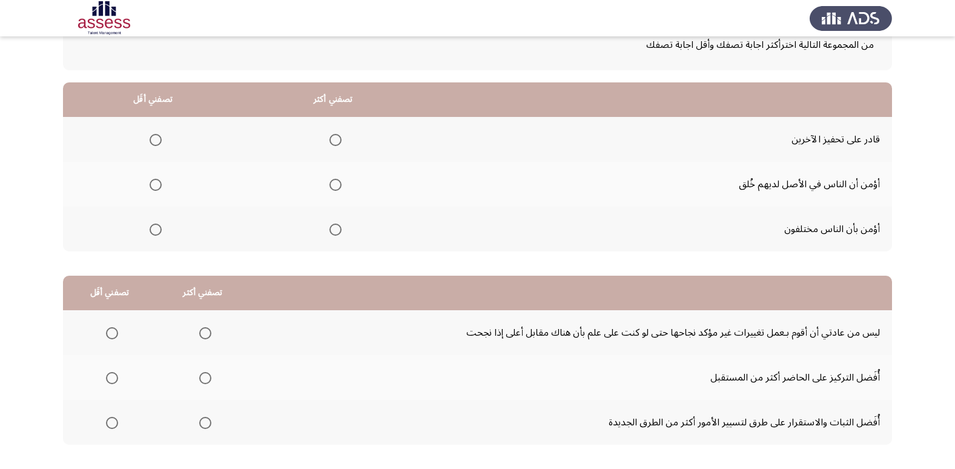
click at [147, 220] on mat-radio-group "Select an option" at bounding box center [153, 229] width 17 height 21
click at [156, 228] on span "Select an option" at bounding box center [156, 229] width 12 height 12
click at [156, 228] on input "Select an option" at bounding box center [156, 229] width 12 height 12
click at [337, 185] on span "Select an option" at bounding box center [335, 185] width 12 height 12
click at [337, 185] on input "Select an option" at bounding box center [335, 185] width 12 height 12
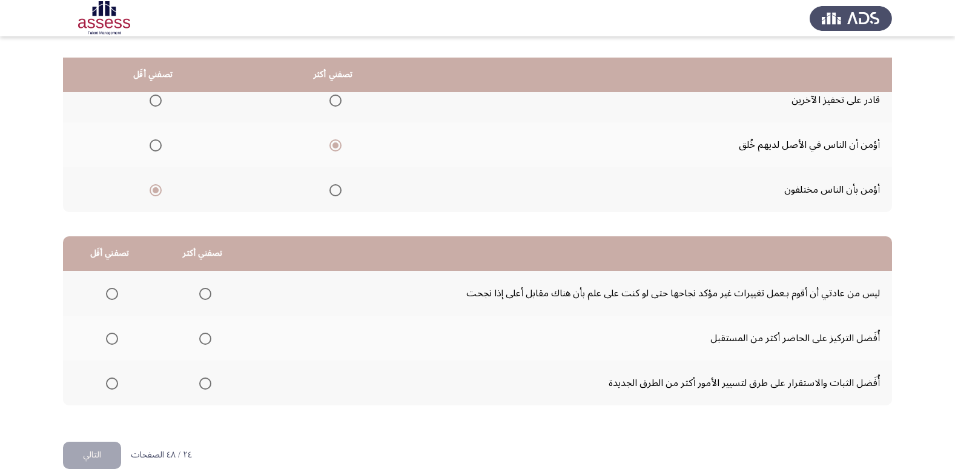
scroll to position [143, 0]
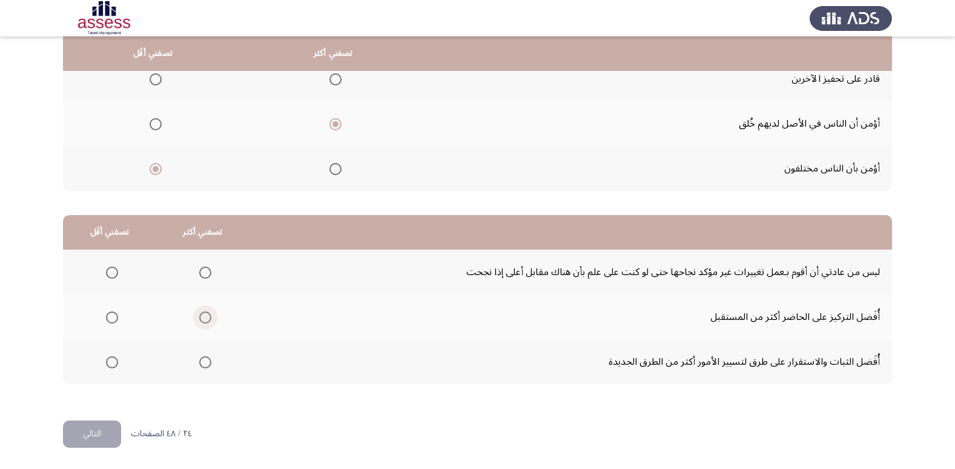
click at [199, 317] on span "Select an option" at bounding box center [205, 317] width 12 height 12
click at [199, 317] on input "Select an option" at bounding box center [205, 317] width 12 height 12
click at [108, 364] on span "Select an option" at bounding box center [112, 362] width 12 height 12
click at [108, 364] on input "Select an option" at bounding box center [112, 362] width 12 height 12
click at [87, 435] on button "التالي" at bounding box center [92, 433] width 58 height 27
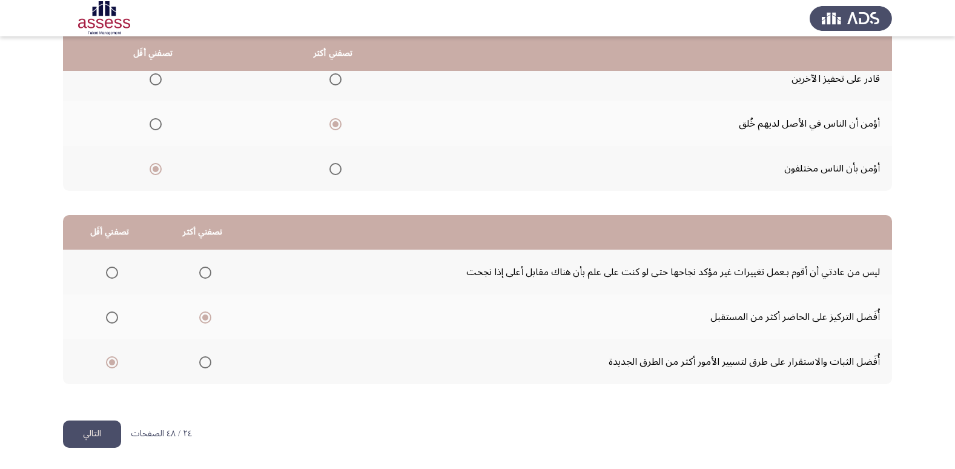
scroll to position [0, 0]
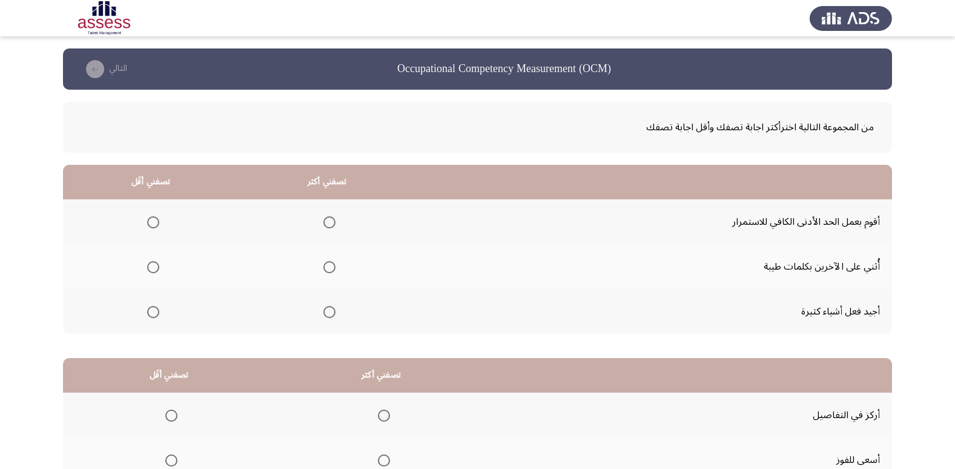
click at [333, 223] on span "Select an option" at bounding box center [329, 222] width 12 height 12
click at [333, 223] on input "Select an option" at bounding box center [329, 222] width 12 height 12
click at [149, 262] on span "Select an option" at bounding box center [153, 267] width 12 height 12
click at [149, 262] on input "Select an option" at bounding box center [153, 267] width 12 height 12
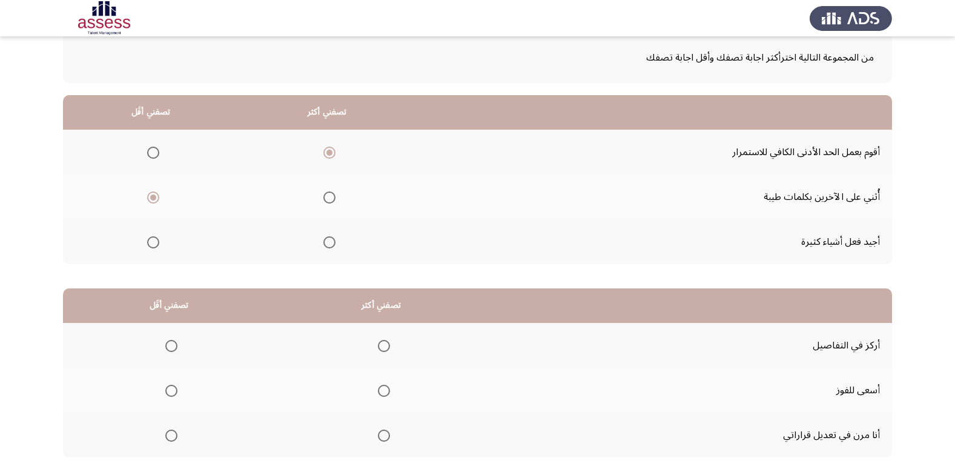
scroll to position [143, 0]
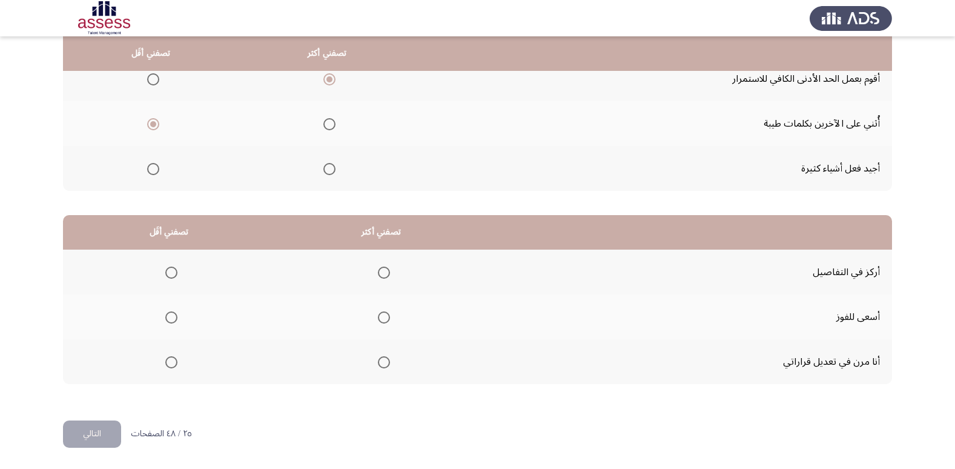
click at [378, 268] on span "Select an option" at bounding box center [384, 272] width 12 height 12
click at [378, 268] on input "Select an option" at bounding box center [384, 272] width 12 height 12
click at [165, 361] on span "Select an option" at bounding box center [171, 362] width 12 height 12
click at [165, 361] on input "Select an option" at bounding box center [171, 362] width 12 height 12
click at [81, 436] on button "التالي" at bounding box center [92, 433] width 58 height 27
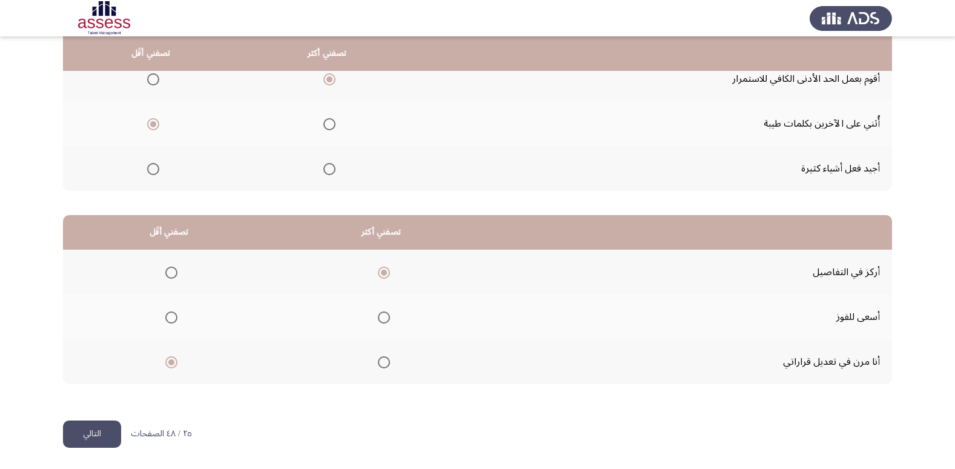
scroll to position [0, 0]
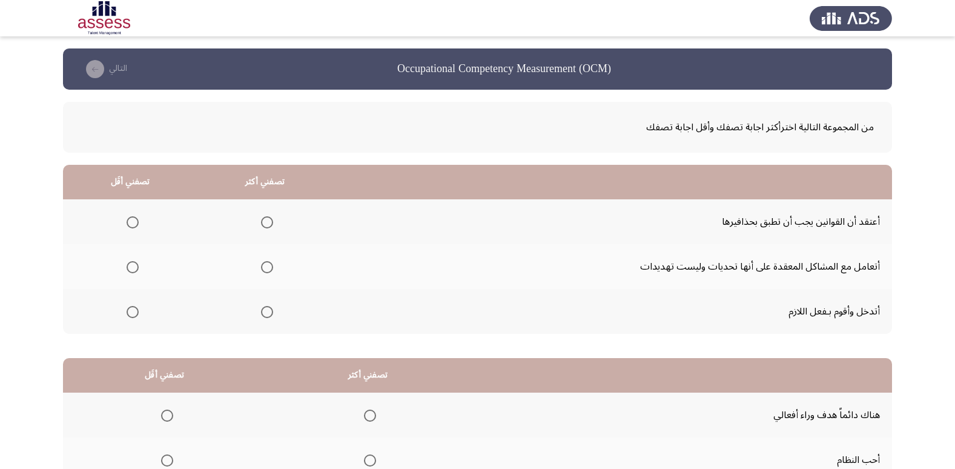
click at [269, 268] on span "Select an option" at bounding box center [267, 267] width 12 height 12
click at [269, 268] on input "Select an option" at bounding box center [267, 267] width 12 height 12
click at [124, 312] on label "Select an option" at bounding box center [130, 312] width 17 height 12
click at [127, 312] on input "Select an option" at bounding box center [133, 312] width 12 height 12
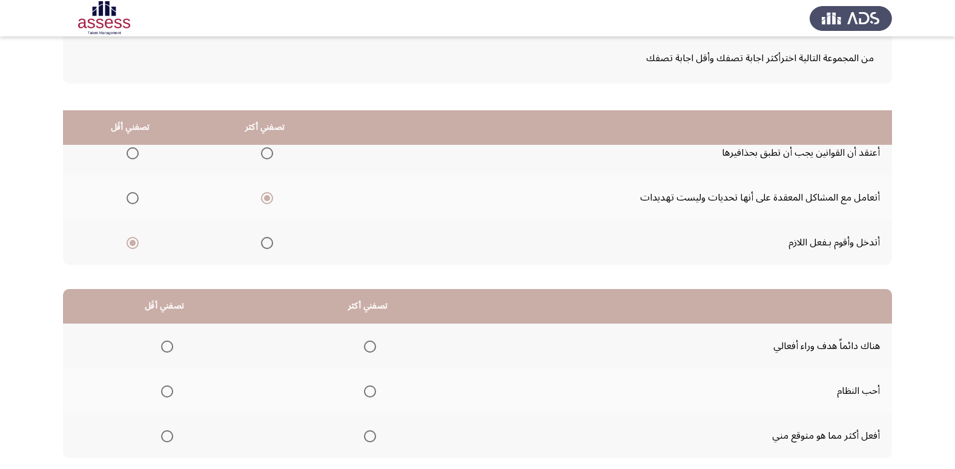
scroll to position [143, 0]
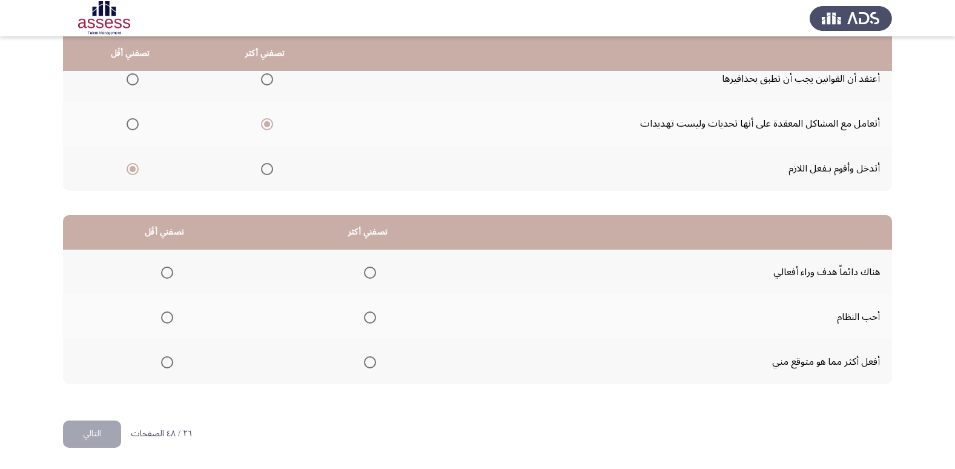
click at [378, 268] on th at bounding box center [367, 271] width 203 height 45
click at [369, 274] on span "Select an option" at bounding box center [370, 272] width 12 height 12
click at [369, 274] on input "Select an option" at bounding box center [370, 272] width 12 height 12
click at [175, 309] on th at bounding box center [164, 316] width 203 height 45
click at [166, 318] on span "Select an option" at bounding box center [167, 317] width 12 height 12
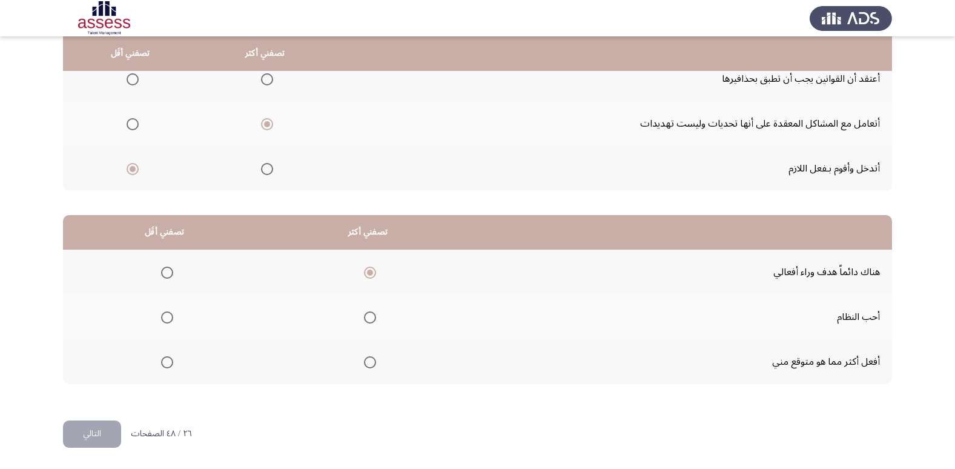
click at [166, 318] on input "Select an option" at bounding box center [167, 317] width 12 height 12
click at [87, 429] on button "التالي" at bounding box center [92, 433] width 58 height 27
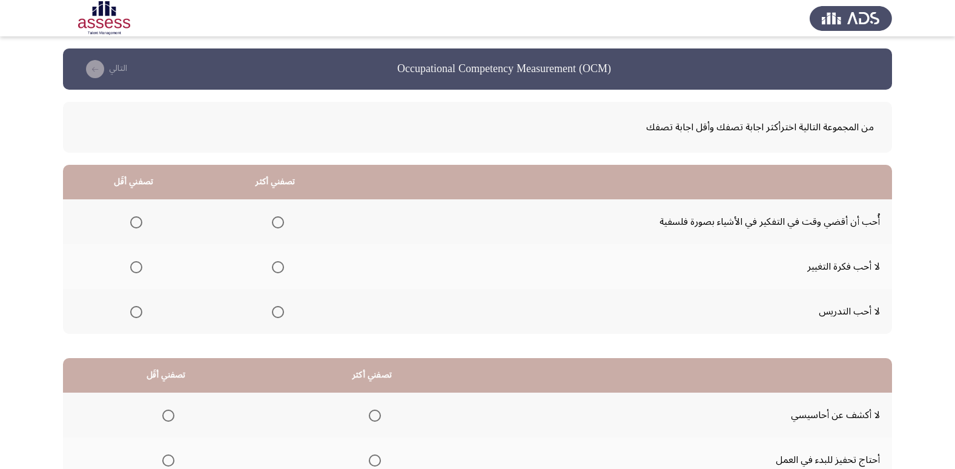
click at [275, 220] on span "Select an option" at bounding box center [278, 222] width 12 height 12
click at [275, 220] on input "Select an option" at bounding box center [278, 222] width 12 height 12
click at [140, 265] on span "Select an option" at bounding box center [136, 267] width 12 height 12
click at [140, 265] on input "Select an option" at bounding box center [136, 267] width 12 height 12
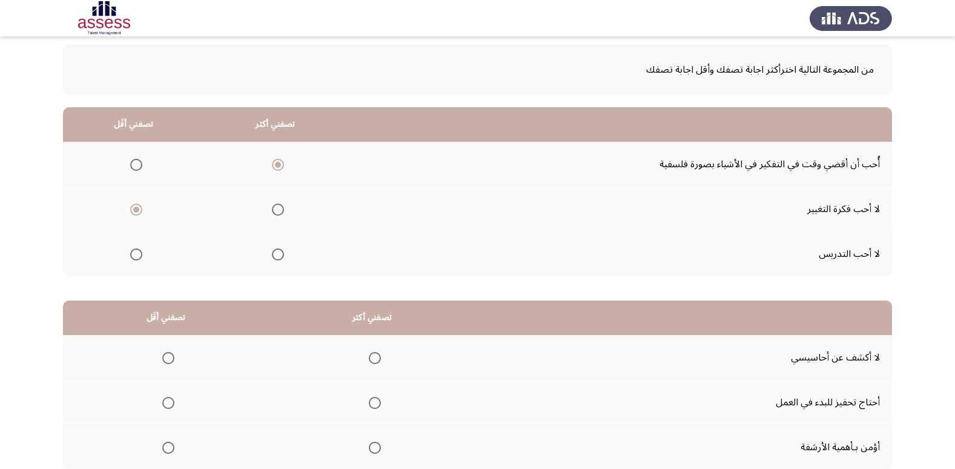
scroll to position [143, 0]
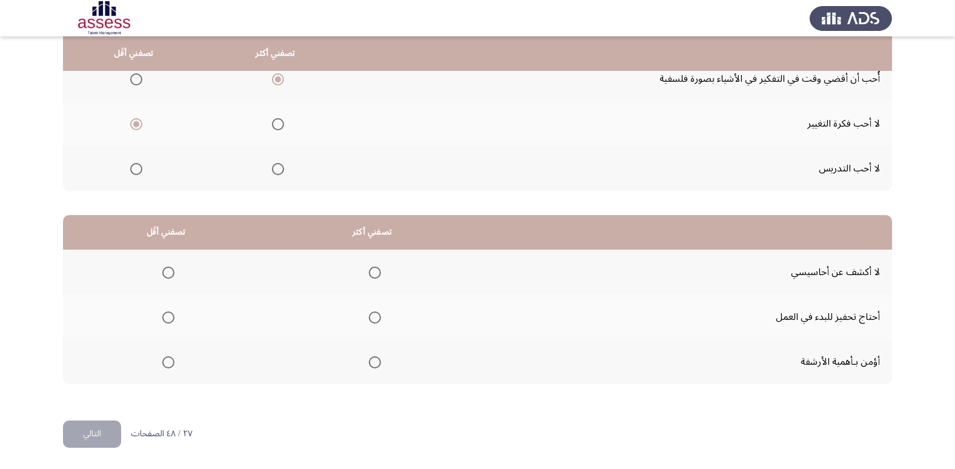
click at [140, 170] on span "Select an option" at bounding box center [136, 169] width 12 height 12
click at [140, 170] on input "Select an option" at bounding box center [136, 169] width 12 height 12
click at [371, 272] on span "Select an option" at bounding box center [375, 272] width 12 height 12
click at [371, 272] on input "Select an option" at bounding box center [375, 272] width 12 height 12
click at [163, 352] on mat-radio-group "Select an option" at bounding box center [165, 361] width 17 height 21
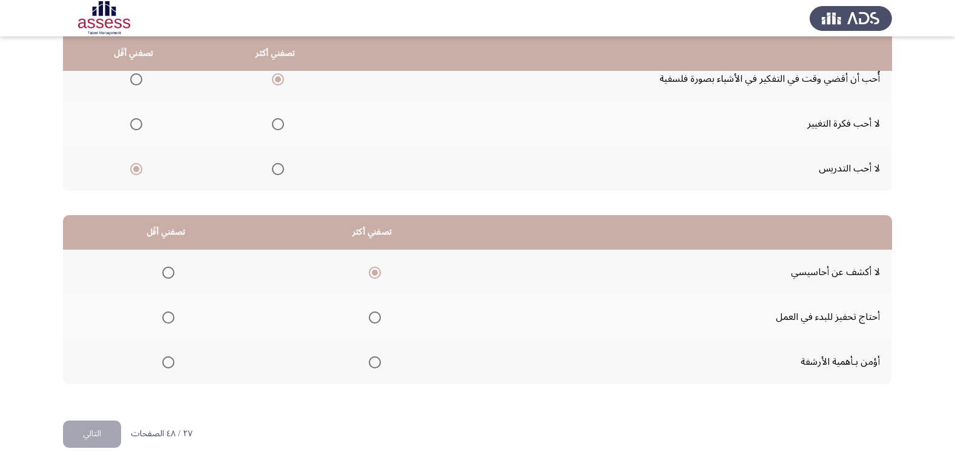
click at [168, 364] on span "Select an option" at bounding box center [168, 362] width 12 height 12
click at [168, 364] on input "Select an option" at bounding box center [168, 362] width 12 height 12
drag, startPoint x: 104, startPoint y: 424, endPoint x: 97, endPoint y: 414, distance: 12.3
click at [100, 424] on button "التالي" at bounding box center [92, 433] width 58 height 27
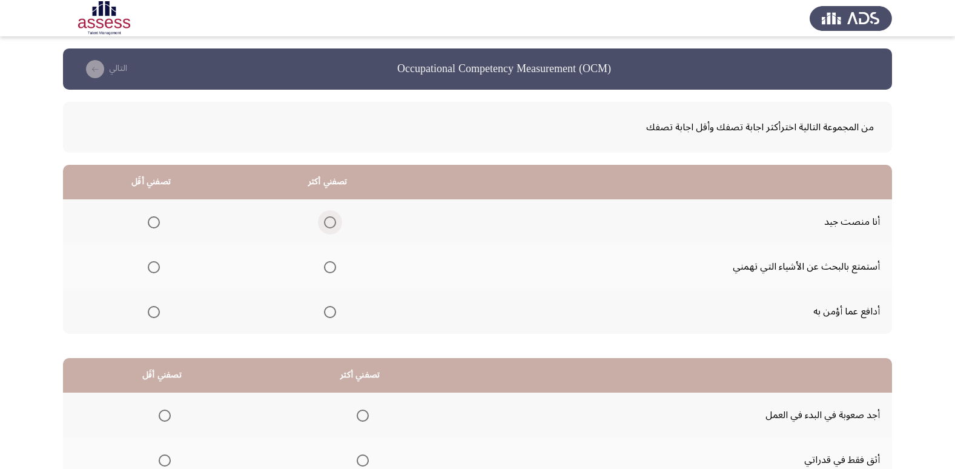
click at [334, 223] on span "Select an option" at bounding box center [330, 222] width 12 height 12
click at [334, 223] on input "Select an option" at bounding box center [330, 222] width 12 height 12
click at [150, 312] on span "Select an option" at bounding box center [154, 312] width 12 height 12
click at [150, 312] on input "Select an option" at bounding box center [154, 312] width 12 height 12
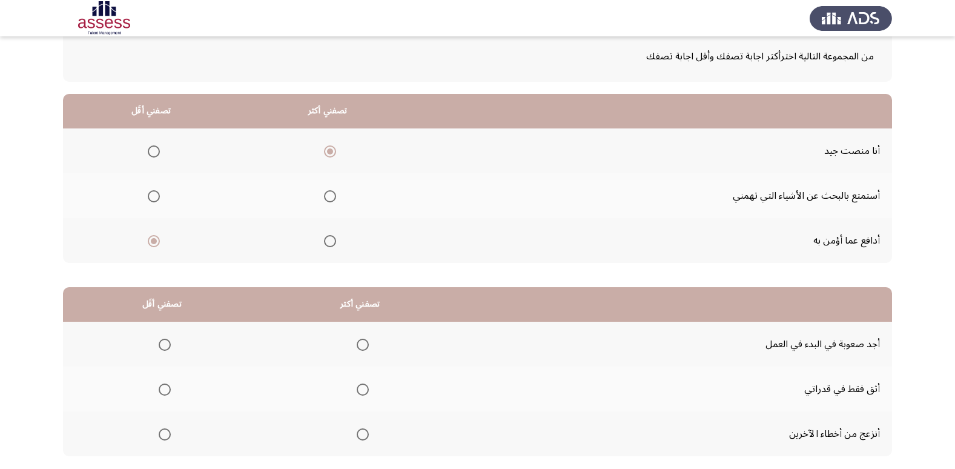
scroll to position [143, 0]
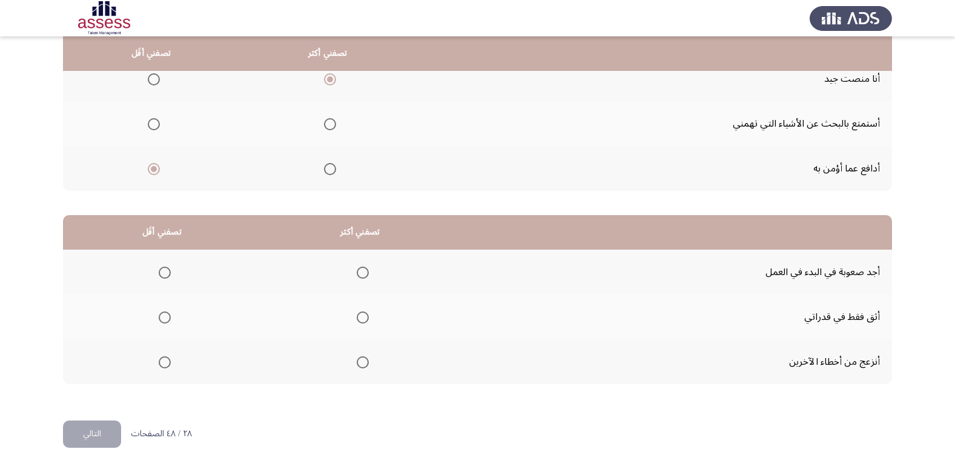
click at [353, 314] on label "Select an option" at bounding box center [360, 317] width 17 height 12
click at [357, 314] on input "Select an option" at bounding box center [363, 317] width 12 height 12
click at [159, 364] on span "Select an option" at bounding box center [165, 362] width 12 height 12
click at [159, 364] on input "Select an option" at bounding box center [165, 362] width 12 height 12
click at [78, 446] on button "التالي" at bounding box center [92, 433] width 58 height 27
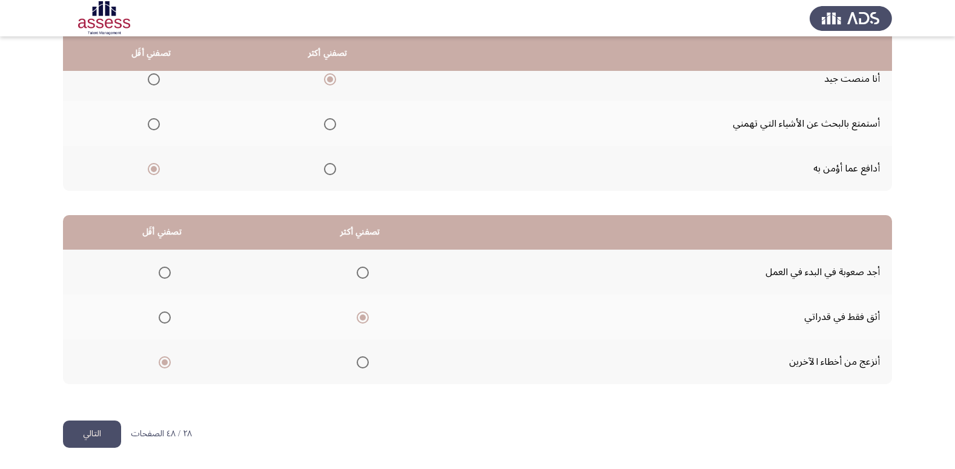
scroll to position [0, 0]
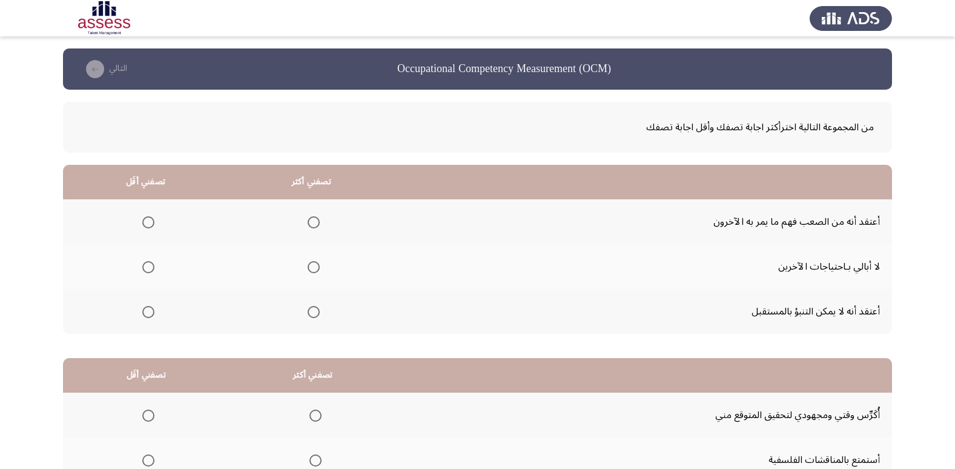
click at [314, 226] on span "Select an option" at bounding box center [314, 222] width 12 height 12
click at [314, 226] on input "Select an option" at bounding box center [314, 222] width 12 height 12
click at [147, 309] on span "Select an option" at bounding box center [148, 312] width 12 height 12
click at [147, 309] on input "Select an option" at bounding box center [148, 312] width 12 height 12
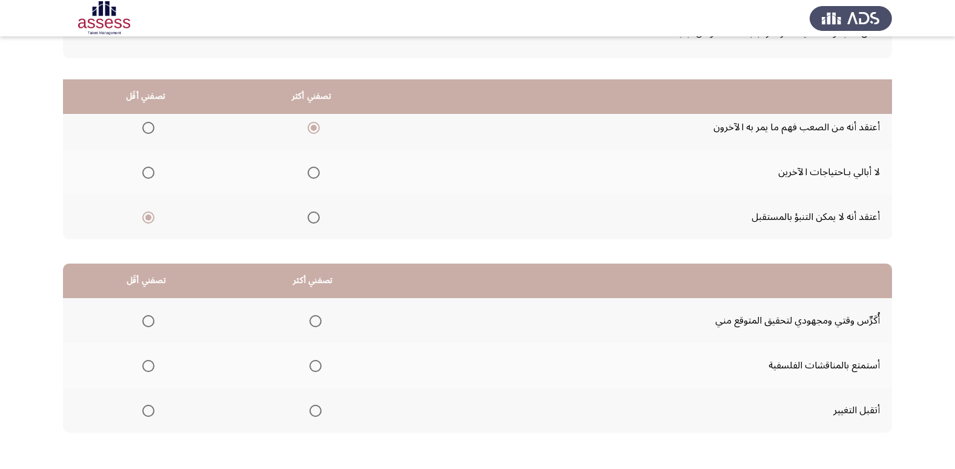
scroll to position [143, 0]
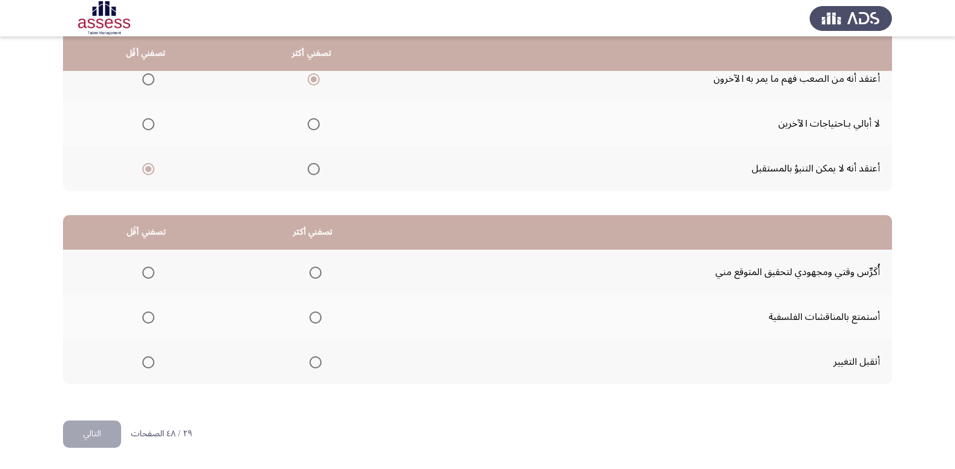
click at [315, 317] on span "Select an option" at bounding box center [315, 317] width 0 height 0
click at [314, 317] on input "Select an option" at bounding box center [315, 317] width 12 height 12
click at [150, 273] on span "Select an option" at bounding box center [148, 272] width 12 height 12
click at [150, 273] on input "Select an option" at bounding box center [148, 272] width 12 height 12
click at [315, 272] on span "Select an option" at bounding box center [315, 272] width 12 height 12
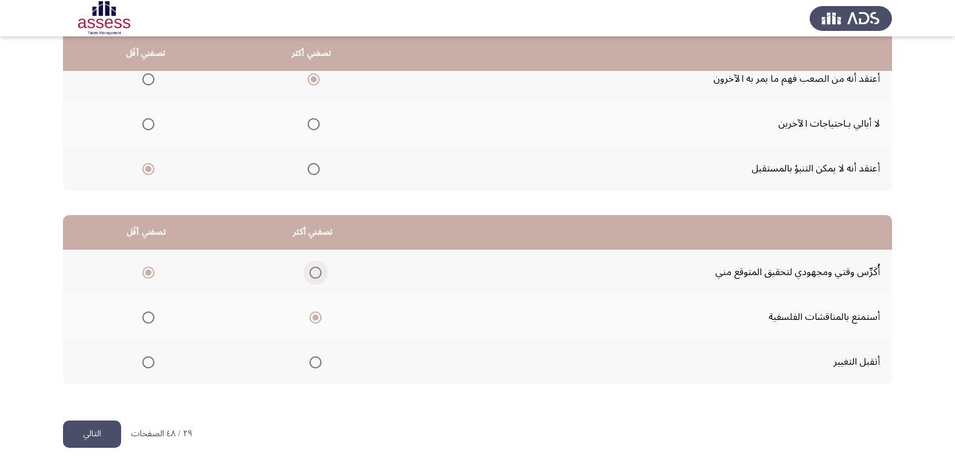
click at [315, 272] on input "Select an option" at bounding box center [315, 272] width 12 height 12
click at [151, 316] on span "Select an option" at bounding box center [148, 317] width 12 height 12
click at [151, 316] on input "Select an option" at bounding box center [148, 317] width 12 height 12
click at [102, 433] on button "التالي" at bounding box center [92, 433] width 58 height 27
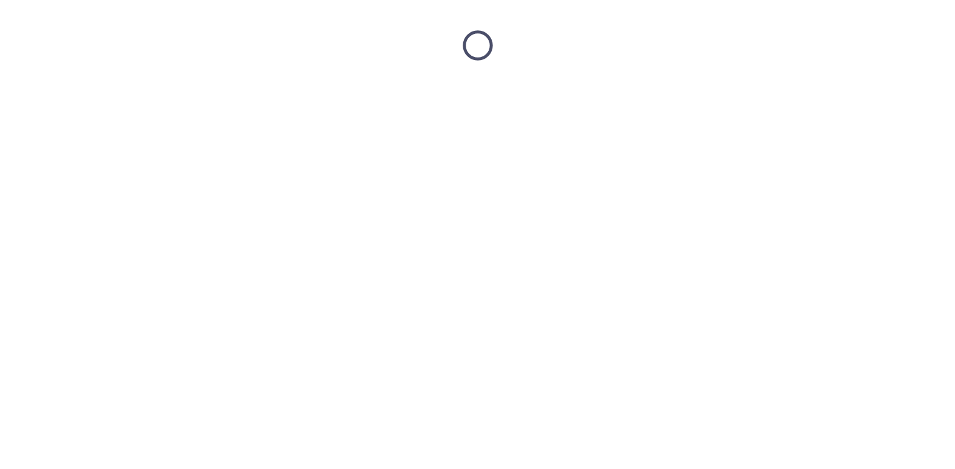
scroll to position [0, 0]
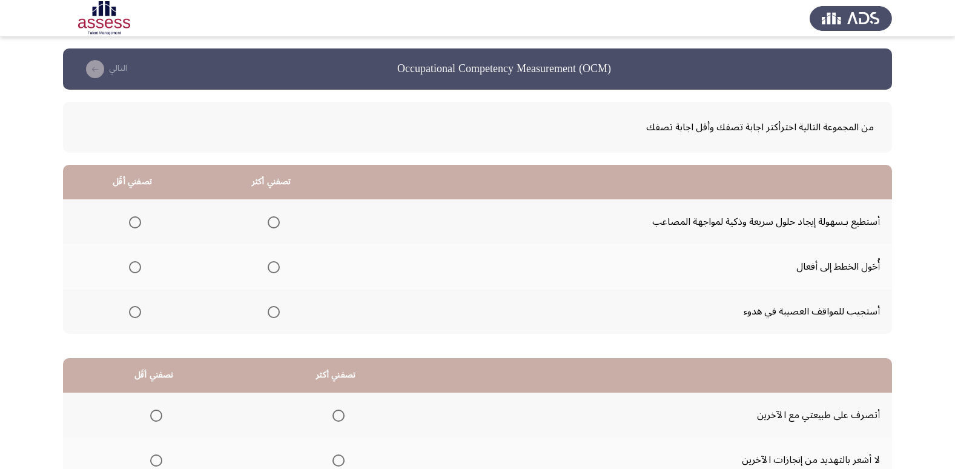
click at [275, 216] on span "Select an option" at bounding box center [274, 222] width 12 height 12
click at [275, 216] on input "Select an option" at bounding box center [274, 222] width 12 height 12
click at [129, 312] on span "Select an option" at bounding box center [135, 312] width 12 height 12
click at [129, 312] on input "Select an option" at bounding box center [135, 312] width 12 height 12
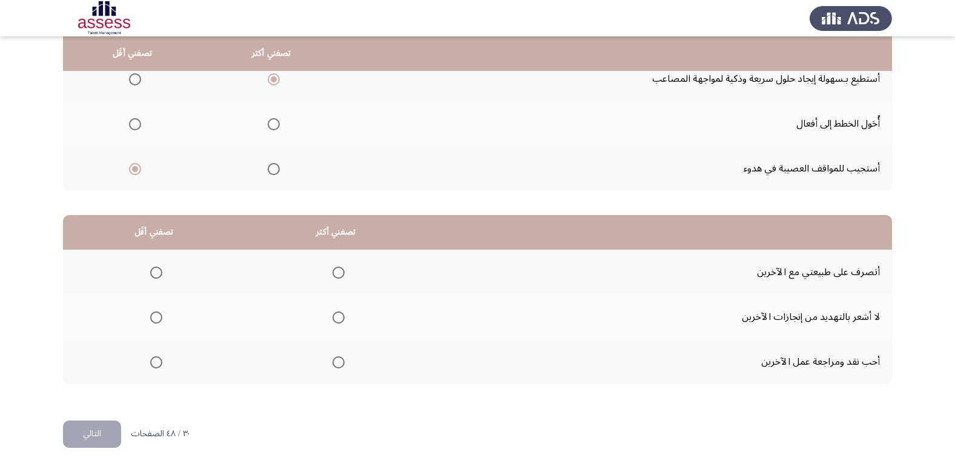
click at [343, 320] on span "Select an option" at bounding box center [338, 317] width 12 height 12
click at [343, 320] on input "Select an option" at bounding box center [338, 317] width 12 height 12
click at [155, 278] on span "Select an option" at bounding box center [156, 272] width 12 height 12
click at [155, 278] on input "Select an option" at bounding box center [156, 272] width 12 height 12
click at [99, 437] on button "التالي" at bounding box center [92, 433] width 58 height 27
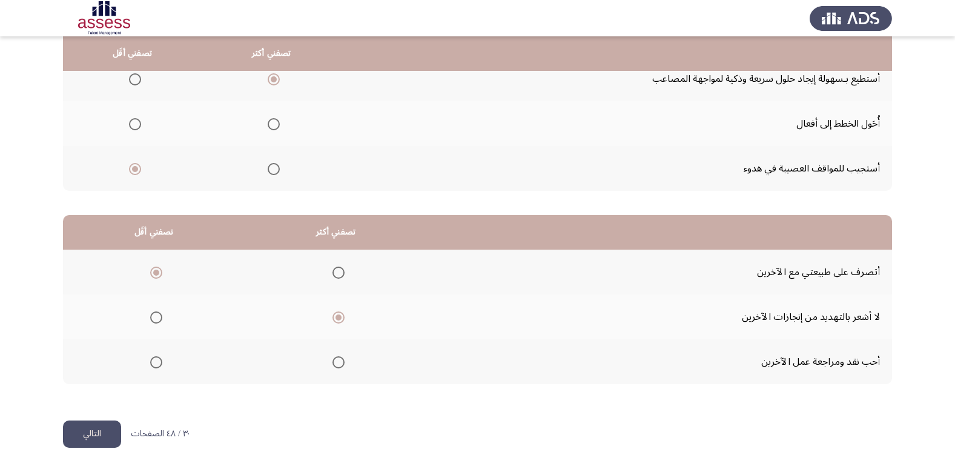
scroll to position [0, 0]
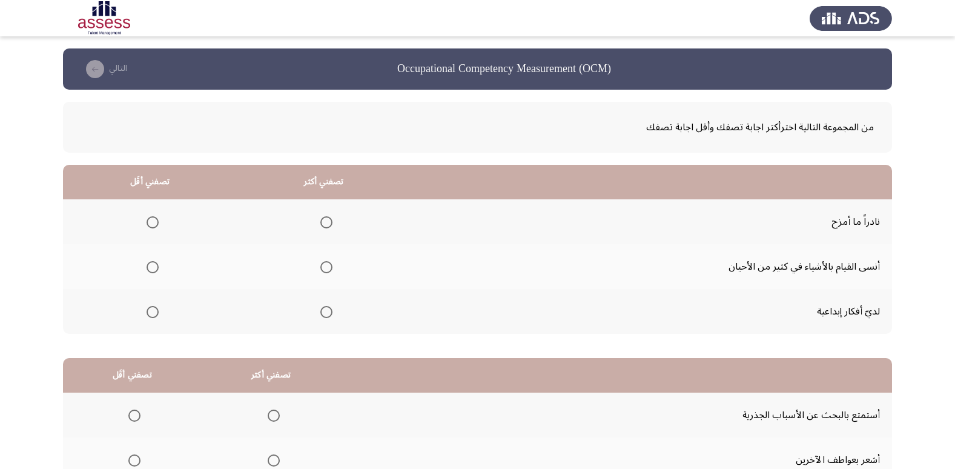
click at [325, 217] on span "Select an option" at bounding box center [326, 222] width 12 height 12
click at [325, 217] on input "Select an option" at bounding box center [326, 222] width 12 height 12
click at [150, 316] on span "Select an option" at bounding box center [153, 312] width 12 height 12
click at [150, 316] on input "Select an option" at bounding box center [153, 312] width 12 height 12
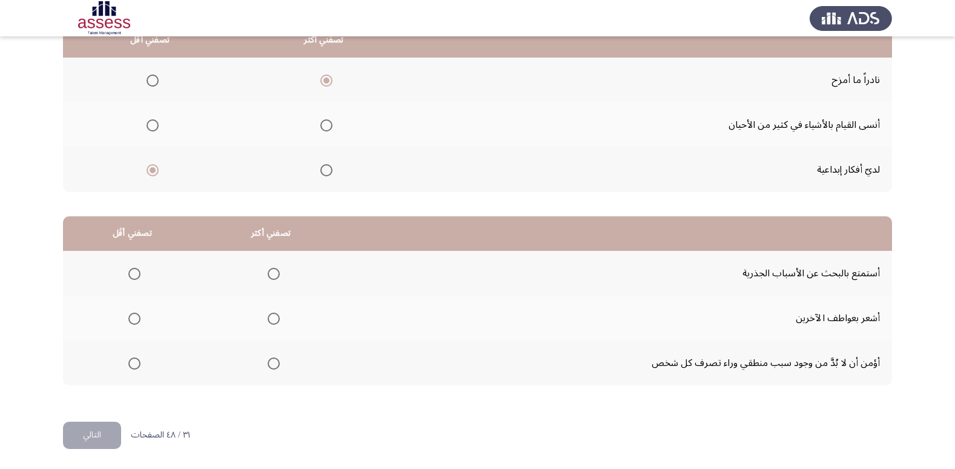
scroll to position [143, 0]
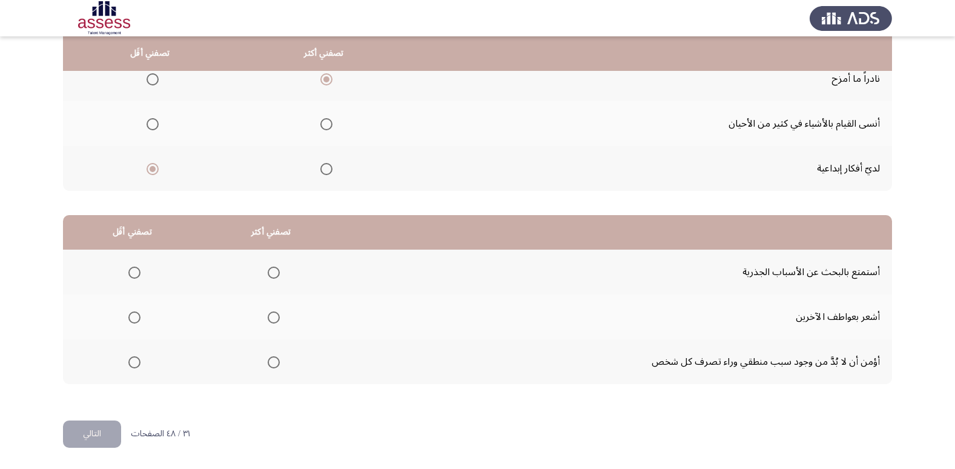
click at [136, 358] on span "Select an option" at bounding box center [134, 362] width 12 height 12
click at [136, 358] on input "Select an option" at bounding box center [134, 362] width 12 height 12
click at [275, 265] on mat-radio-group "Select an option" at bounding box center [271, 272] width 17 height 21
click at [272, 282] on mat-radio-group "Select an option" at bounding box center [271, 272] width 17 height 21
click at [271, 273] on span "Select an option" at bounding box center [274, 272] width 12 height 12
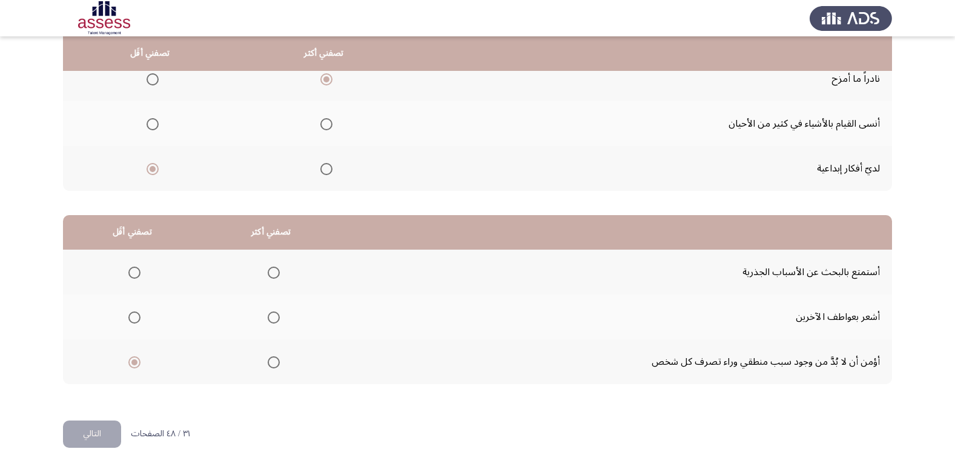
click at [271, 273] on input "Select an option" at bounding box center [274, 272] width 12 height 12
click at [85, 441] on button "التالي" at bounding box center [92, 433] width 58 height 27
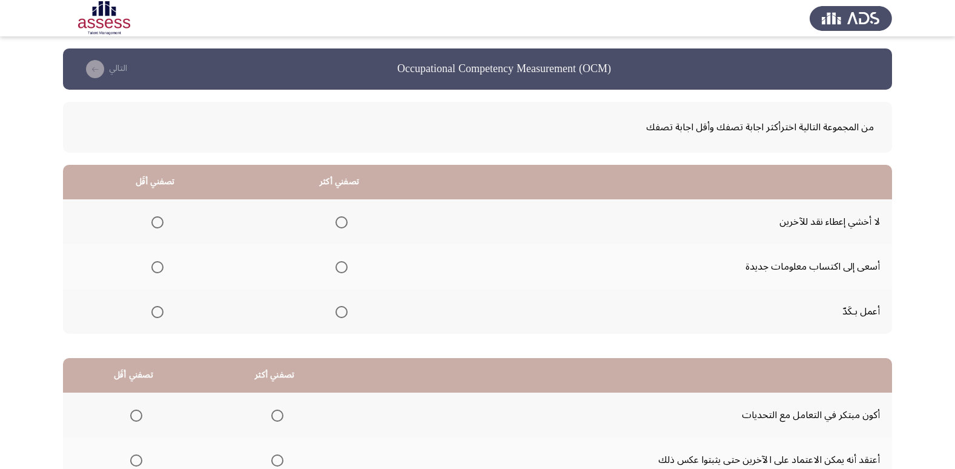
click at [338, 271] on span "Select an option" at bounding box center [341, 267] width 12 height 12
click at [338, 271] on input "Select an option" at bounding box center [341, 267] width 12 height 12
click at [159, 311] on span "Select an option" at bounding box center [157, 312] width 12 height 12
click at [159, 311] on input "Select an option" at bounding box center [157, 312] width 12 height 12
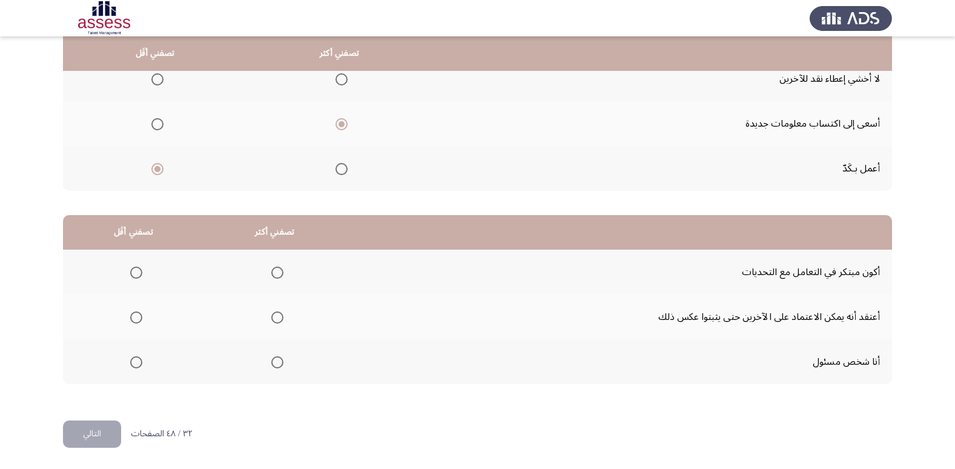
click at [274, 268] on span "Select an option" at bounding box center [277, 272] width 12 height 12
click at [274, 268] on input "Select an option" at bounding box center [277, 272] width 12 height 12
click at [131, 311] on mat-radio-button "Select an option" at bounding box center [133, 317] width 17 height 13
click at [156, 298] on th at bounding box center [133, 316] width 141 height 45
click at [139, 321] on span "Select an option" at bounding box center [136, 317] width 12 height 12
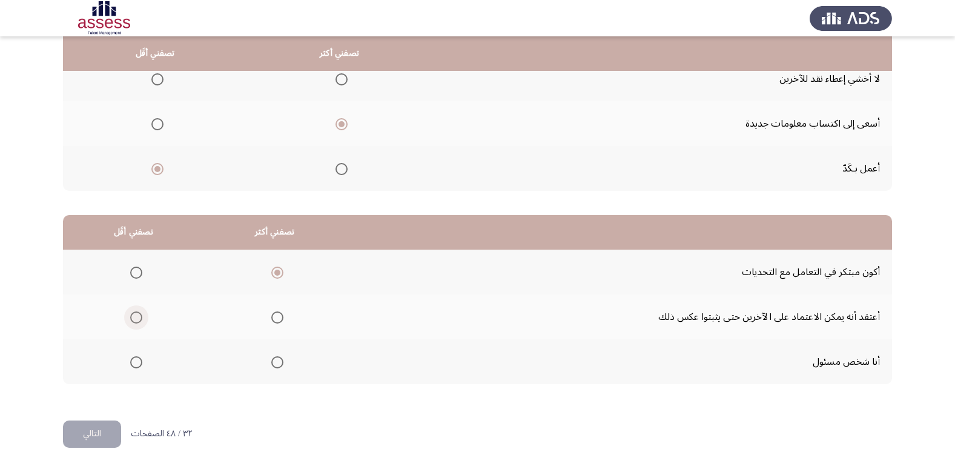
click at [139, 321] on input "Select an option" at bounding box center [136, 317] width 12 height 12
click at [94, 434] on button "التالي" at bounding box center [92, 433] width 58 height 27
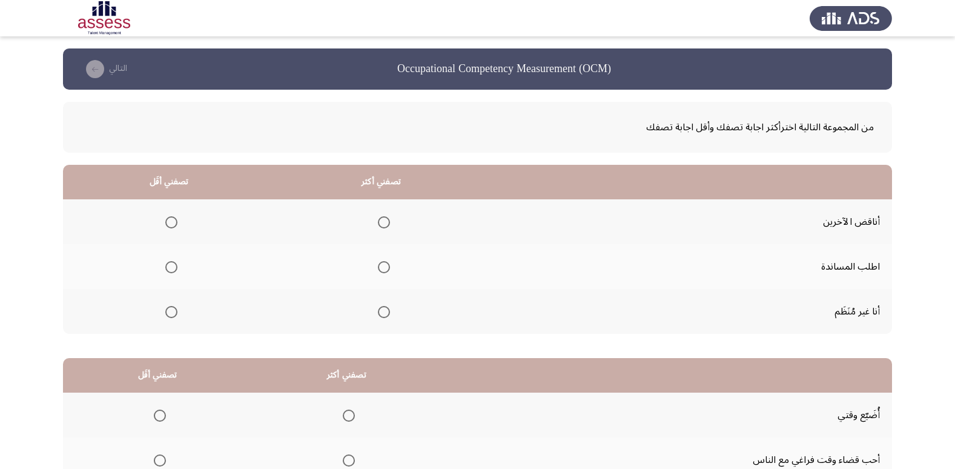
click at [380, 267] on span "Select an option" at bounding box center [384, 267] width 12 height 12
click at [380, 267] on input "Select an option" at bounding box center [384, 267] width 12 height 12
click at [173, 223] on span "Select an option" at bounding box center [171, 222] width 12 height 12
click at [173, 223] on input "Select an option" at bounding box center [171, 222] width 12 height 12
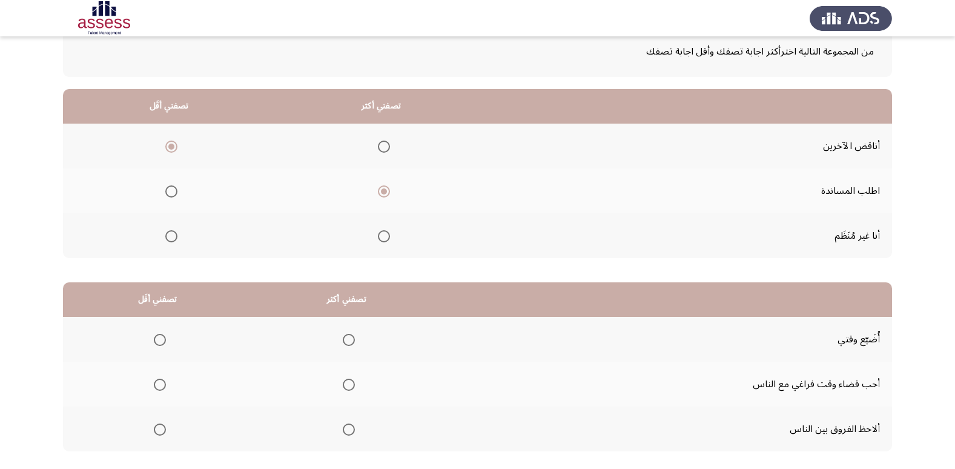
scroll to position [143, 0]
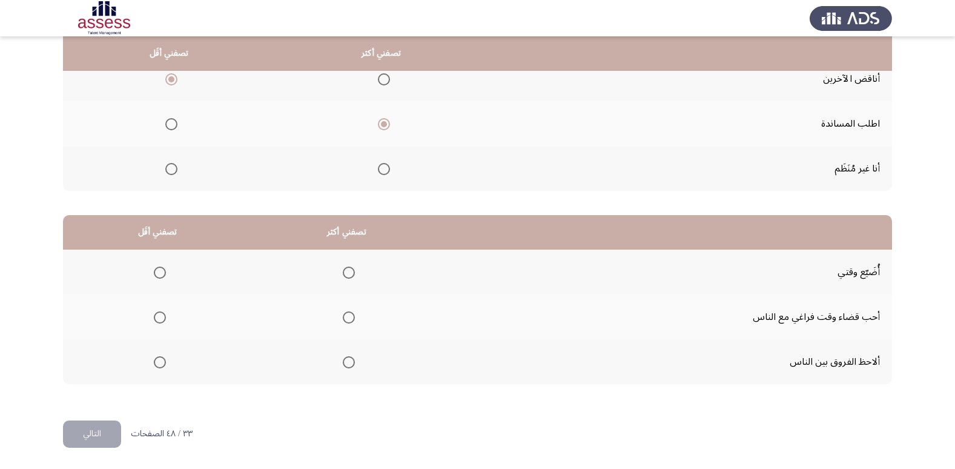
click at [344, 306] on mat-radio-group "Select an option" at bounding box center [346, 316] width 17 height 21
click at [344, 320] on span "Select an option" at bounding box center [349, 317] width 12 height 12
click at [344, 320] on input "Select an option" at bounding box center [349, 317] width 12 height 12
click at [162, 365] on span "Select an option" at bounding box center [160, 362] width 12 height 12
click at [162, 365] on input "Select an option" at bounding box center [160, 362] width 12 height 12
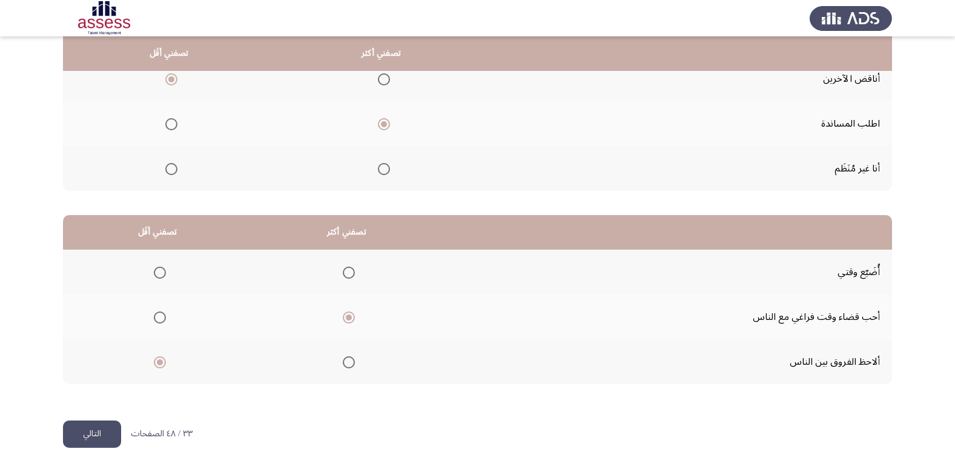
click at [90, 438] on button "التالي" at bounding box center [92, 433] width 58 height 27
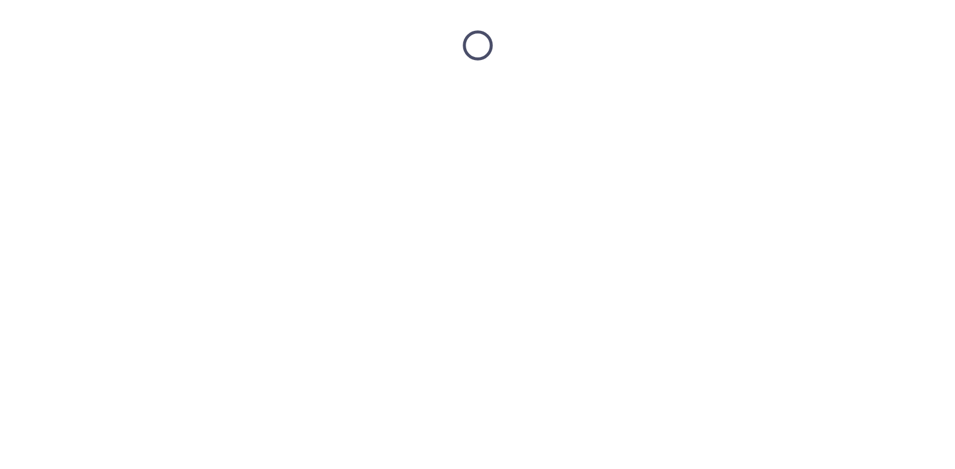
scroll to position [0, 0]
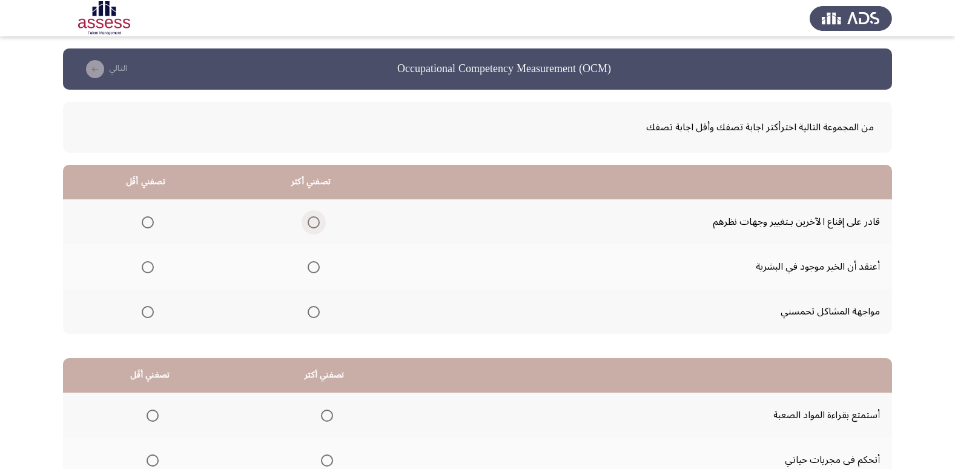
click at [308, 225] on span "Select an option" at bounding box center [314, 222] width 12 height 12
click at [308, 225] on input "Select an option" at bounding box center [314, 222] width 12 height 12
click at [144, 313] on span "Select an option" at bounding box center [148, 312] width 12 height 12
click at [144, 313] on input "Select an option" at bounding box center [148, 312] width 12 height 12
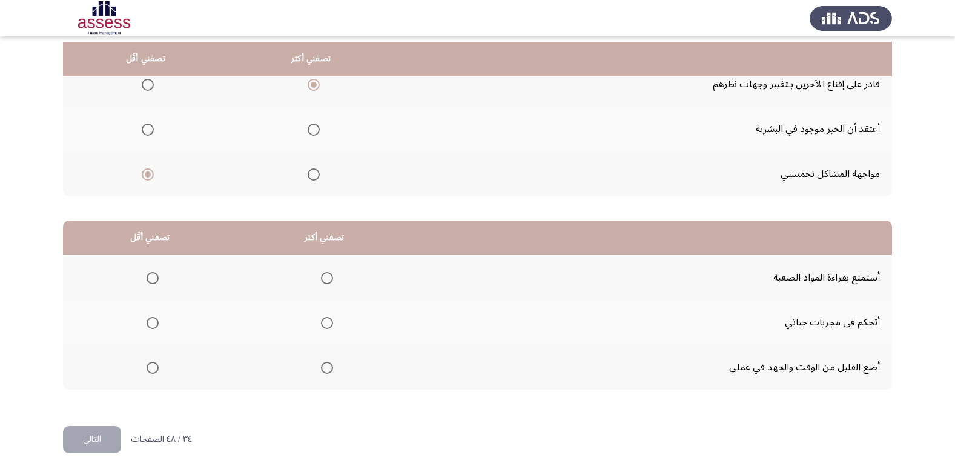
scroll to position [143, 0]
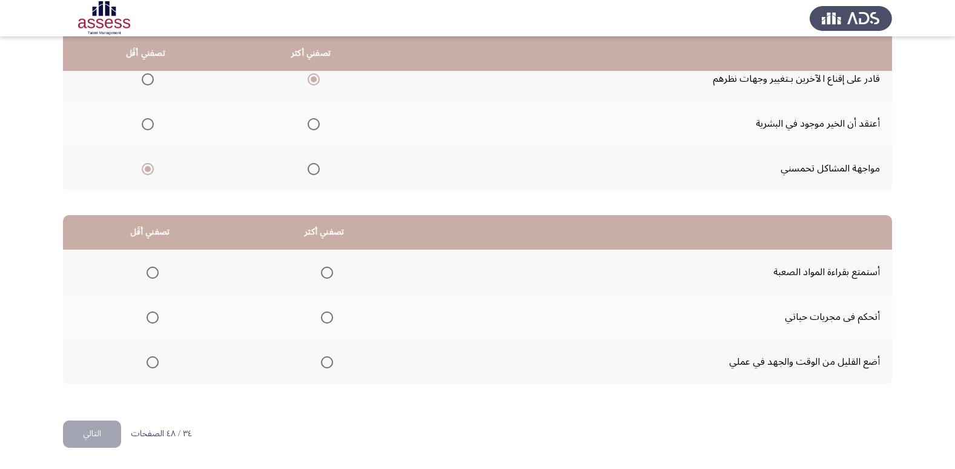
click at [325, 314] on span "Select an option" at bounding box center [327, 317] width 12 height 12
click at [325, 314] on input "Select an option" at bounding box center [327, 317] width 12 height 12
click at [155, 267] on span "Select an option" at bounding box center [153, 272] width 12 height 12
click at [155, 267] on input "Select an option" at bounding box center [153, 272] width 12 height 12
click at [114, 430] on button "التالي" at bounding box center [92, 433] width 58 height 27
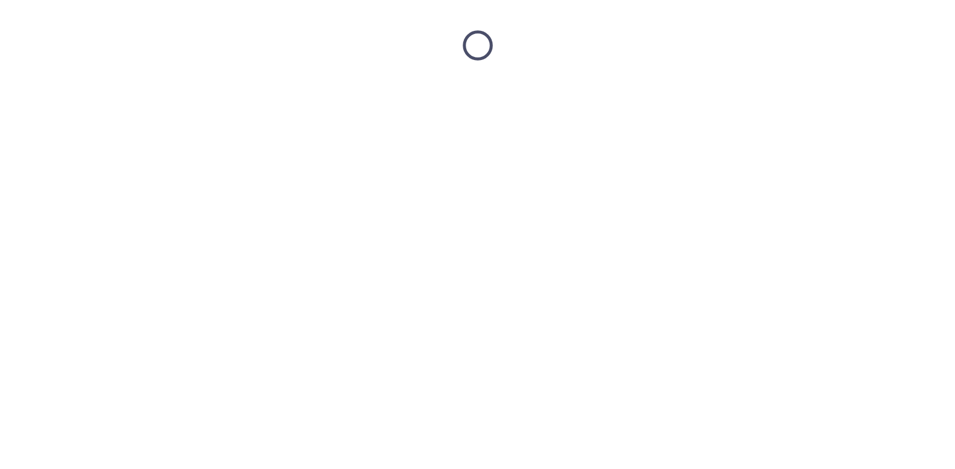
scroll to position [0, 0]
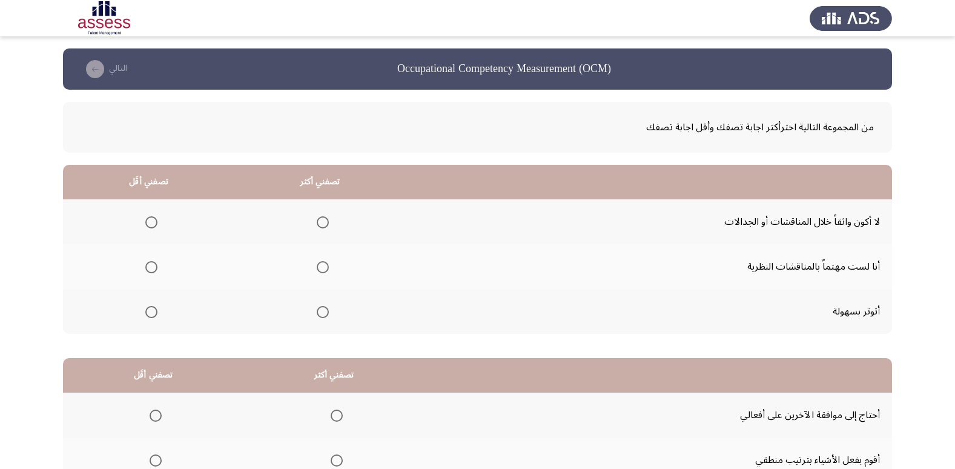
click at [317, 263] on span "Select an option" at bounding box center [323, 267] width 12 height 12
click at [317, 263] on input "Select an option" at bounding box center [323, 267] width 12 height 12
click at [145, 312] on span "Select an option" at bounding box center [151, 312] width 12 height 12
click at [145, 312] on input "Select an option" at bounding box center [151, 312] width 12 height 12
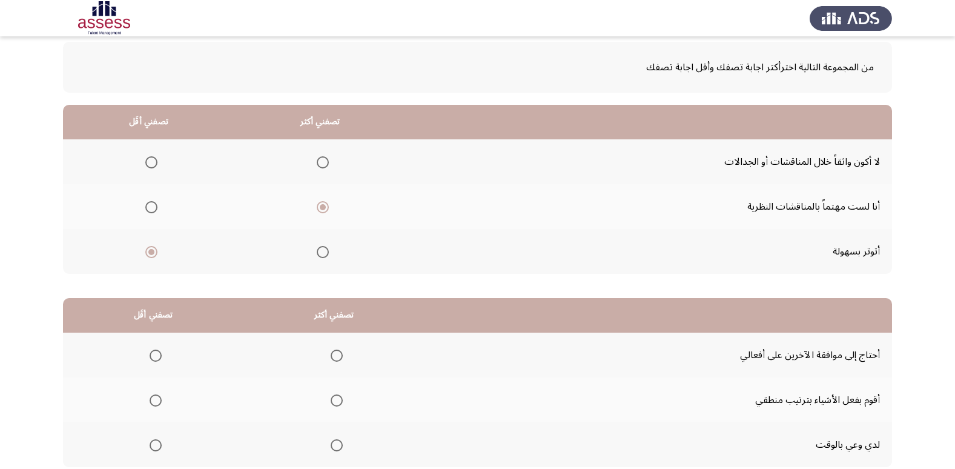
scroll to position [143, 0]
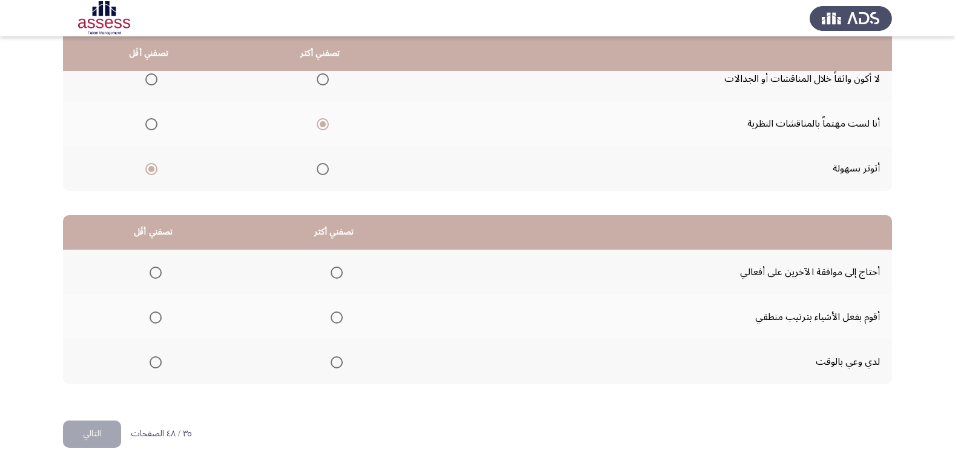
click at [340, 360] on span "Select an option" at bounding box center [337, 362] width 12 height 12
click at [340, 360] on input "Select an option" at bounding box center [337, 362] width 12 height 12
click at [154, 319] on span "Select an option" at bounding box center [156, 317] width 12 height 12
click at [154, 319] on input "Select an option" at bounding box center [156, 317] width 12 height 12
click at [112, 432] on button "التالي" at bounding box center [92, 433] width 58 height 27
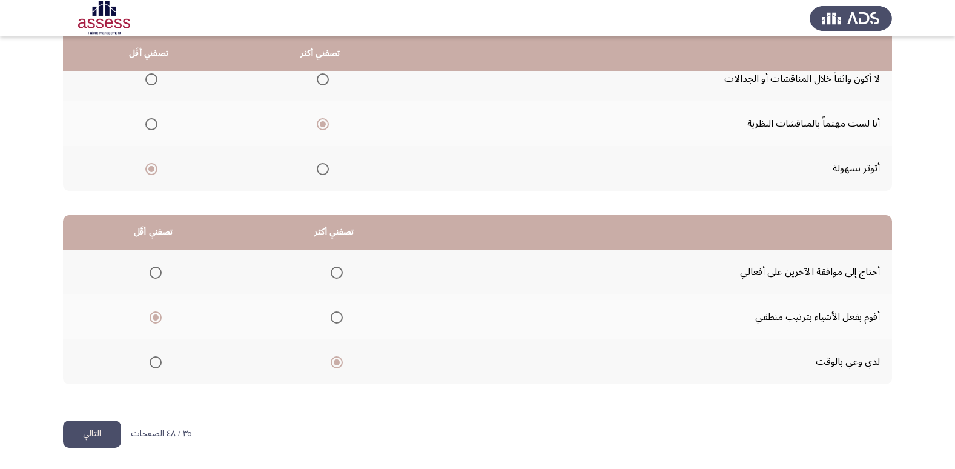
scroll to position [0, 0]
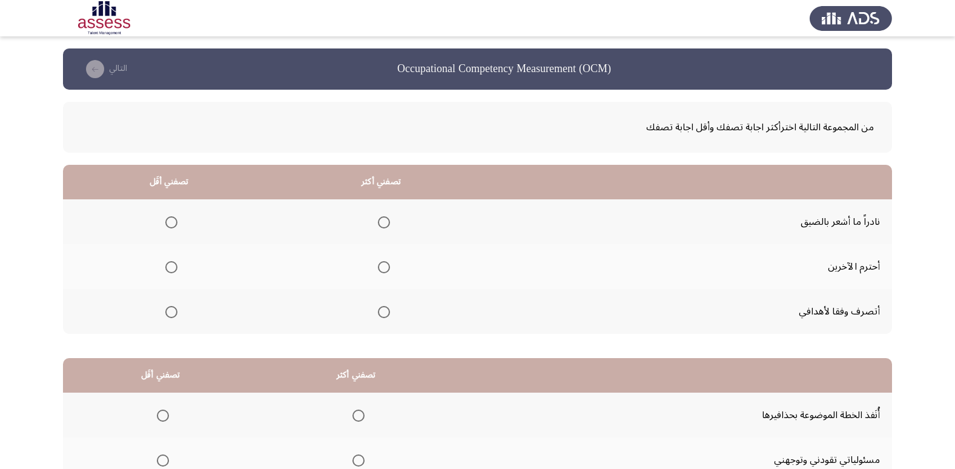
click at [381, 308] on span "Select an option" at bounding box center [384, 312] width 12 height 12
click at [381, 308] on input "Select an option" at bounding box center [384, 312] width 12 height 12
click at [166, 223] on span "Select an option" at bounding box center [171, 222] width 12 height 12
click at [166, 223] on input "Select an option" at bounding box center [171, 222] width 12 height 12
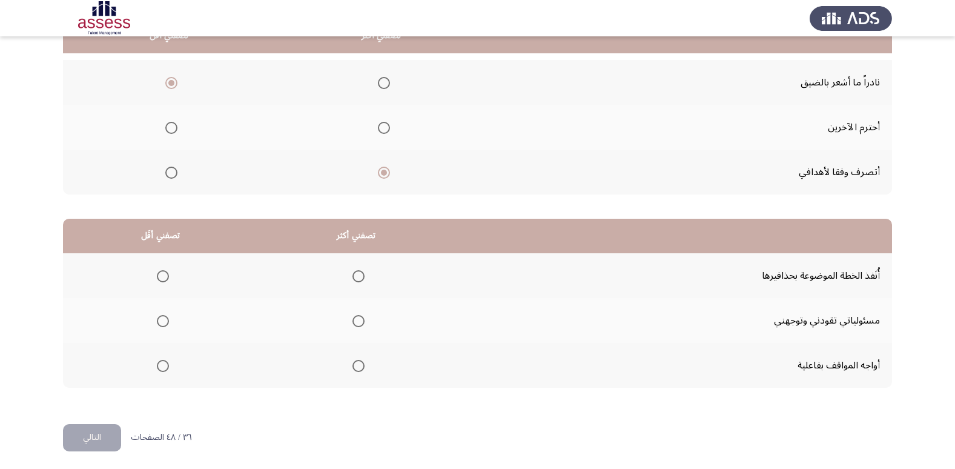
scroll to position [143, 0]
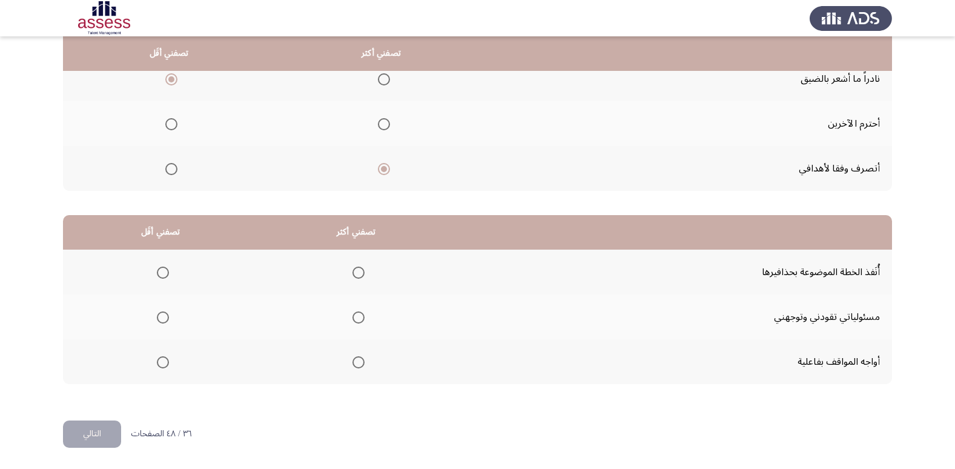
click at [363, 360] on th at bounding box center [357, 361] width 196 height 45
click at [160, 317] on span "Select an option" at bounding box center [163, 317] width 12 height 12
click at [160, 317] on input "Select an option" at bounding box center [163, 317] width 12 height 12
click at [355, 363] on span "Select an option" at bounding box center [358, 362] width 12 height 12
click at [355, 363] on input "Select an option" at bounding box center [358, 362] width 12 height 12
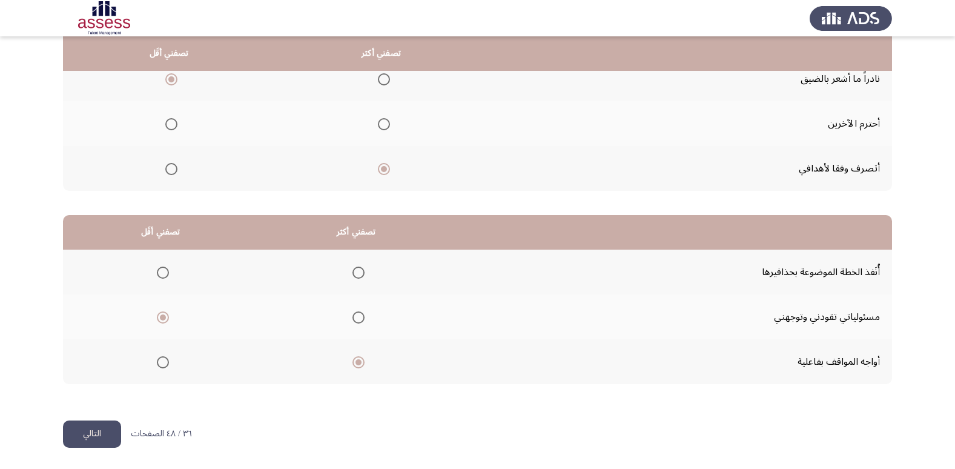
click at [77, 428] on button "التالي" at bounding box center [92, 433] width 58 height 27
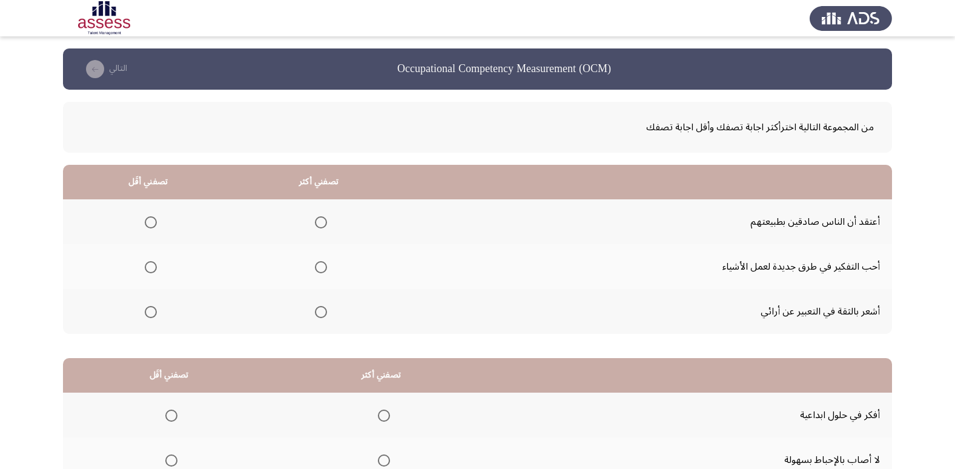
click at [319, 309] on span "Select an option" at bounding box center [321, 312] width 12 height 12
click at [319, 309] on input "Select an option" at bounding box center [321, 312] width 12 height 12
click at [145, 261] on span "Select an option" at bounding box center [151, 267] width 12 height 12
click at [145, 261] on input "Select an option" at bounding box center [151, 267] width 12 height 12
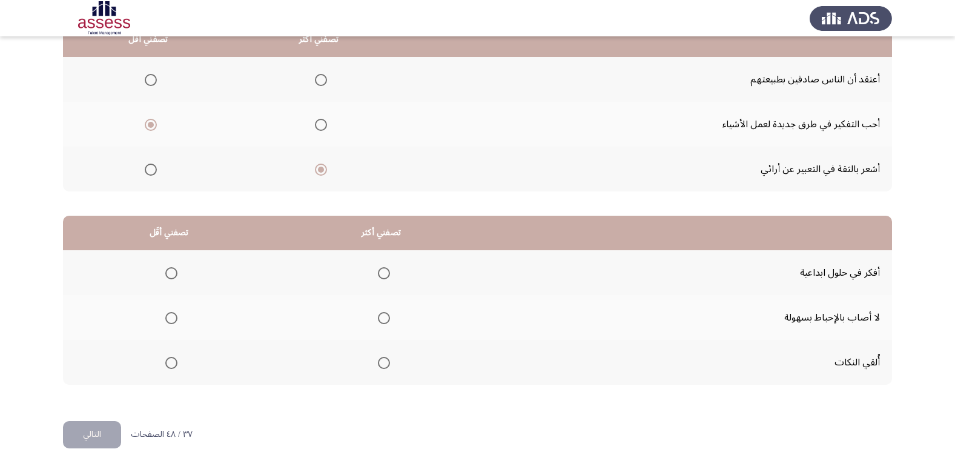
scroll to position [143, 0]
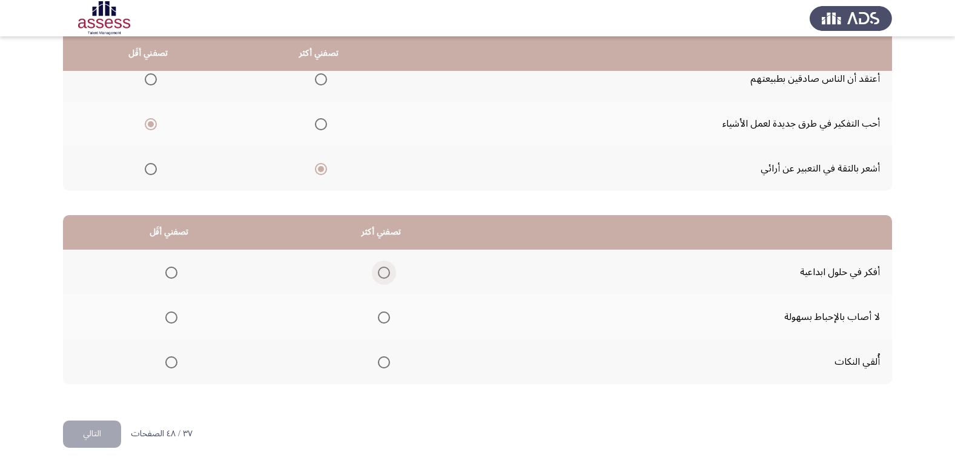
click at [378, 274] on span "Select an option" at bounding box center [384, 272] width 12 height 12
click at [378, 274] on input "Select an option" at bounding box center [384, 272] width 12 height 12
click at [174, 315] on span "Select an option" at bounding box center [171, 317] width 12 height 12
click at [174, 315] on input "Select an option" at bounding box center [171, 317] width 12 height 12
click at [87, 444] on button "التالي" at bounding box center [92, 433] width 58 height 27
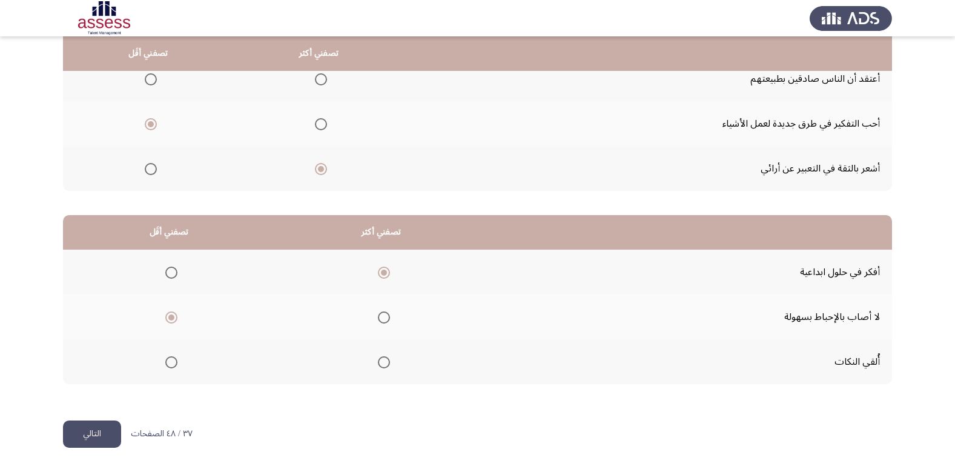
scroll to position [0, 0]
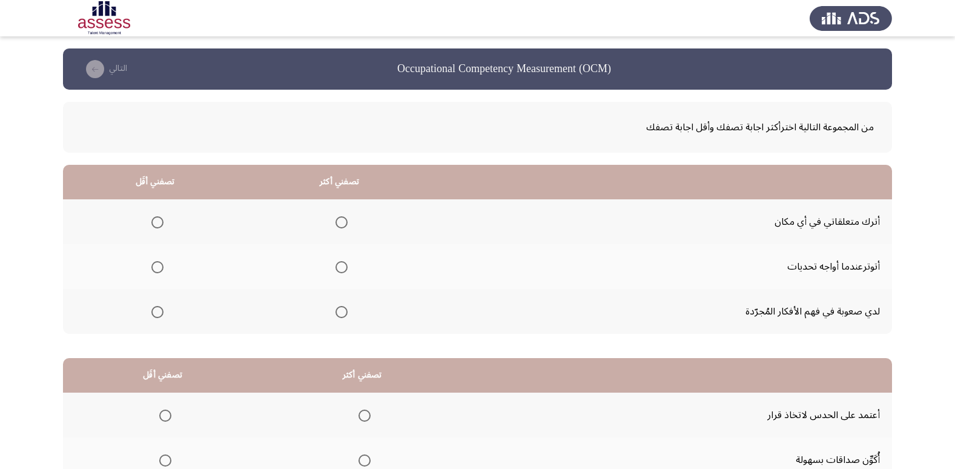
click at [161, 309] on span "Select an option" at bounding box center [157, 312] width 12 height 12
click at [161, 309] on input "Select an option" at bounding box center [157, 312] width 12 height 12
click at [349, 225] on th at bounding box center [339, 221] width 185 height 45
click at [342, 225] on span "Select an option" at bounding box center [341, 222] width 12 height 12
click at [342, 225] on input "Select an option" at bounding box center [341, 222] width 12 height 12
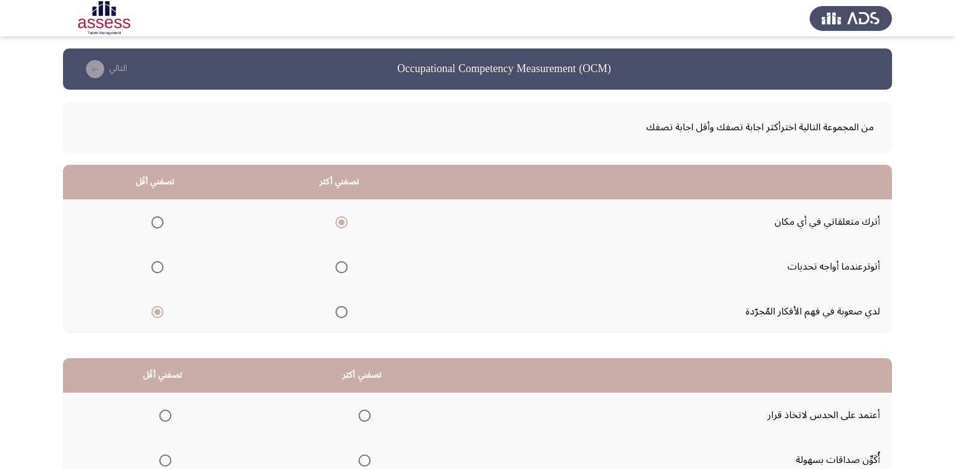
scroll to position [143, 0]
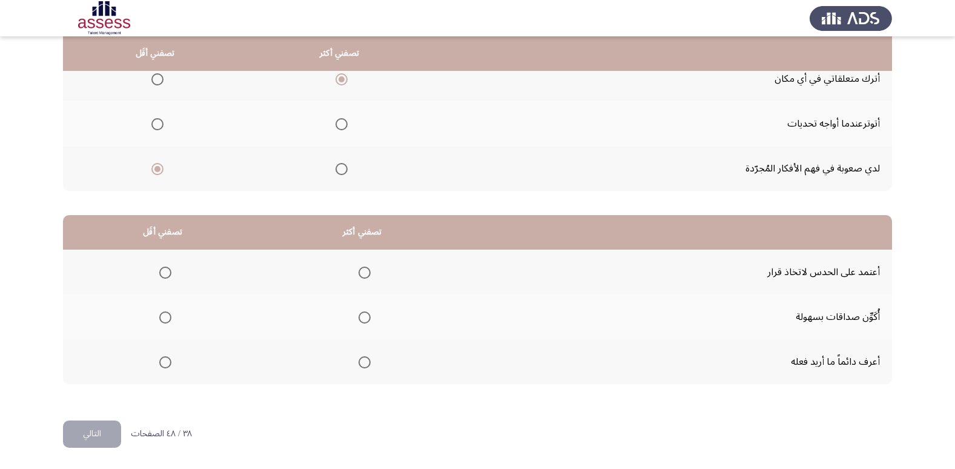
click at [374, 369] on th at bounding box center [362, 361] width 200 height 45
click at [369, 358] on span "Select an option" at bounding box center [364, 362] width 12 height 12
click at [369, 358] on input "Select an option" at bounding box center [364, 362] width 12 height 12
click at [167, 277] on span "Select an option" at bounding box center [165, 272] width 12 height 12
click at [167, 277] on input "Select an option" at bounding box center [165, 272] width 12 height 12
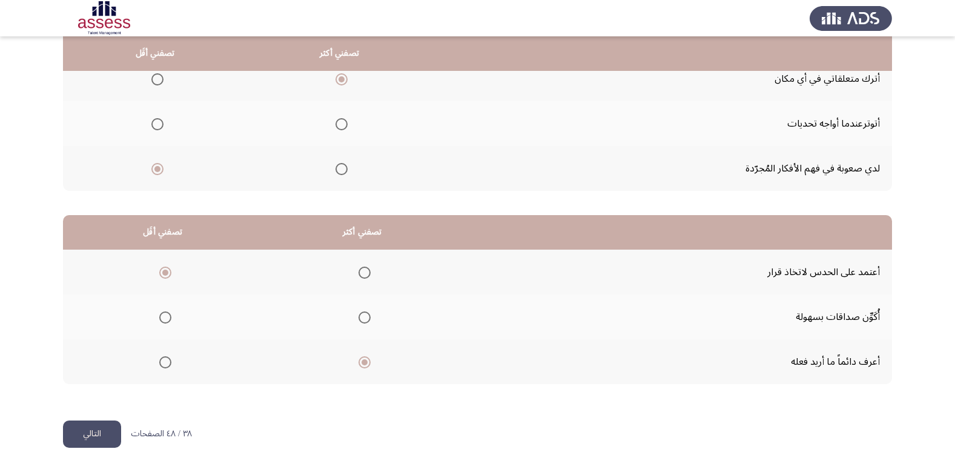
click at [87, 437] on button "التالي" at bounding box center [92, 433] width 58 height 27
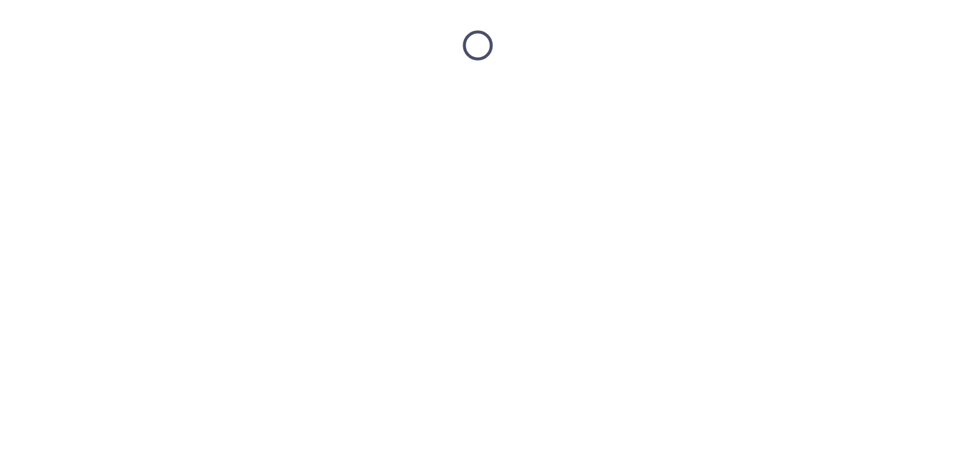
scroll to position [0, 0]
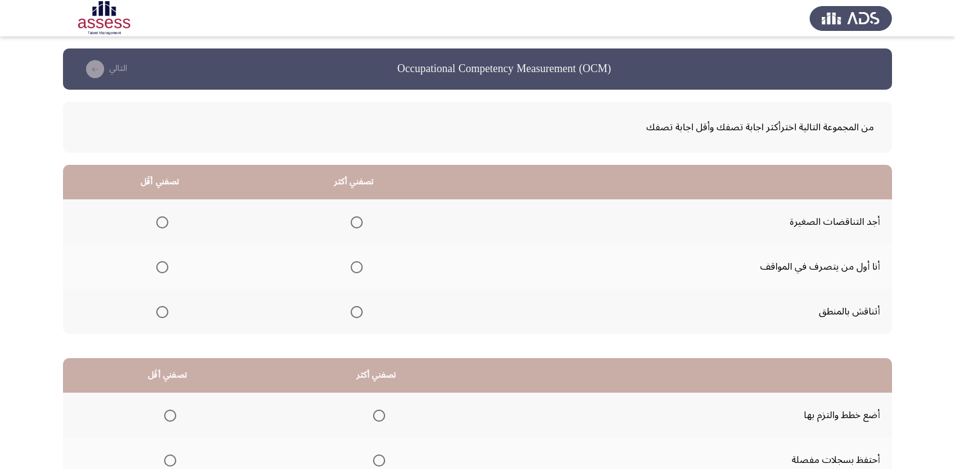
click at [360, 312] on span "Select an option" at bounding box center [357, 312] width 12 height 12
click at [360, 312] on input "Select an option" at bounding box center [357, 312] width 12 height 12
click at [154, 262] on label "Select an option" at bounding box center [159, 267] width 17 height 12
click at [156, 262] on input "Select an option" at bounding box center [162, 267] width 12 height 12
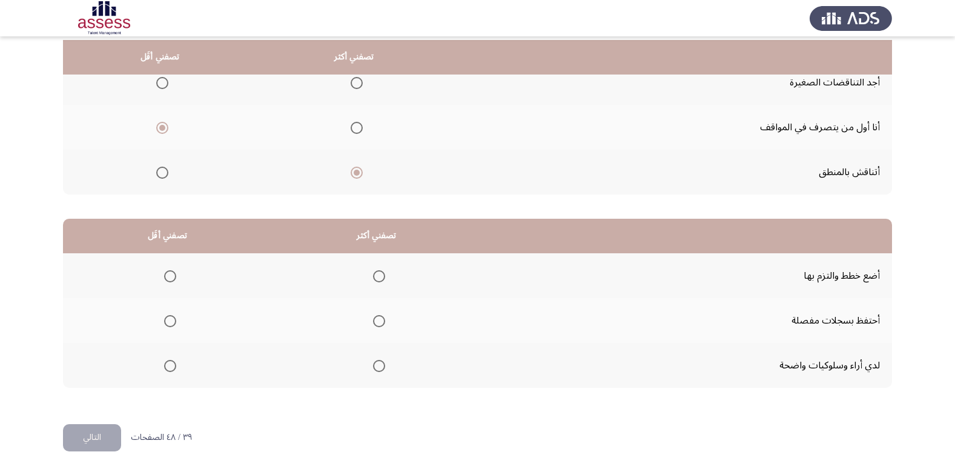
scroll to position [143, 0]
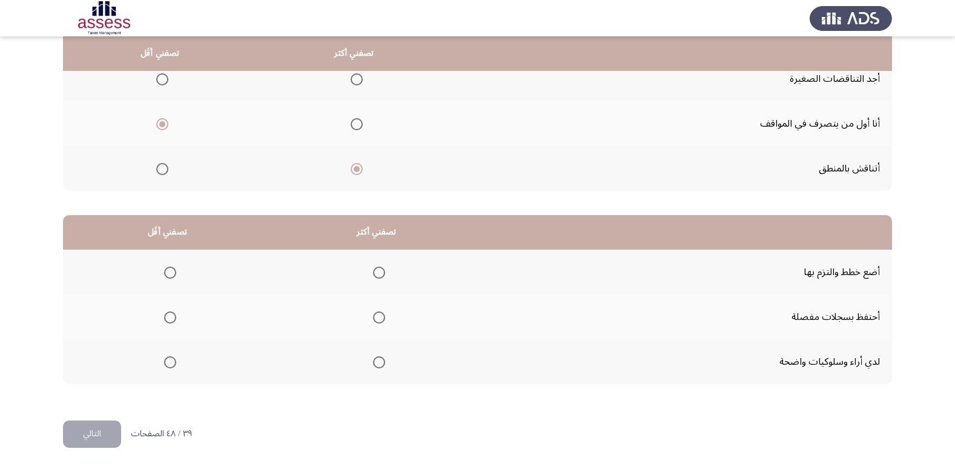
click at [346, 127] on label "Select an option" at bounding box center [354, 124] width 17 height 12
click at [351, 127] on input "Select an option" at bounding box center [357, 124] width 12 height 12
click at [156, 173] on span "Select an option" at bounding box center [162, 169] width 12 height 12
click at [156, 173] on input "Select an option" at bounding box center [162, 169] width 12 height 12
click at [375, 321] on span "Select an option" at bounding box center [379, 317] width 12 height 12
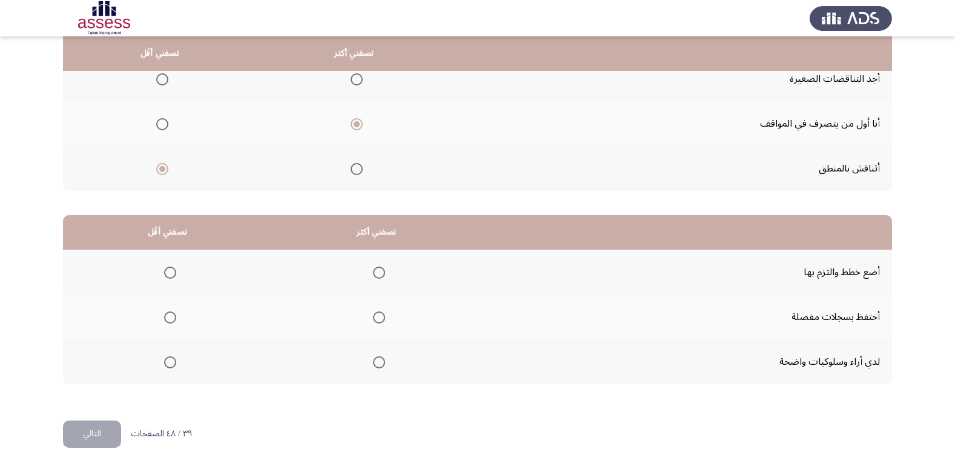
click at [375, 321] on input "Select an option" at bounding box center [379, 317] width 12 height 12
click at [377, 271] on span "Select an option" at bounding box center [379, 272] width 12 height 12
click at [377, 271] on input "Select an option" at bounding box center [379, 272] width 12 height 12
click at [172, 367] on span "Select an option" at bounding box center [170, 362] width 12 height 12
click at [172, 367] on input "Select an option" at bounding box center [170, 362] width 12 height 12
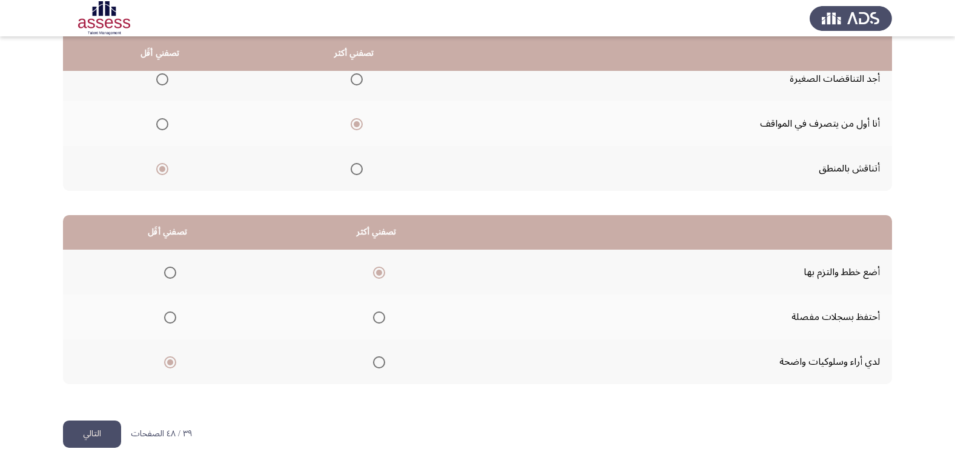
click at [61, 436] on html "Occupational Competency Measurement (OCM) التالي من المجموعة التالية اخترأكثر ا…" at bounding box center [477, 162] width 955 height 611
click at [113, 427] on button "التالي" at bounding box center [92, 433] width 58 height 27
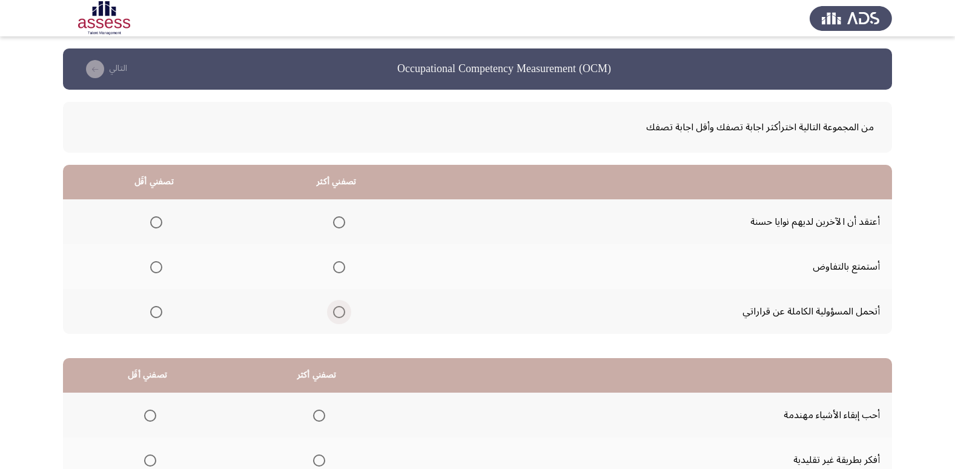
click at [338, 313] on span "Select an option" at bounding box center [339, 312] width 12 height 12
click at [338, 313] on input "Select an option" at bounding box center [339, 312] width 12 height 12
click at [148, 266] on label "Select an option" at bounding box center [153, 267] width 17 height 12
click at [150, 266] on input "Select an option" at bounding box center [156, 267] width 12 height 12
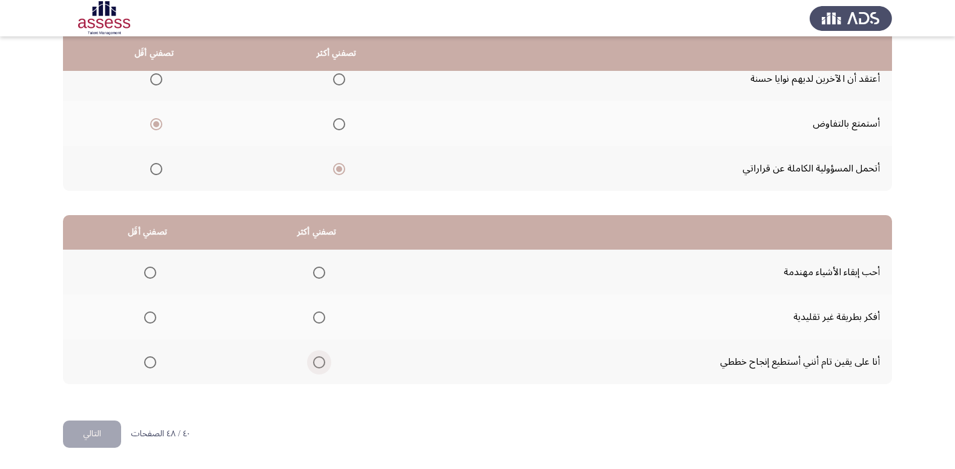
click at [317, 361] on span "Select an option" at bounding box center [319, 362] width 12 height 12
click at [317, 361] on input "Select an option" at bounding box center [319, 362] width 12 height 12
click at [149, 319] on span "Select an option" at bounding box center [150, 317] width 12 height 12
click at [149, 319] on input "Select an option" at bounding box center [150, 317] width 12 height 12
click at [102, 435] on button "التالي" at bounding box center [92, 433] width 58 height 27
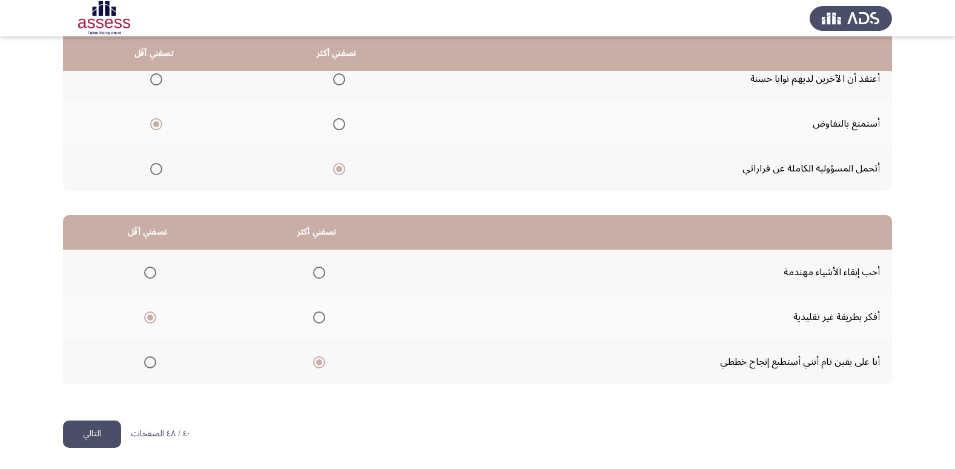
scroll to position [0, 0]
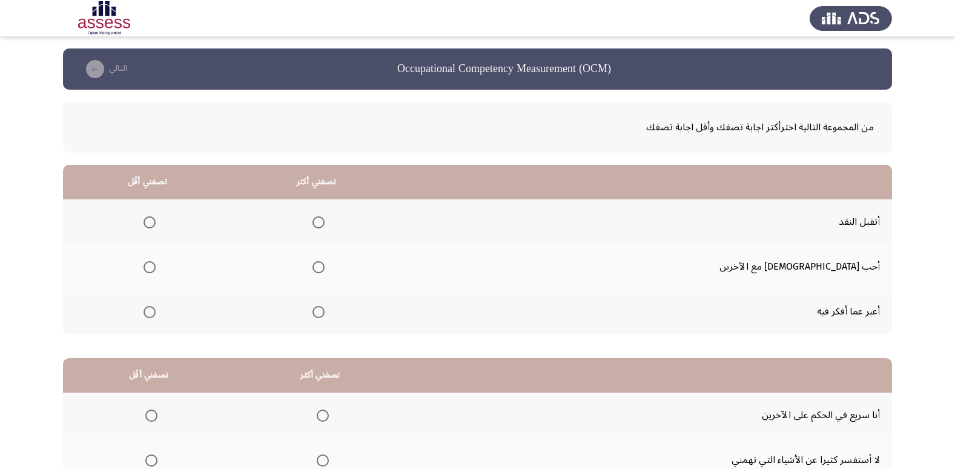
click at [324, 219] on span "Select an option" at bounding box center [318, 222] width 12 height 12
click at [324, 219] on input "Select an option" at bounding box center [318, 222] width 12 height 12
click at [156, 308] on span "Select an option" at bounding box center [149, 312] width 12 height 12
click at [156, 308] on input "Select an option" at bounding box center [149, 312] width 12 height 12
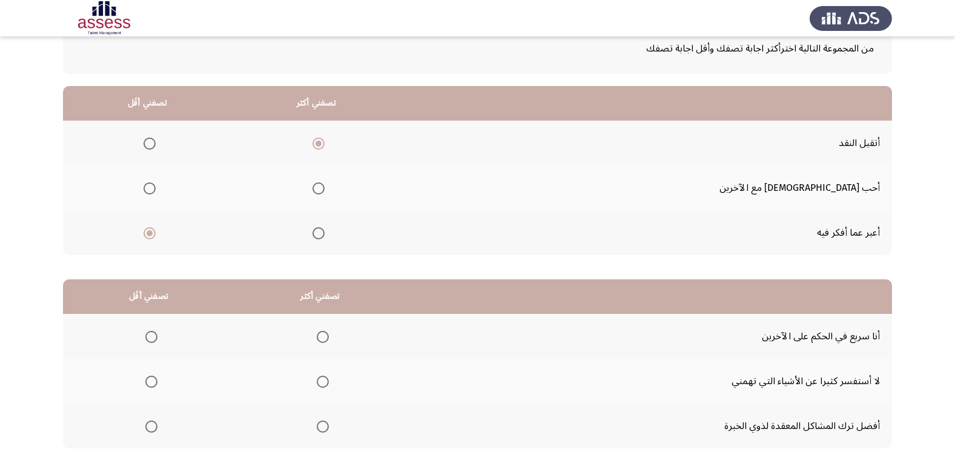
scroll to position [143, 0]
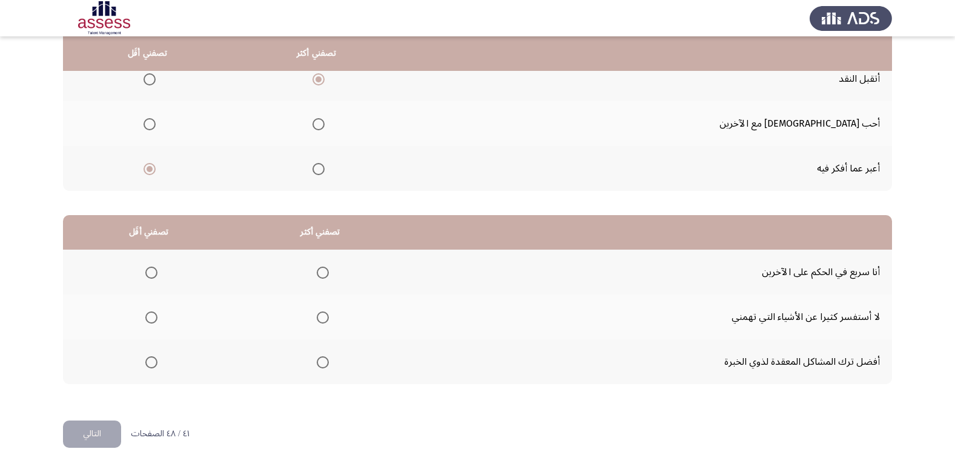
click at [309, 317] on th at bounding box center [320, 316] width 172 height 45
click at [317, 315] on span "Select an option" at bounding box center [323, 317] width 12 height 12
click at [317, 315] on input "Select an option" at bounding box center [323, 317] width 12 height 12
click at [148, 267] on span "Select an option" at bounding box center [151, 272] width 12 height 12
click at [148, 267] on input "Select an option" at bounding box center [151, 272] width 12 height 12
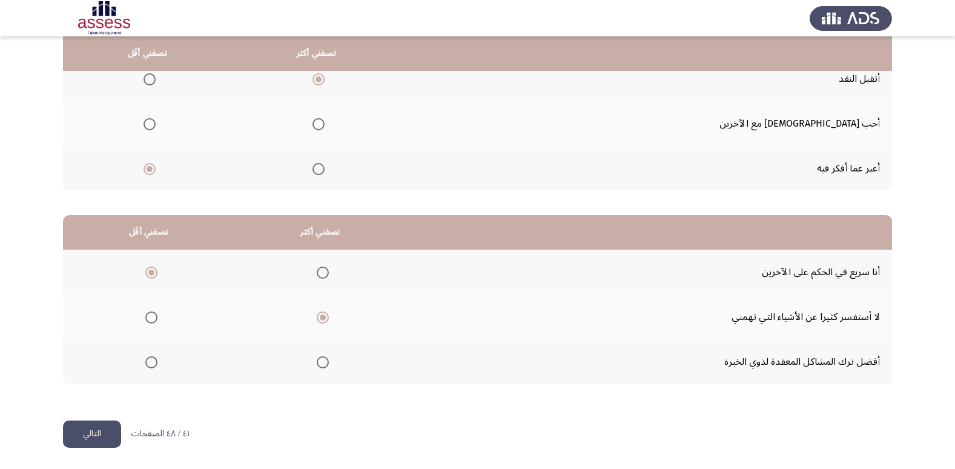
click at [115, 433] on button "التالي" at bounding box center [92, 433] width 58 height 27
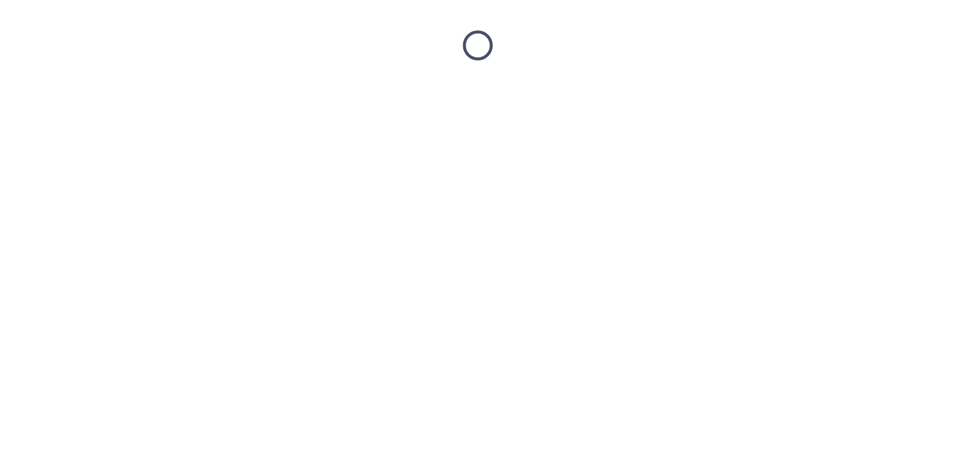
scroll to position [0, 0]
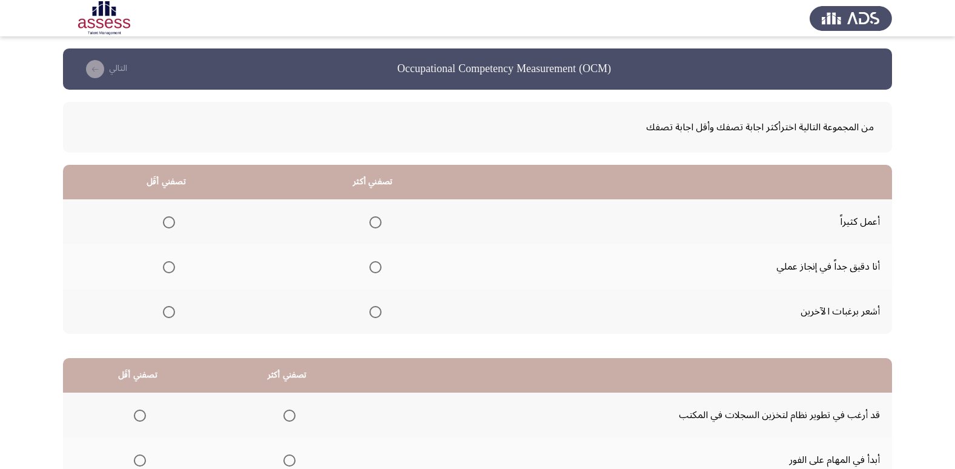
click at [369, 268] on span "Select an option" at bounding box center [375, 267] width 12 height 12
click at [369, 268] on input "Select an option" at bounding box center [375, 267] width 12 height 12
click at [171, 312] on span "Select an option" at bounding box center [169, 312] width 12 height 12
click at [171, 312] on input "Select an option" at bounding box center [169, 312] width 12 height 12
click at [161, 219] on label "Select an option" at bounding box center [166, 222] width 17 height 12
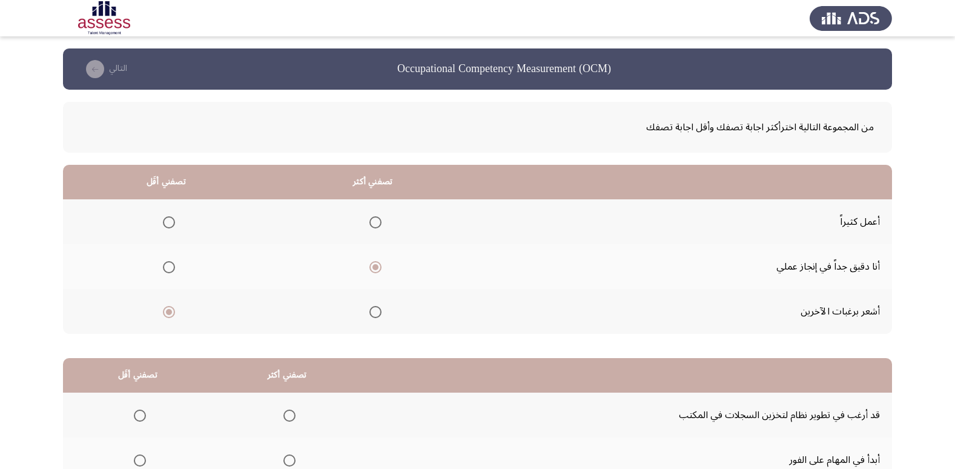
click at [163, 219] on input "Select an option" at bounding box center [169, 222] width 12 height 12
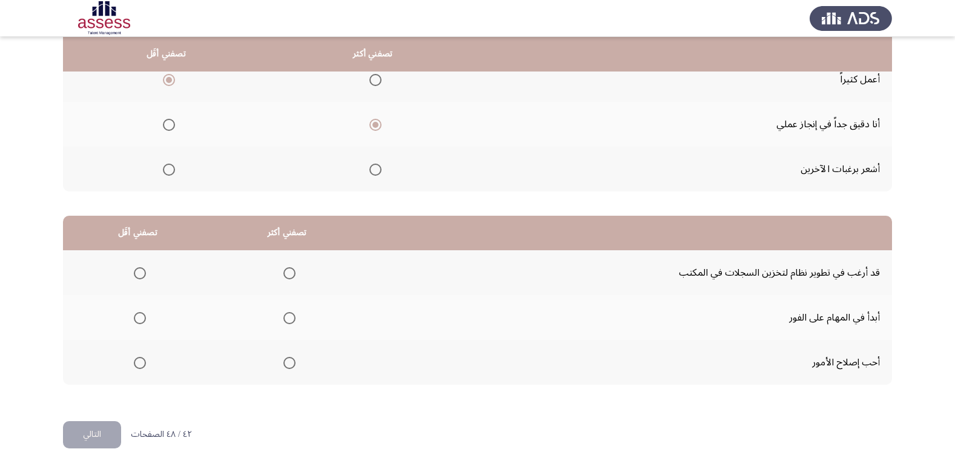
scroll to position [143, 0]
click at [288, 321] on span "Select an option" at bounding box center [289, 317] width 12 height 12
click at [288, 321] on input "Select an option" at bounding box center [289, 317] width 12 height 12
click at [129, 363] on label "Select an option" at bounding box center [137, 362] width 17 height 12
click at [134, 363] on input "Select an option" at bounding box center [140, 362] width 12 height 12
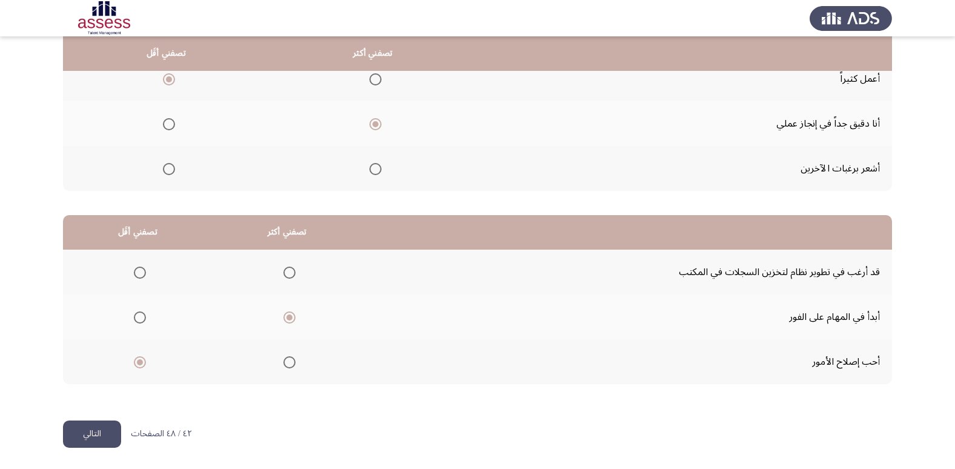
click at [113, 424] on button "التالي" at bounding box center [92, 433] width 58 height 27
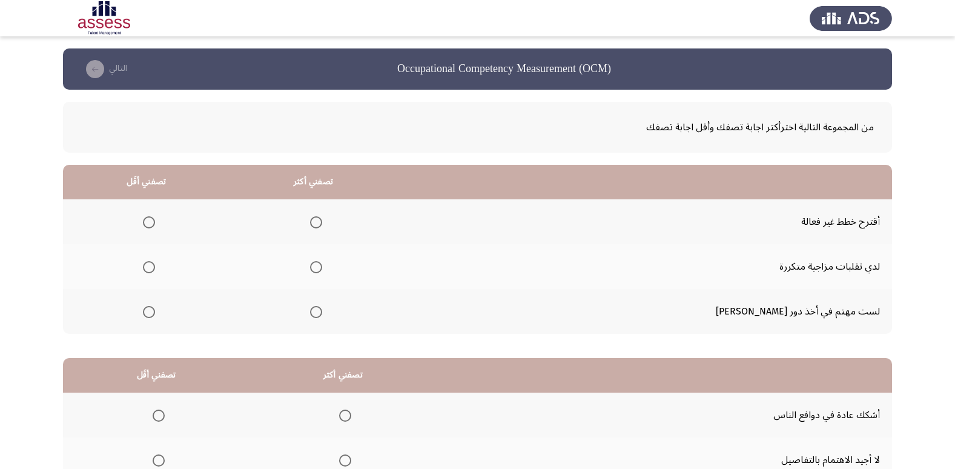
click at [322, 309] on span "Select an option" at bounding box center [316, 312] width 12 height 12
click at [322, 309] on input "Select an option" at bounding box center [316, 312] width 12 height 12
click at [155, 270] on span "Select an option" at bounding box center [149, 267] width 12 height 12
click at [155, 270] on input "Select an option" at bounding box center [149, 267] width 12 height 12
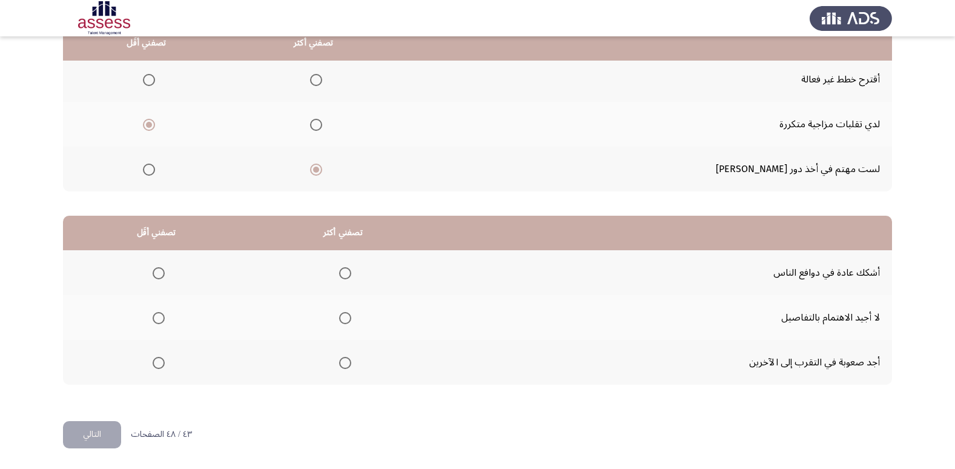
scroll to position [143, 0]
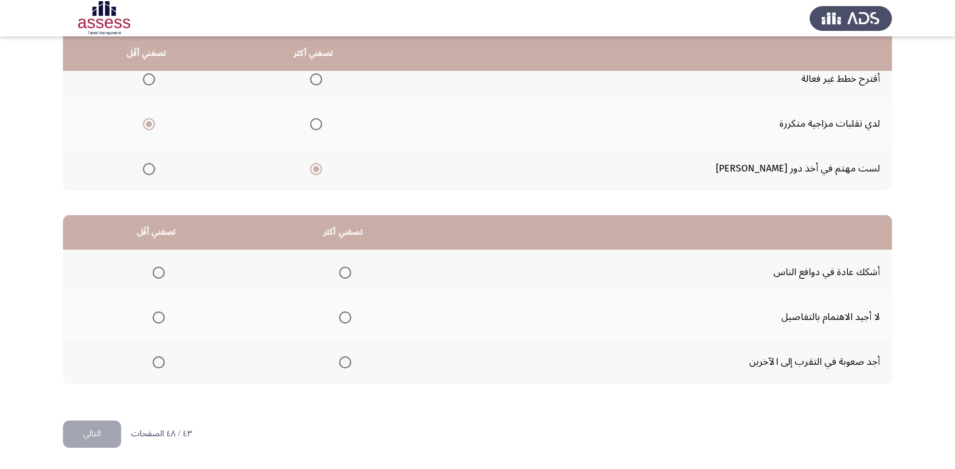
click at [343, 322] on span "Select an option" at bounding box center [345, 317] width 12 height 12
click at [343, 322] on input "Select an option" at bounding box center [345, 317] width 12 height 12
click at [160, 360] on span "Select an option" at bounding box center [159, 362] width 12 height 12
click at [160, 360] on input "Select an option" at bounding box center [159, 362] width 12 height 12
click at [91, 435] on button "التالي" at bounding box center [92, 433] width 58 height 27
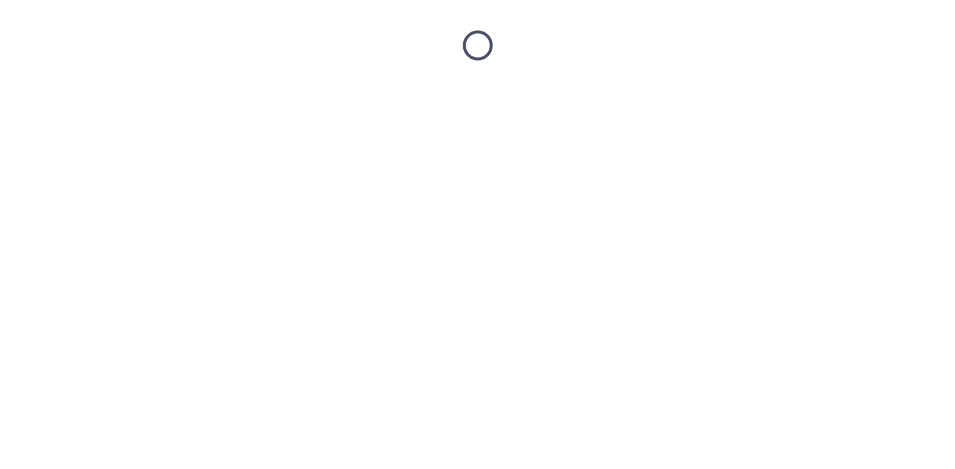
scroll to position [0, 0]
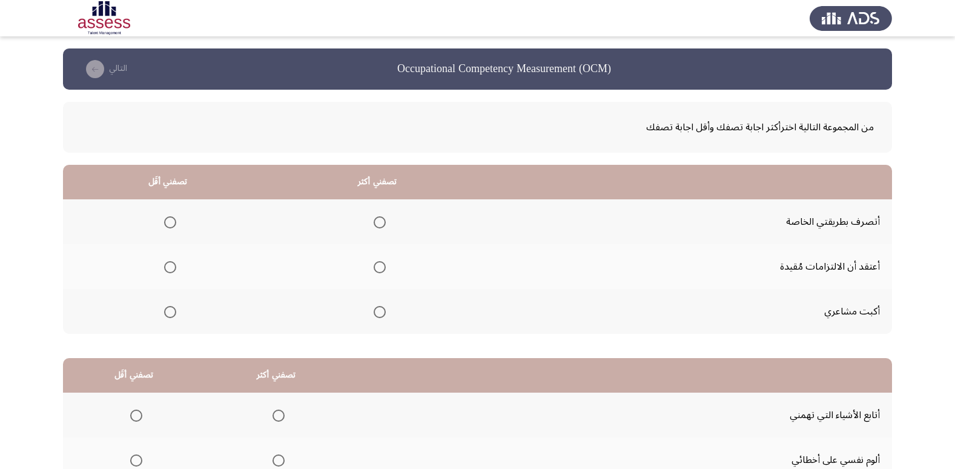
click at [378, 222] on span "Select an option" at bounding box center [380, 222] width 12 height 12
click at [378, 222] on input "Select an option" at bounding box center [380, 222] width 12 height 12
click at [179, 310] on th at bounding box center [167, 311] width 209 height 45
click at [176, 311] on span "Select an option" at bounding box center [170, 312] width 12 height 12
click at [176, 311] on input "Select an option" at bounding box center [170, 312] width 12 height 12
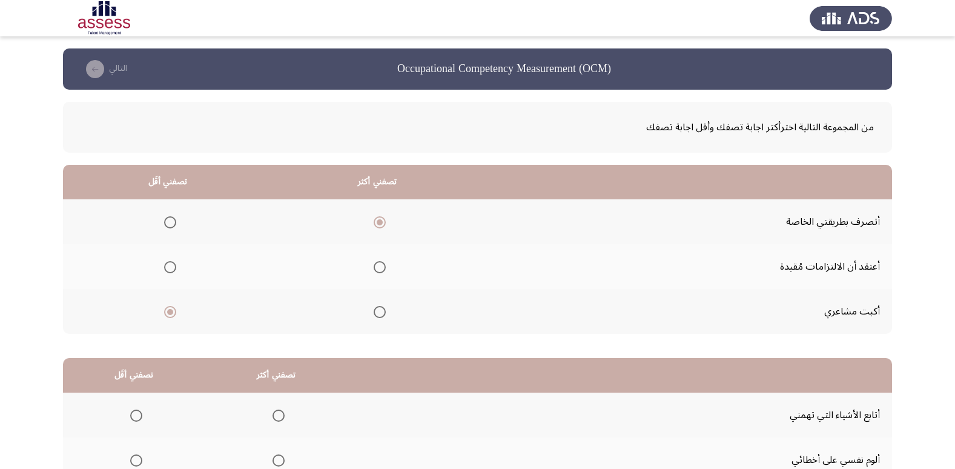
scroll to position [143, 0]
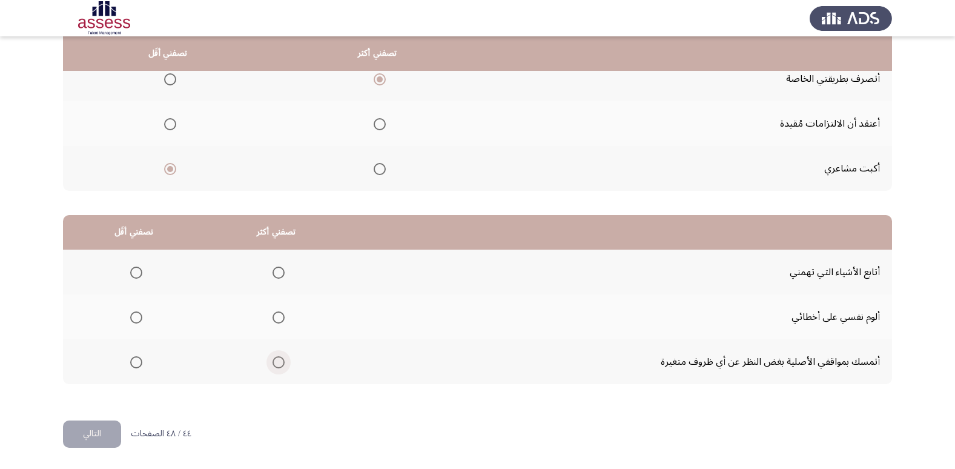
click at [277, 356] on span "Select an option" at bounding box center [278, 362] width 12 height 12
click at [277, 356] on input "Select an option" at bounding box center [278, 362] width 12 height 12
click at [128, 275] on label "Select an option" at bounding box center [133, 272] width 17 height 12
click at [130, 275] on input "Select an option" at bounding box center [136, 272] width 12 height 12
click at [84, 426] on button "التالي" at bounding box center [92, 433] width 58 height 27
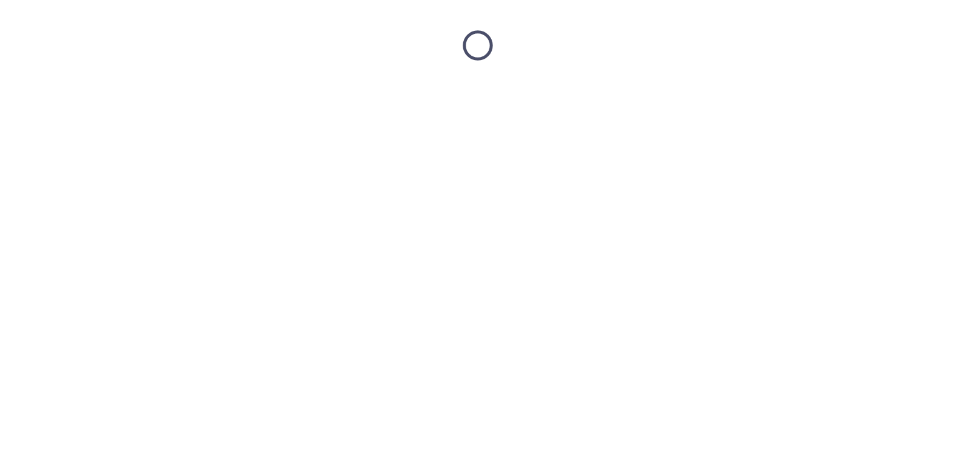
scroll to position [0, 0]
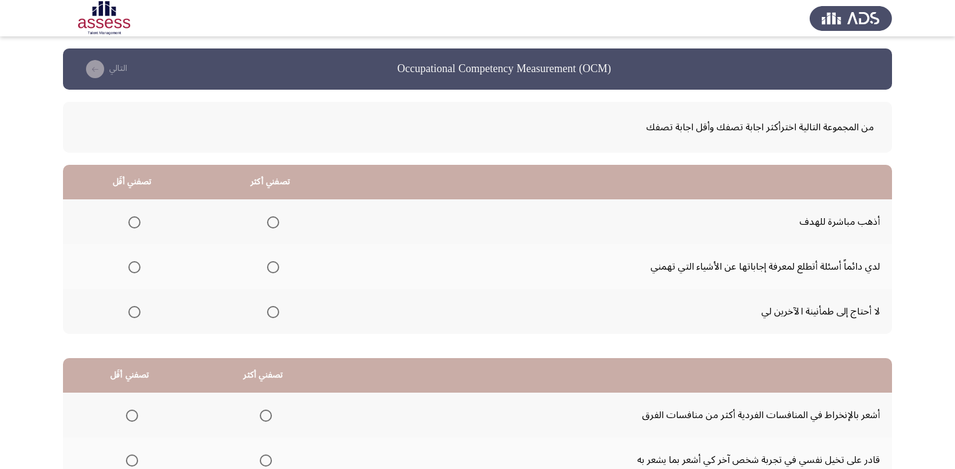
click at [274, 214] on mat-radio-group "Select an option" at bounding box center [270, 221] width 17 height 21
click at [273, 216] on span "Select an option" at bounding box center [273, 222] width 12 height 12
click at [273, 216] on input "Select an option" at bounding box center [273, 222] width 12 height 12
click at [130, 263] on span "Select an option" at bounding box center [134, 267] width 12 height 12
click at [130, 263] on input "Select an option" at bounding box center [134, 267] width 12 height 12
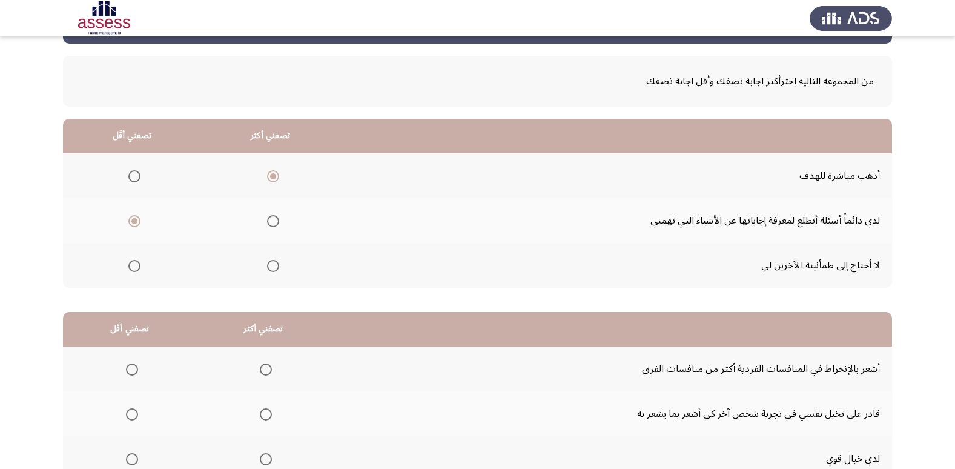
scroll to position [143, 0]
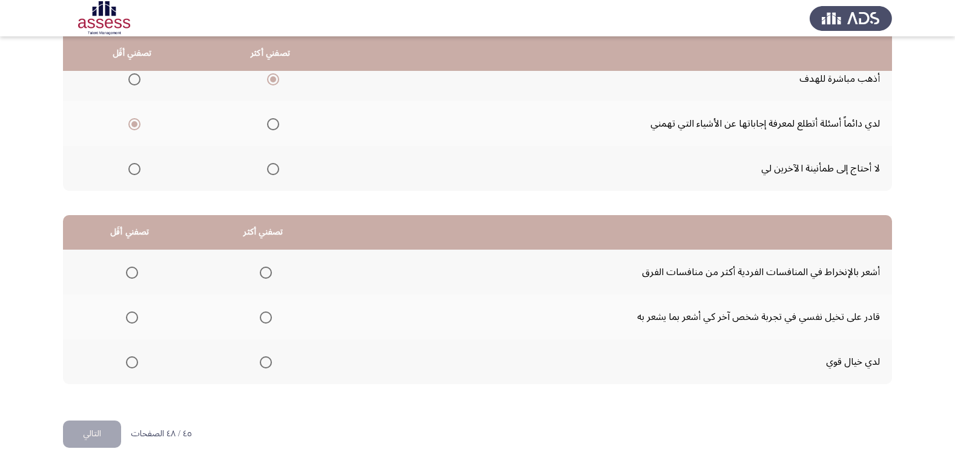
click at [266, 277] on span "Select an option" at bounding box center [266, 272] width 12 height 12
click at [266, 277] on input "Select an option" at bounding box center [266, 272] width 12 height 12
click at [131, 324] on mat-radio-group "Select an option" at bounding box center [129, 316] width 17 height 21
click at [131, 315] on span "Select an option" at bounding box center [132, 317] width 12 height 12
click at [131, 315] on input "Select an option" at bounding box center [132, 317] width 12 height 12
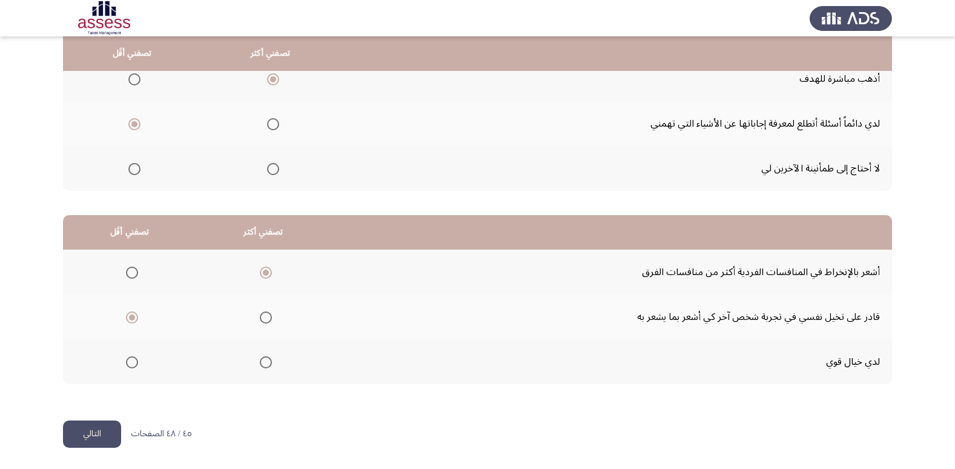
click at [81, 428] on button "التالي" at bounding box center [92, 433] width 58 height 27
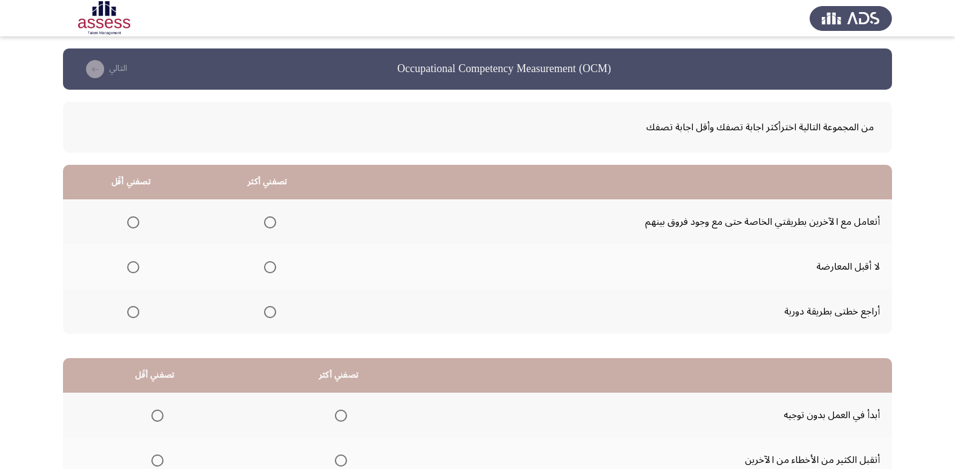
click at [278, 220] on th at bounding box center [267, 221] width 136 height 45
click at [274, 219] on span "Select an option" at bounding box center [270, 222] width 12 height 12
click at [274, 219] on input "Select an option" at bounding box center [270, 222] width 12 height 12
click at [130, 306] on span "Select an option" at bounding box center [133, 312] width 12 height 12
click at [130, 306] on input "Select an option" at bounding box center [133, 312] width 12 height 12
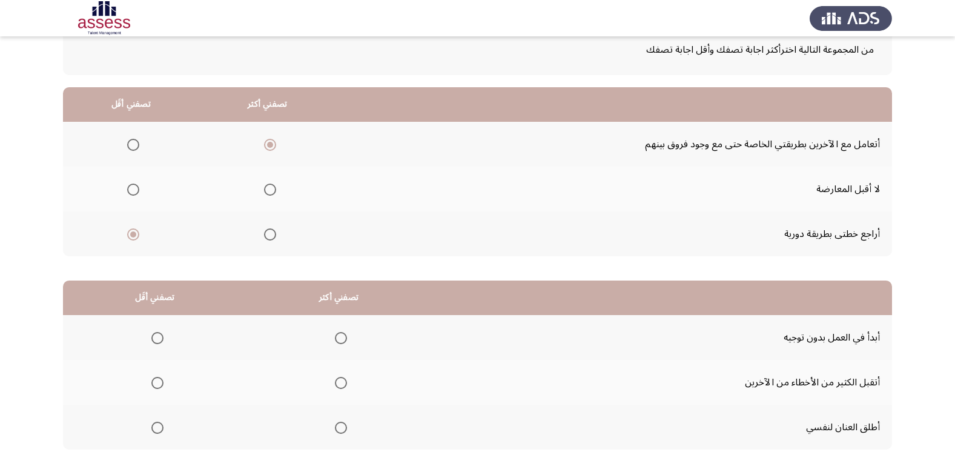
scroll to position [143, 0]
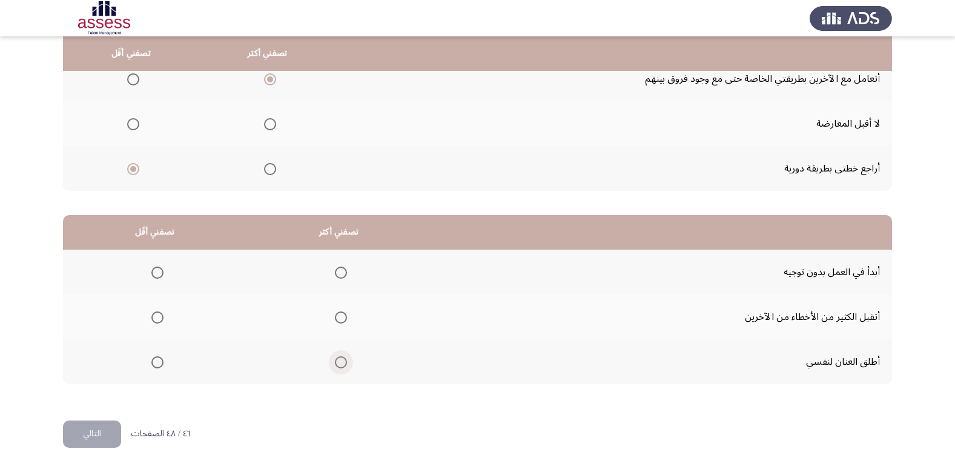
click at [338, 365] on span "Select an option" at bounding box center [341, 362] width 12 height 12
click at [338, 365] on input "Select an option" at bounding box center [341, 362] width 12 height 12
click at [151, 321] on span "Select an option" at bounding box center [157, 317] width 12 height 12
click at [151, 321] on input "Select an option" at bounding box center [157, 317] width 12 height 12
click at [81, 438] on button "التالي" at bounding box center [92, 433] width 58 height 27
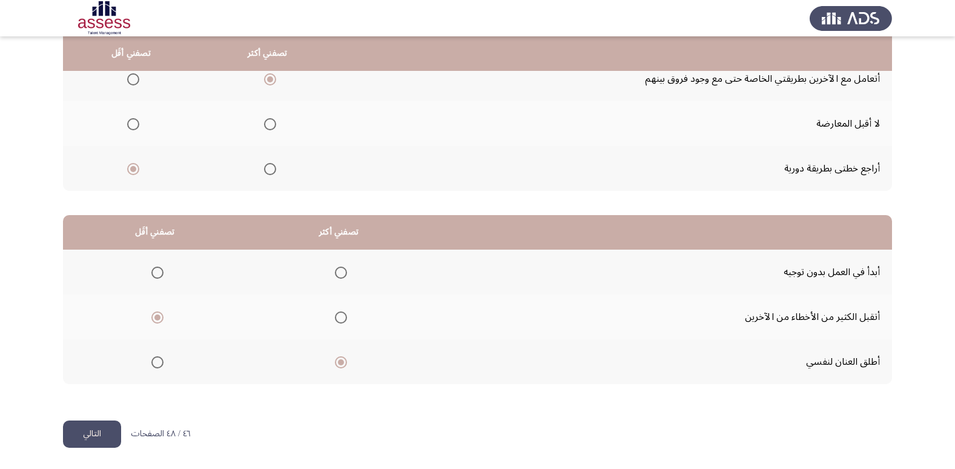
scroll to position [0, 0]
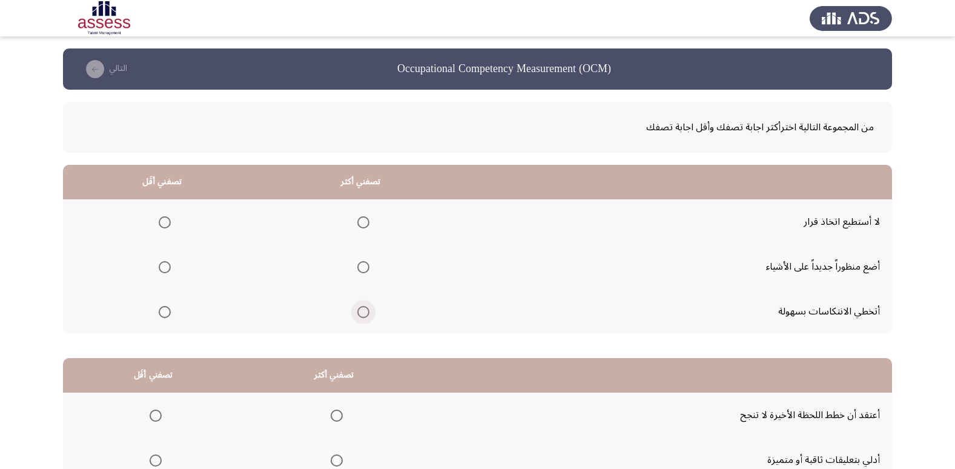
click at [364, 312] on span "Select an option" at bounding box center [363, 312] width 12 height 12
click at [364, 312] on input "Select an option" at bounding box center [363, 312] width 12 height 12
click at [159, 264] on span "Select an option" at bounding box center [165, 267] width 12 height 12
click at [159, 264] on input "Select an option" at bounding box center [165, 267] width 12 height 12
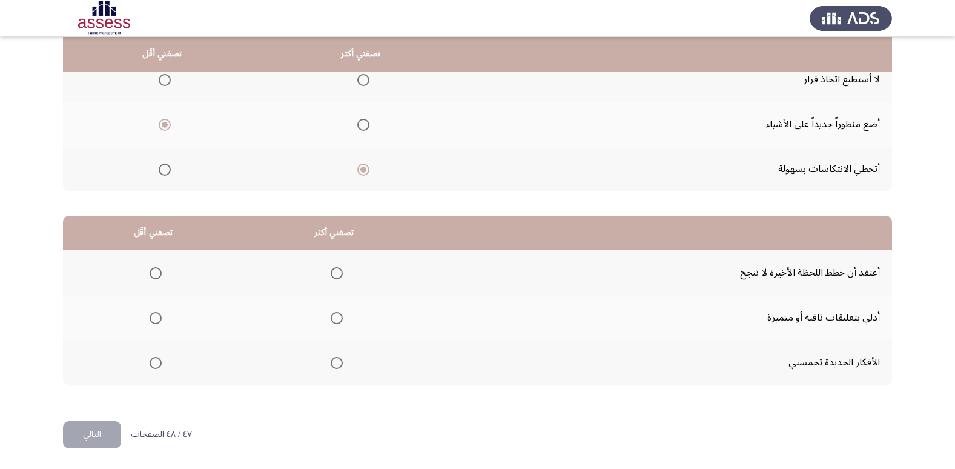
scroll to position [143, 0]
click at [331, 363] on span "Select an option" at bounding box center [337, 362] width 12 height 12
click at [331, 363] on input "Select an option" at bounding box center [337, 362] width 12 height 12
click at [151, 317] on span "Select an option" at bounding box center [156, 317] width 12 height 12
click at [151, 317] on input "Select an option" at bounding box center [156, 317] width 12 height 12
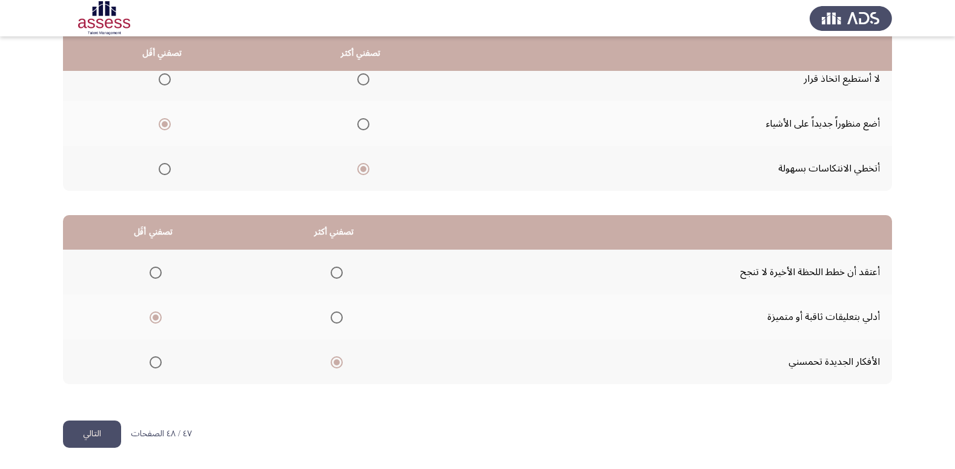
click at [96, 433] on button "التالي" at bounding box center [92, 433] width 58 height 27
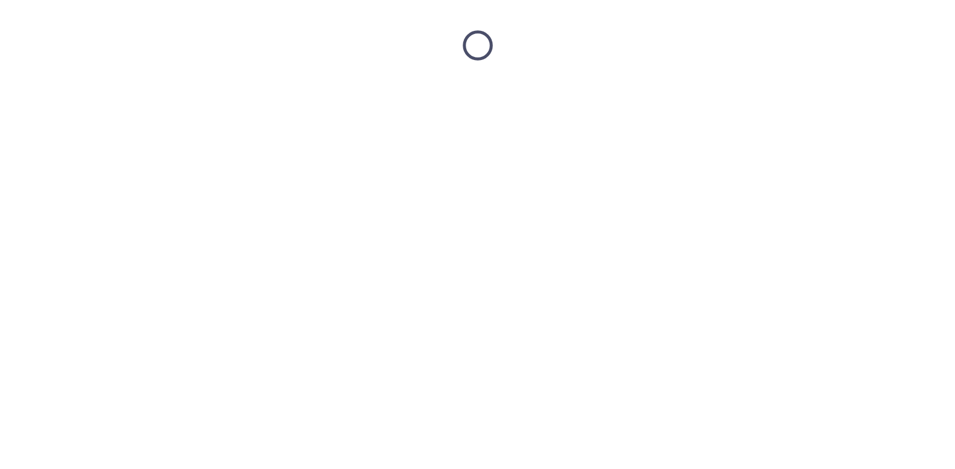
scroll to position [0, 0]
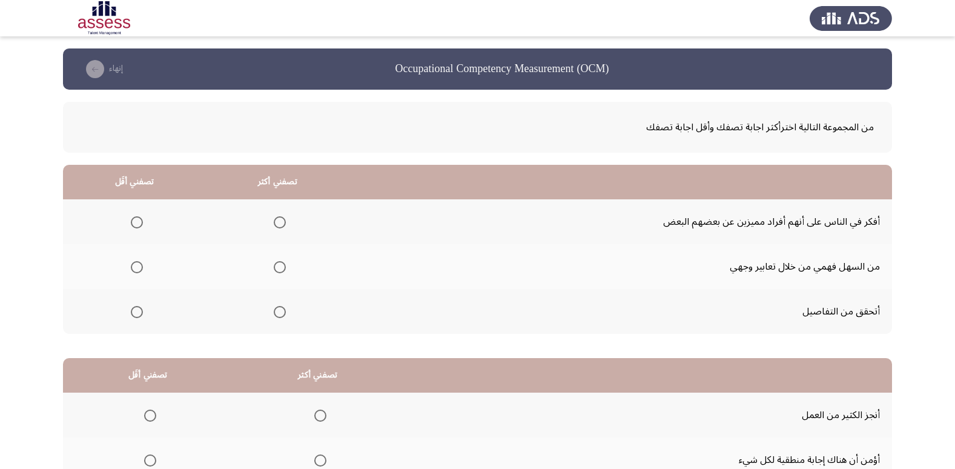
click at [278, 319] on mat-radio-group "Select an option" at bounding box center [277, 311] width 17 height 21
click at [278, 316] on span "Select an option" at bounding box center [280, 312] width 12 height 12
click at [278, 316] on input "Select an option" at bounding box center [280, 312] width 12 height 12
click at [139, 216] on mat-radio-button "Select an option" at bounding box center [134, 222] width 17 height 13
click at [138, 216] on mat-radio-button "Select an option" at bounding box center [134, 222] width 17 height 13
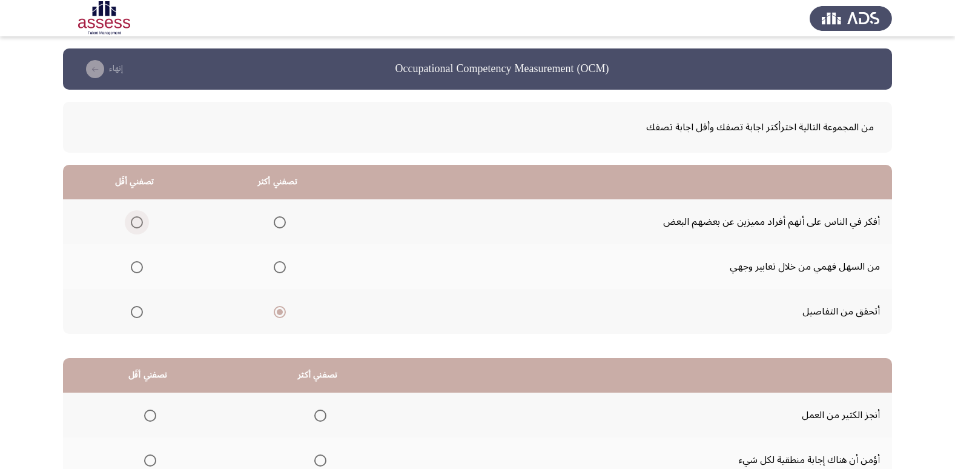
click at [136, 226] on span "Select an option" at bounding box center [137, 222] width 12 height 12
click at [136, 226] on input "Select an option" at bounding box center [137, 222] width 12 height 12
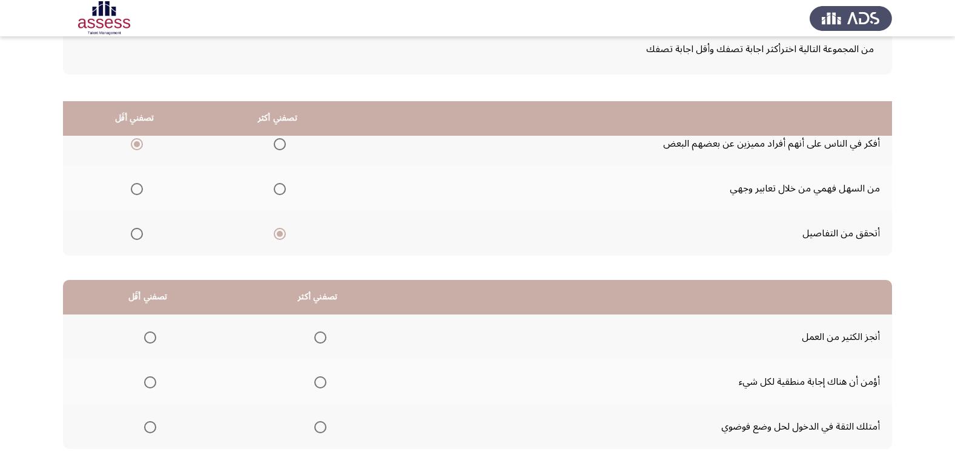
scroll to position [143, 0]
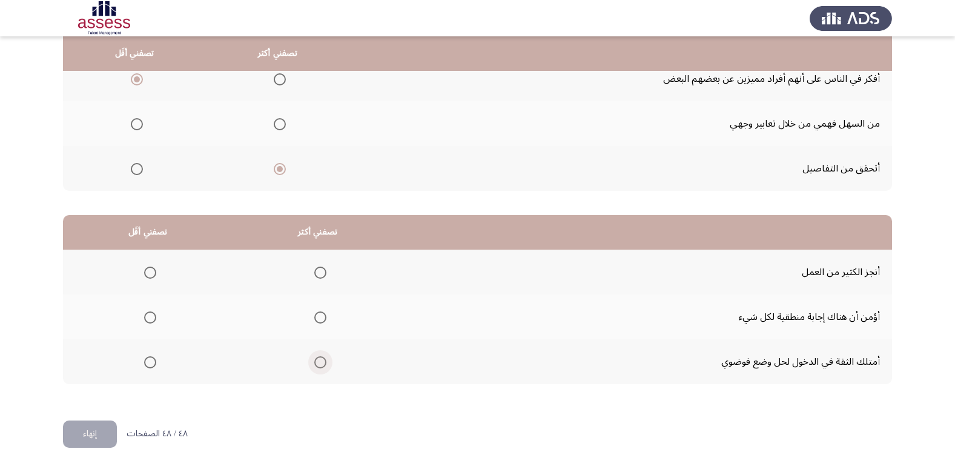
click at [321, 360] on span "Select an option" at bounding box center [320, 362] width 12 height 12
click at [321, 360] on input "Select an option" at bounding box center [320, 362] width 12 height 12
click at [317, 272] on span "Select an option" at bounding box center [320, 272] width 12 height 12
click at [317, 272] on input "Select an option" at bounding box center [320, 272] width 12 height 12
click at [157, 360] on th at bounding box center [148, 361] width 170 height 45
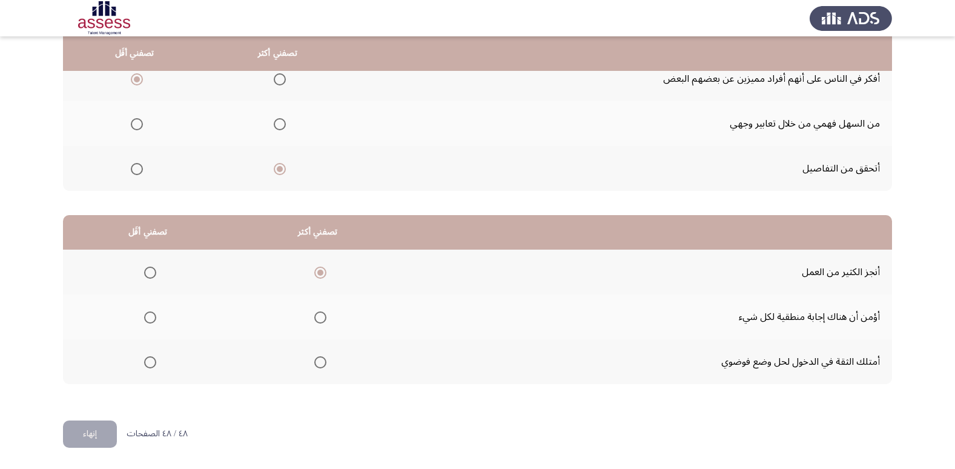
click at [148, 370] on mat-radio-group "Select an option" at bounding box center [147, 361] width 17 height 21
click at [152, 360] on span "Select an option" at bounding box center [150, 362] width 12 height 12
click at [152, 360] on input "Select an option" at bounding box center [150, 362] width 12 height 12
click at [100, 426] on button "إنهاء" at bounding box center [90, 433] width 54 height 27
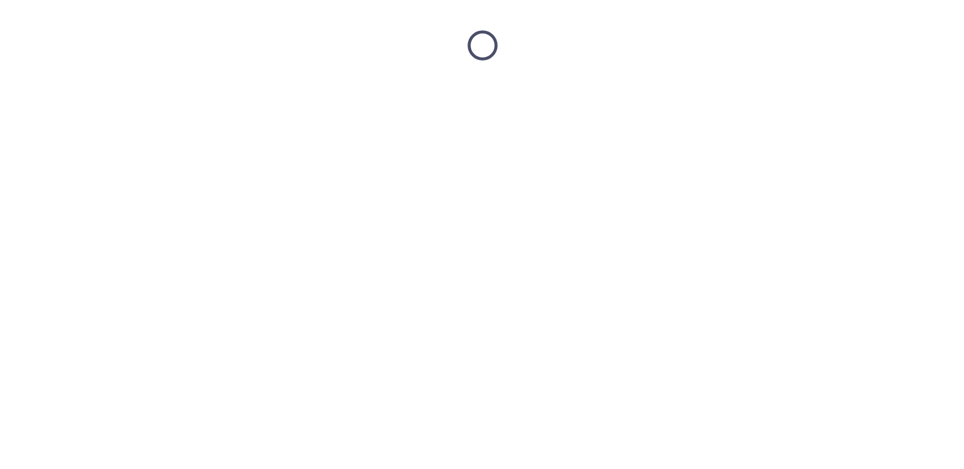
scroll to position [0, 0]
